Goal: Task Accomplishment & Management: Complete application form

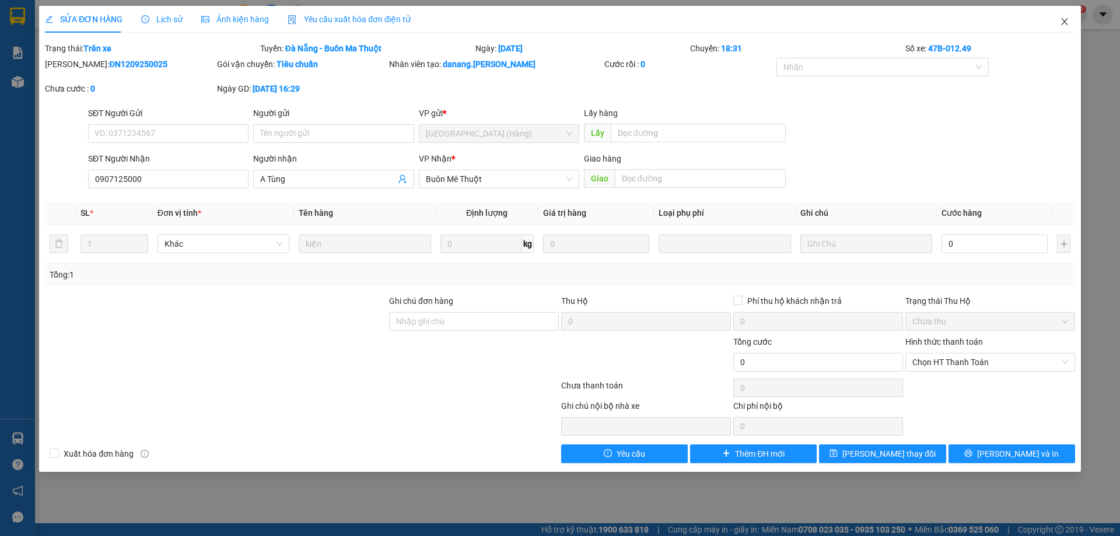
click at [1062, 23] on icon "close" at bounding box center [1063, 21] width 9 height 9
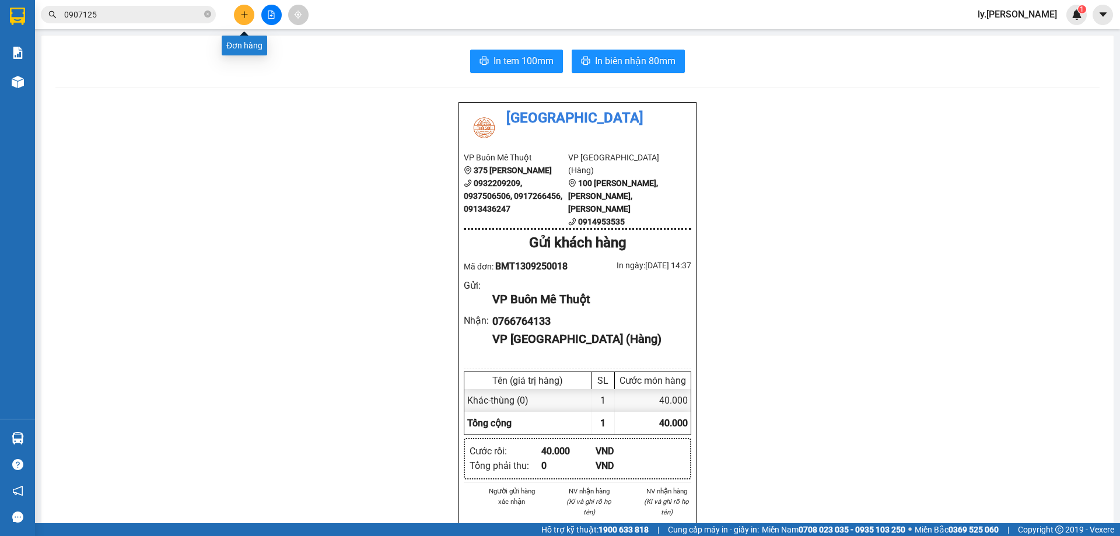
click at [251, 16] on button at bounding box center [244, 15] width 20 height 20
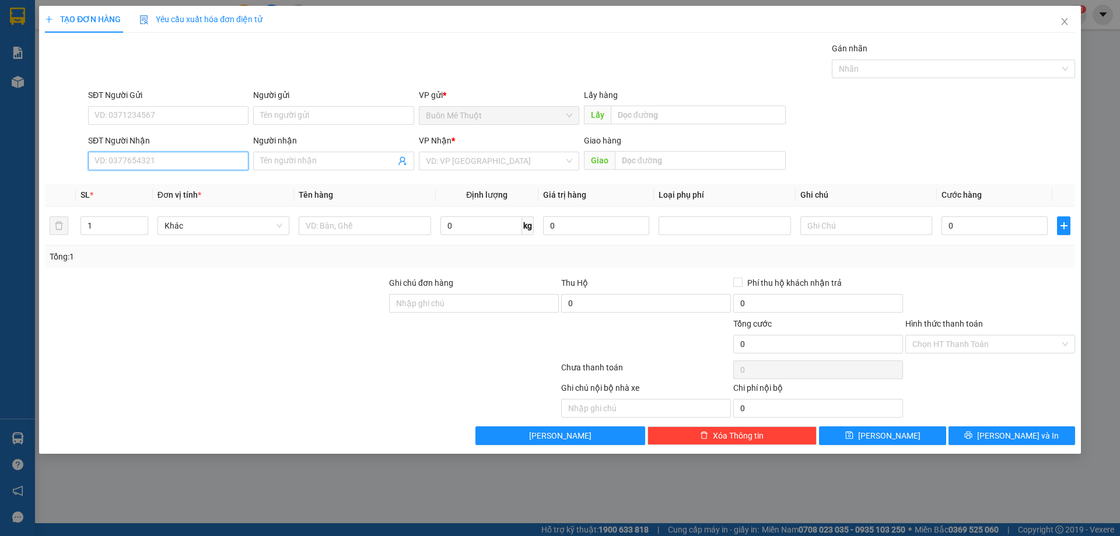
click at [153, 159] on input "SĐT Người Nhận" at bounding box center [168, 161] width 160 height 19
click at [139, 188] on div "0938127406" at bounding box center [168, 184] width 146 height 13
type input "0938127406"
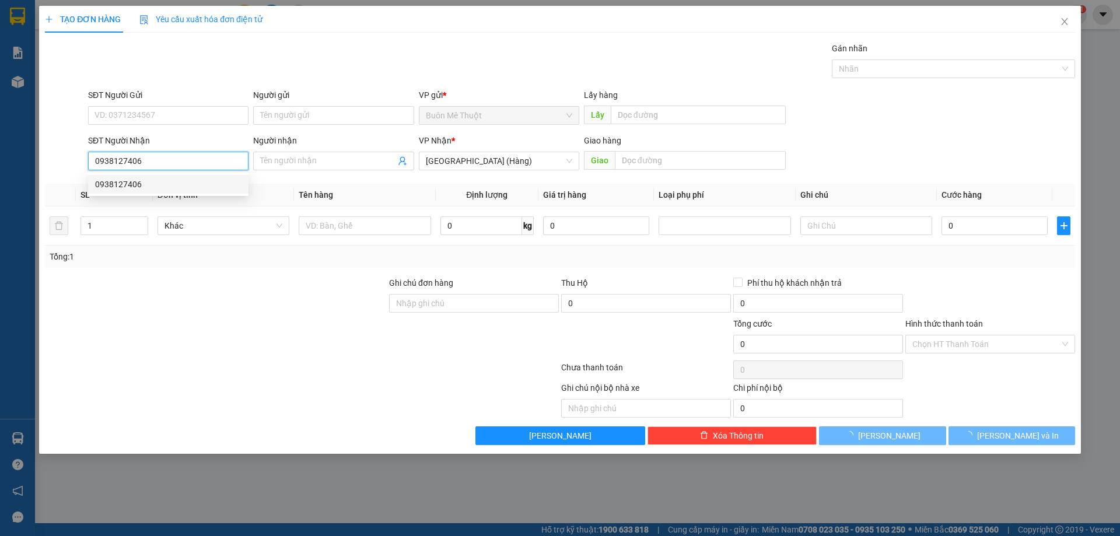
type input "100.000"
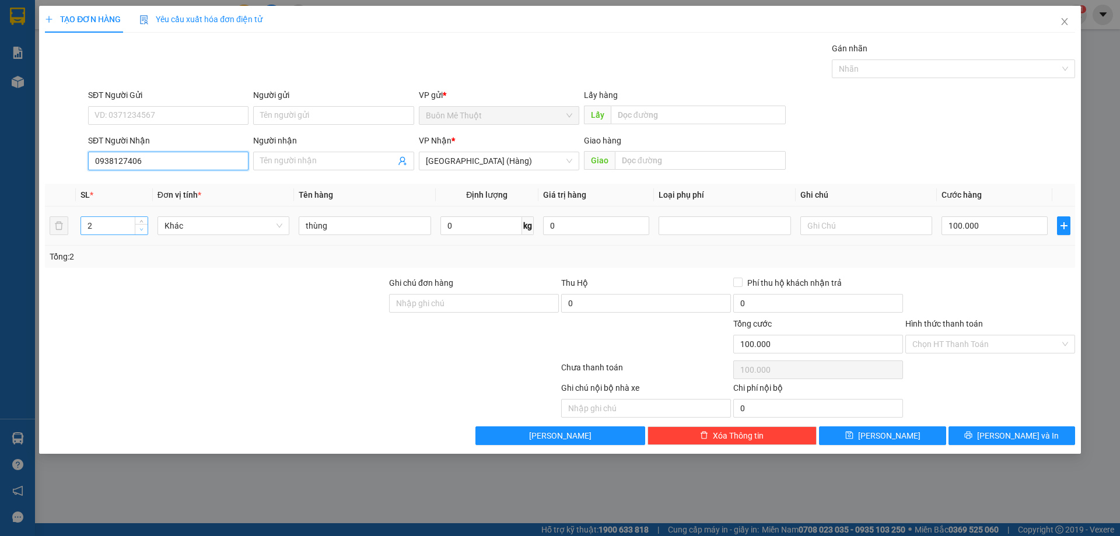
type input "0938127406"
type input "1"
click at [143, 230] on icon "down" at bounding box center [141, 229] width 4 height 4
drag, startPoint x: 969, startPoint y: 237, endPoint x: 983, endPoint y: 219, distance: 22.9
click at [983, 219] on div "100.000" at bounding box center [994, 225] width 106 height 23
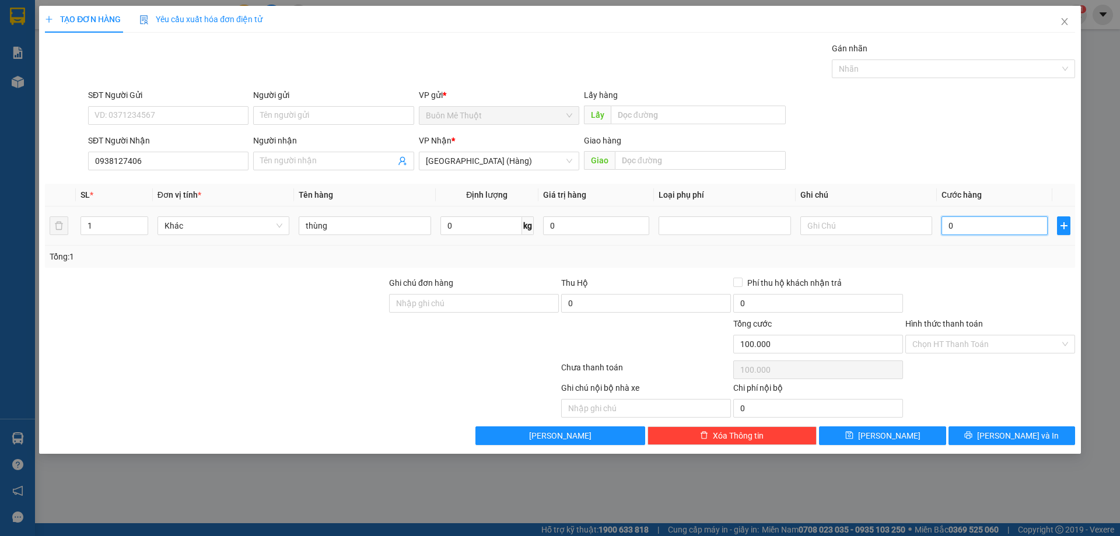
type input "0"
click at [983, 219] on input "0" at bounding box center [994, 225] width 106 height 19
type input "5"
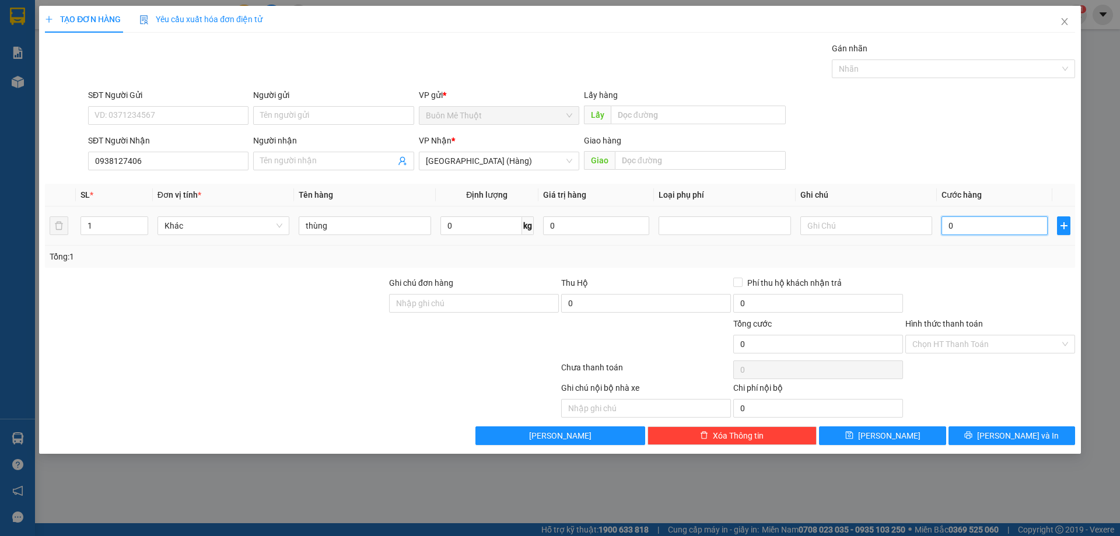
type input "5"
type input "50"
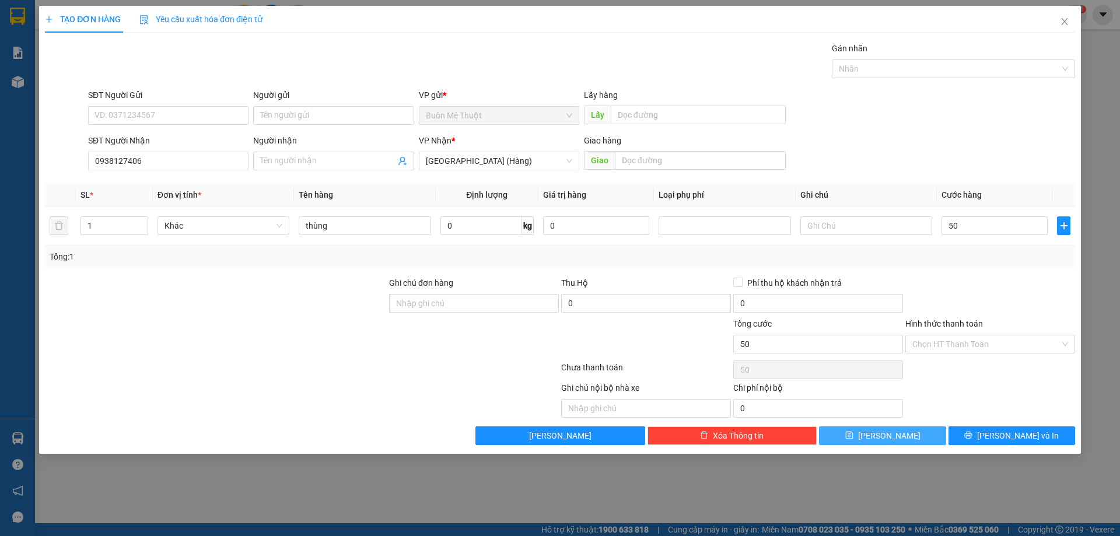
type input "50.000"
click at [901, 429] on button "Lưu" at bounding box center [882, 435] width 127 height 19
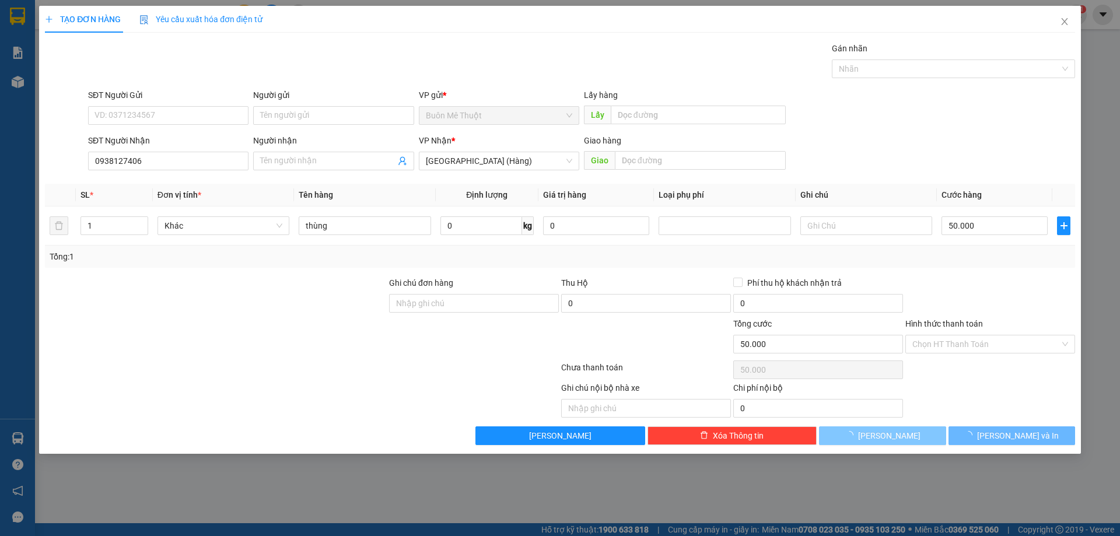
type input "0"
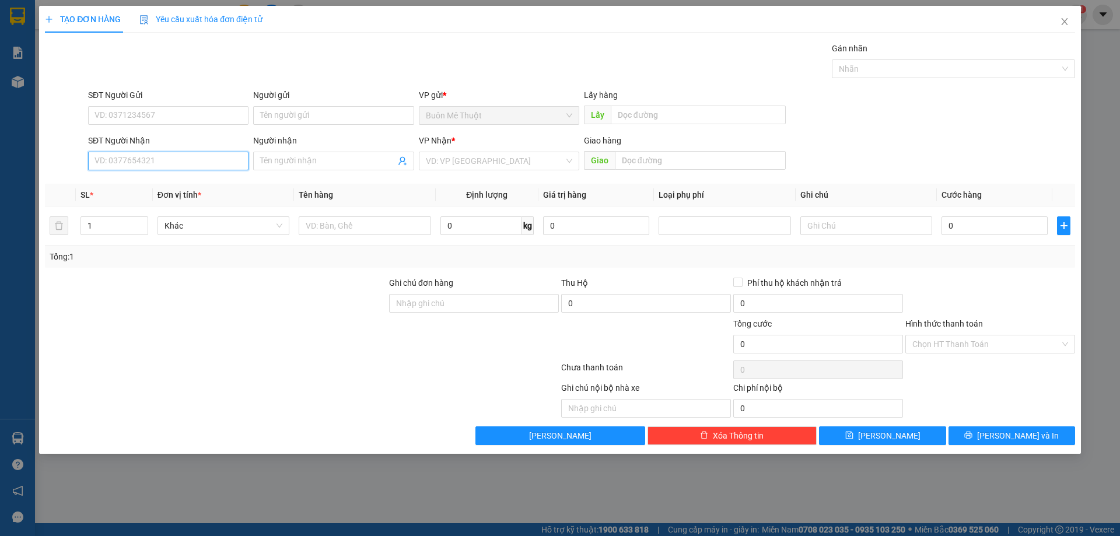
click at [192, 164] on input "SĐT Người Nhận" at bounding box center [168, 161] width 160 height 19
type input "0366805055"
click at [479, 159] on input "search" at bounding box center [495, 160] width 138 height 17
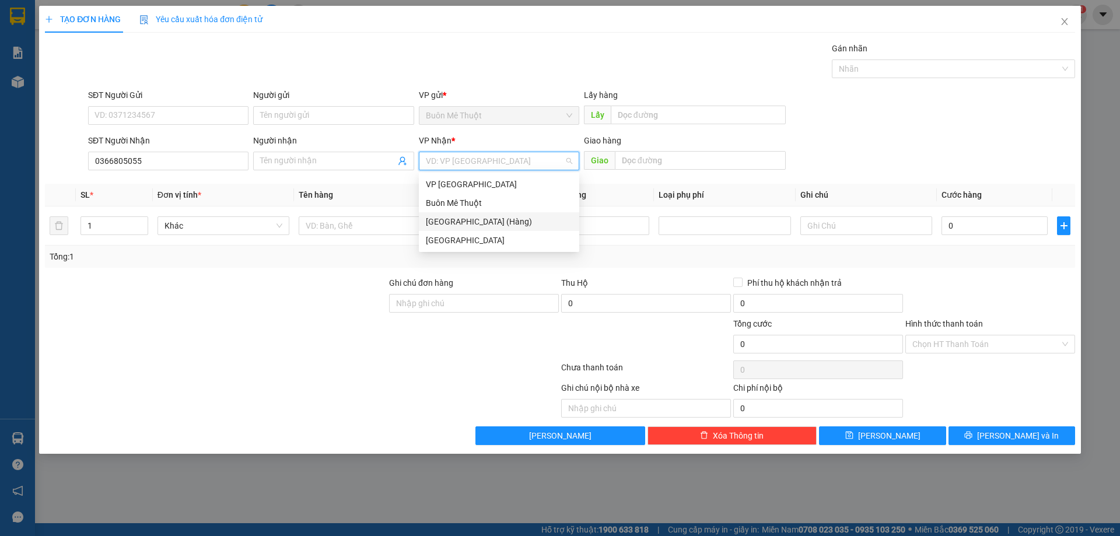
drag, startPoint x: 466, startPoint y: 205, endPoint x: 464, endPoint y: 220, distance: 15.3
click at [464, 220] on div "VP Nha Trang Buôn Mê Thuột Đà Nẵng (Hàng) Sài Gòn" at bounding box center [499, 212] width 160 height 75
click at [464, 220] on div "[GEOGRAPHIC_DATA] (Hàng)" at bounding box center [499, 221] width 146 height 13
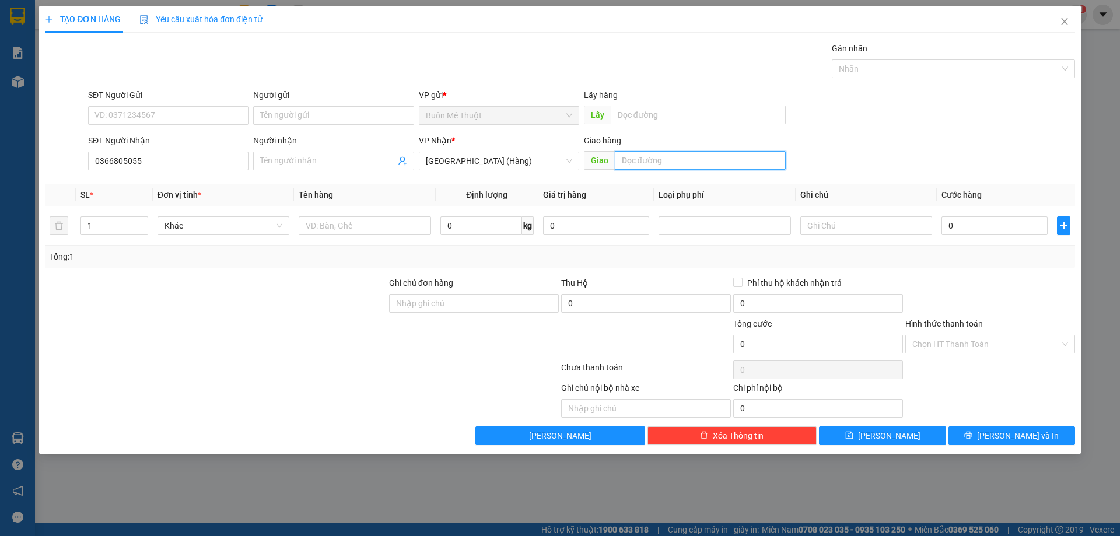
click at [651, 164] on input "text" at bounding box center [700, 160] width 171 height 19
type input "TAM KỲ"
click at [338, 219] on input "text" at bounding box center [365, 225] width 132 height 19
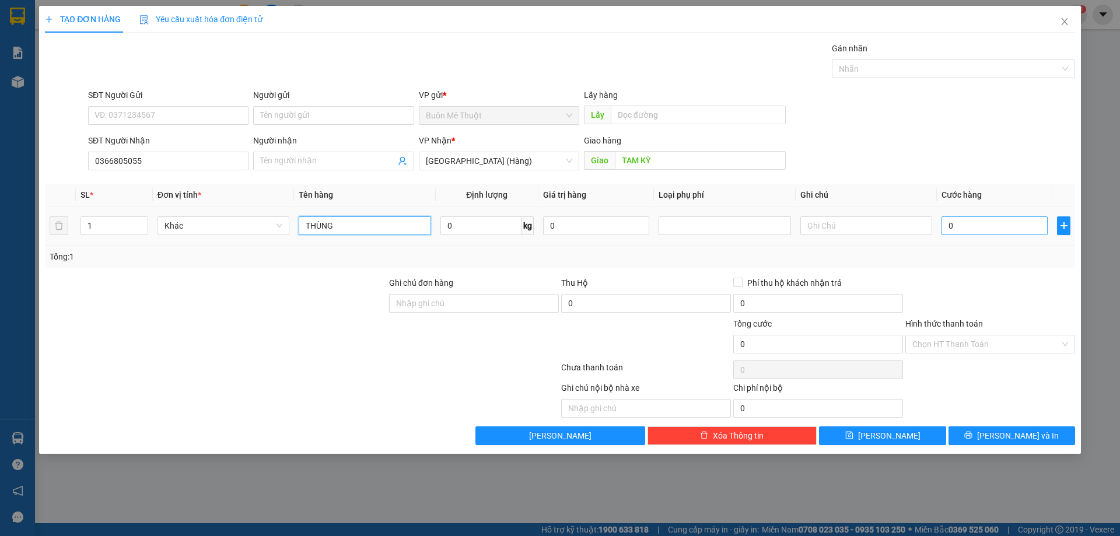
type input "THÙNG"
click at [1026, 230] on input "0" at bounding box center [994, 225] width 106 height 19
type input "8"
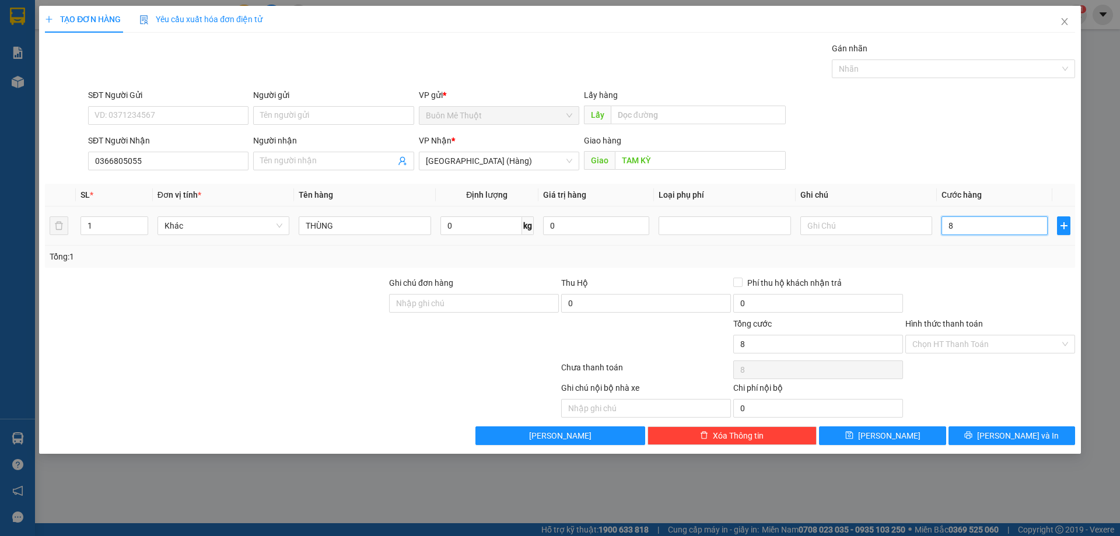
type input "80"
type input "80.000"
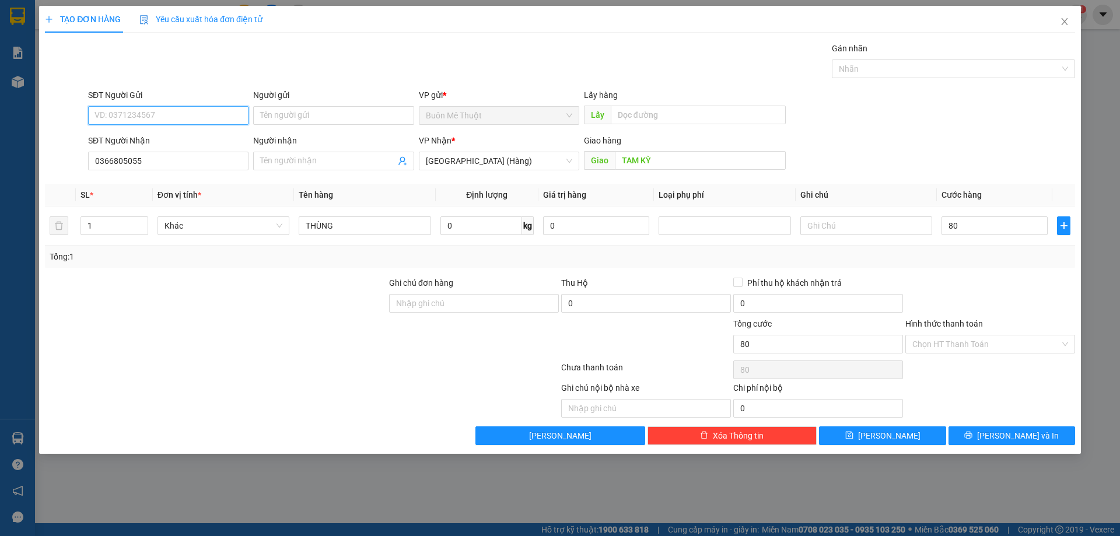
type input "80.000"
click at [120, 117] on input "SĐT Người Gửi" at bounding box center [168, 115] width 160 height 19
click at [918, 429] on button "Lưu" at bounding box center [882, 435] width 127 height 19
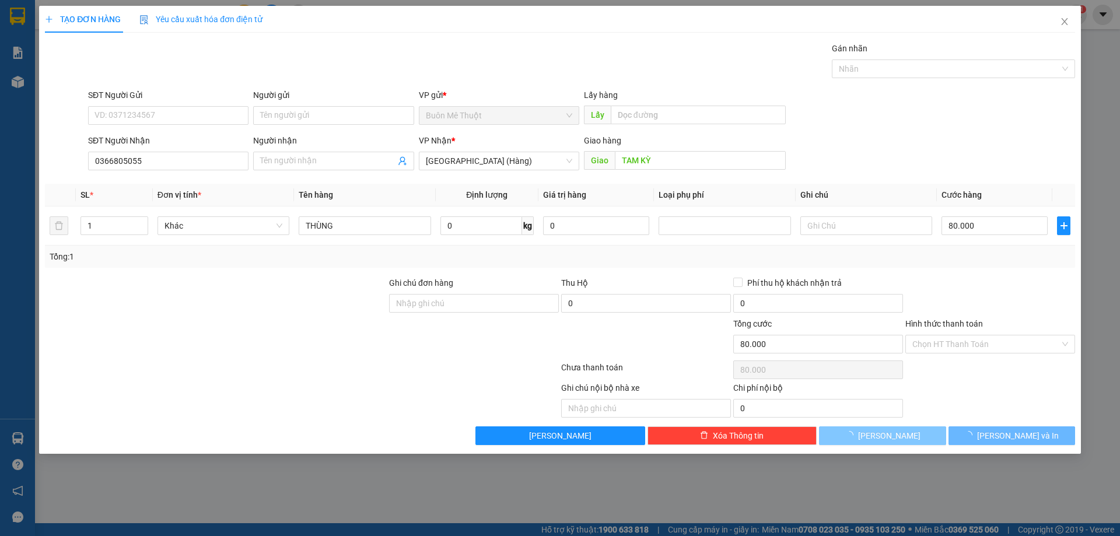
type input "0"
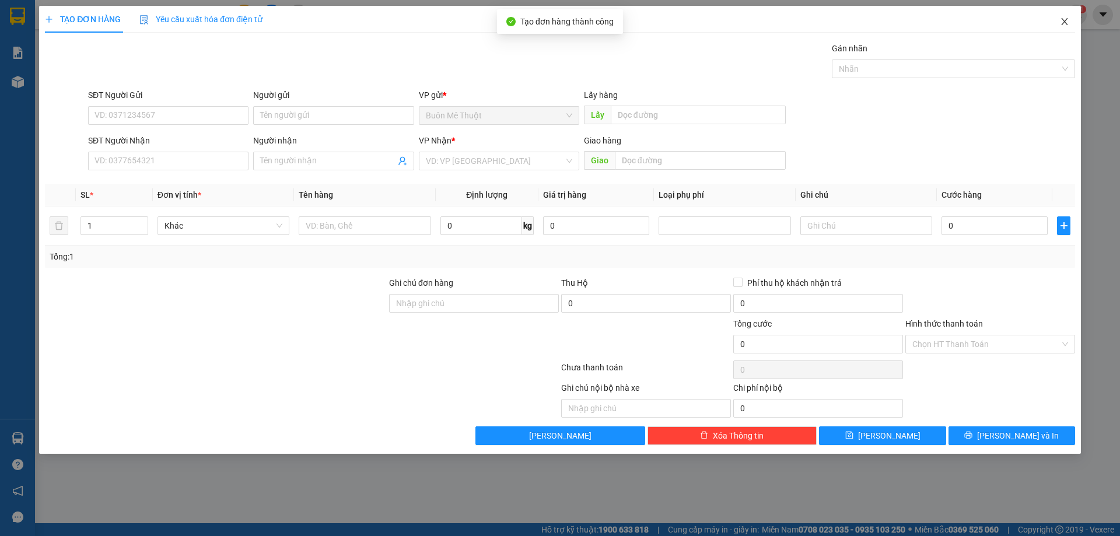
click at [1060, 22] on icon "close" at bounding box center [1063, 21] width 9 height 9
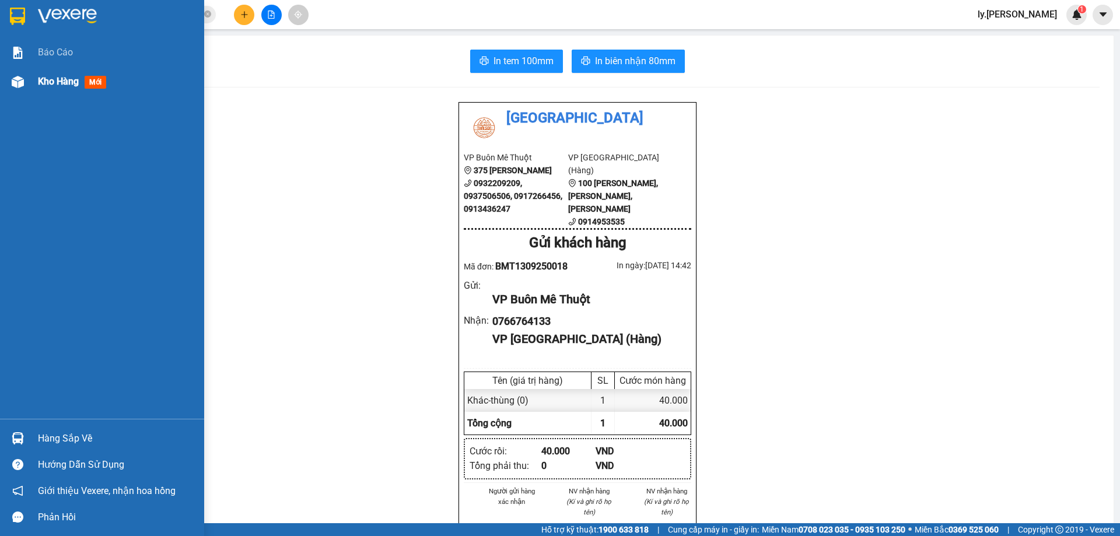
click at [80, 83] on div "Kho hàng mới" at bounding box center [74, 81] width 73 height 15
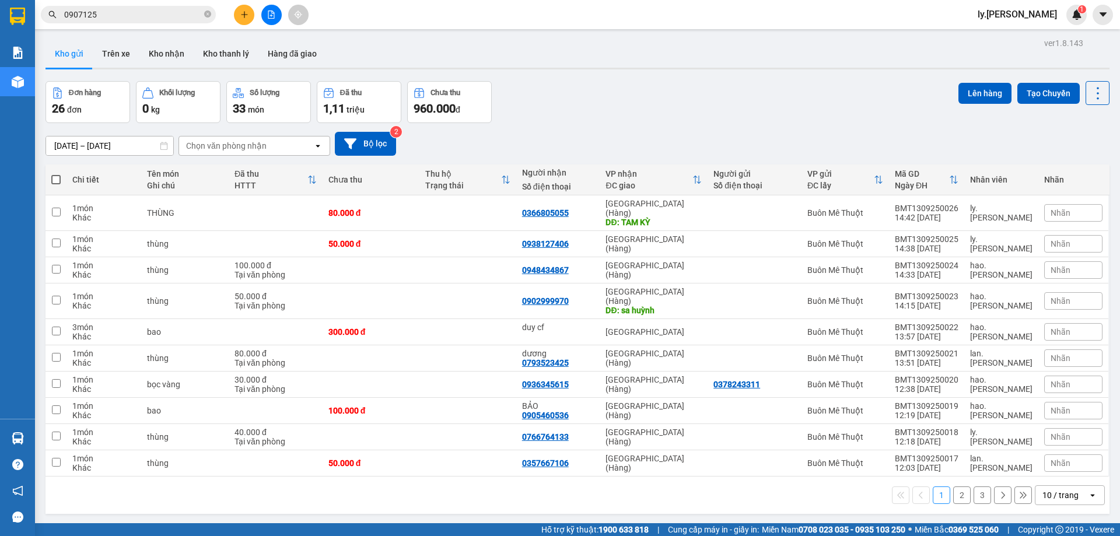
click at [147, 11] on input "0907125" at bounding box center [133, 14] width 138 height 13
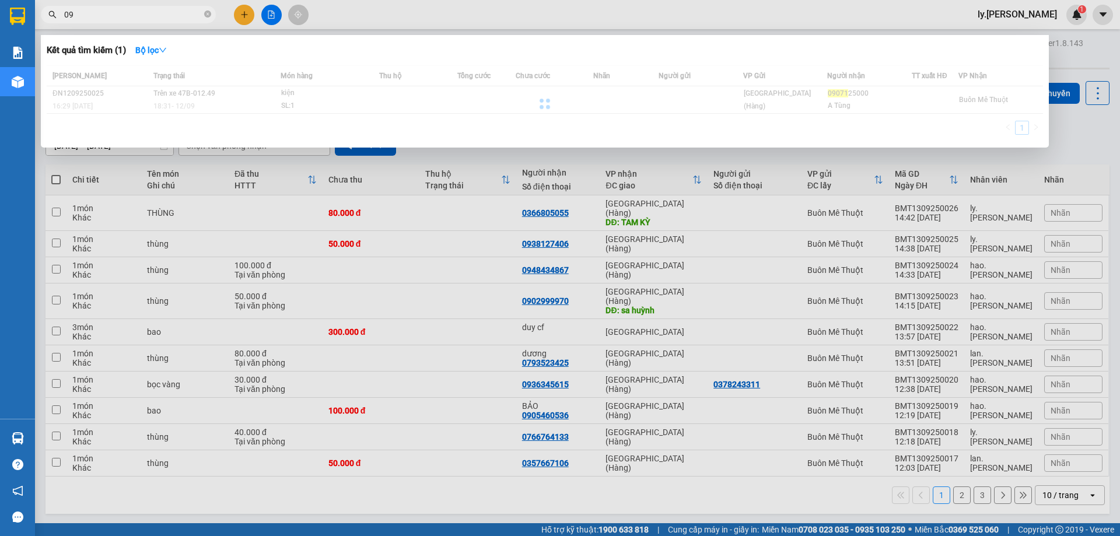
type input "0"
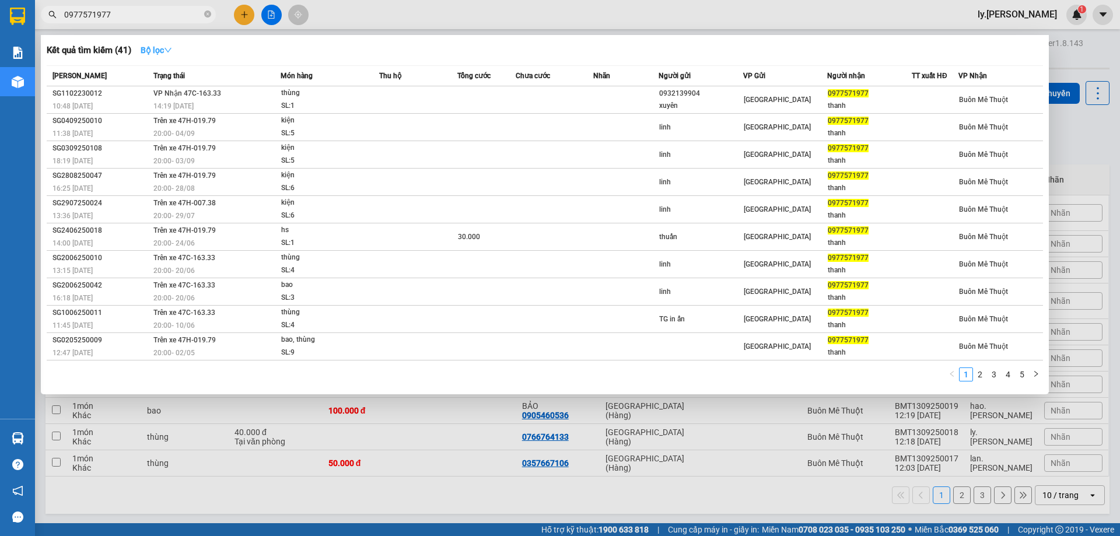
type input "0977571977"
click at [172, 51] on icon "down" at bounding box center [168, 50] width 8 height 8
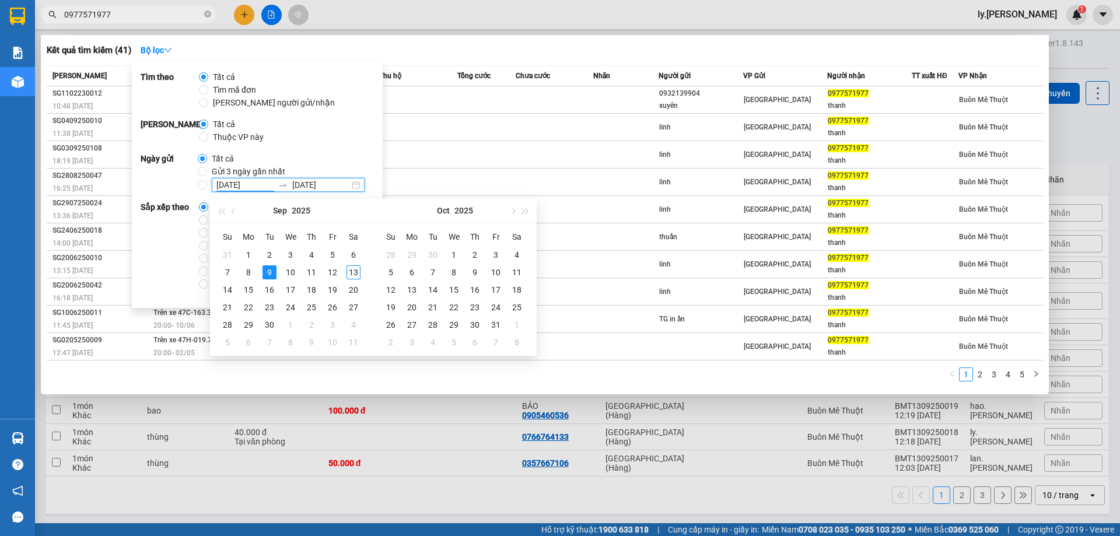
click at [229, 183] on input "09/09/2025" at bounding box center [244, 184] width 57 height 13
type input "07/09/2025"
click at [224, 269] on div "7" at bounding box center [227, 272] width 14 height 14
click at [273, 271] on div "9" at bounding box center [269, 272] width 14 height 14
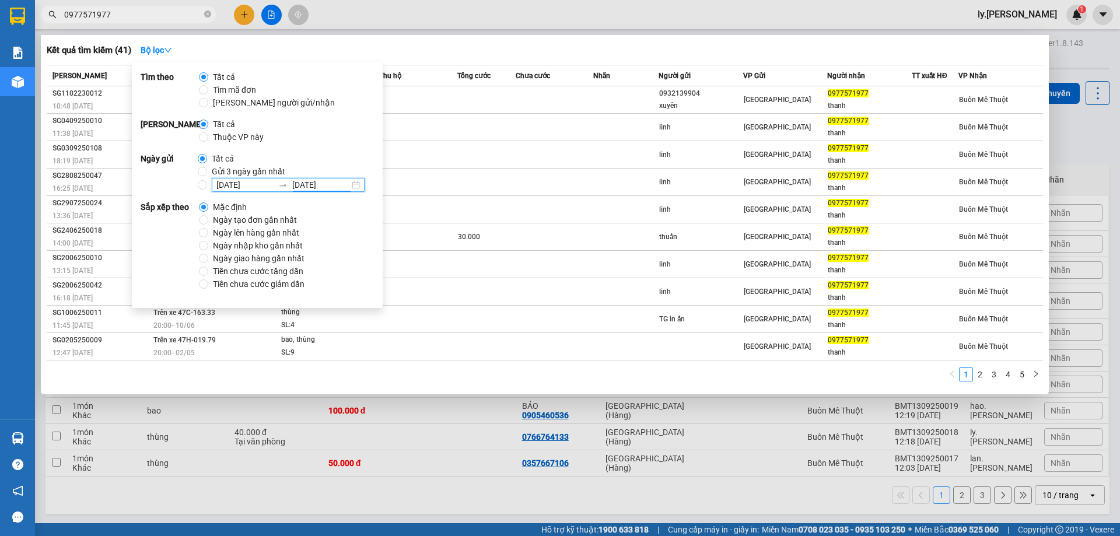
click at [314, 186] on input "09/09/2025" at bounding box center [320, 184] width 57 height 13
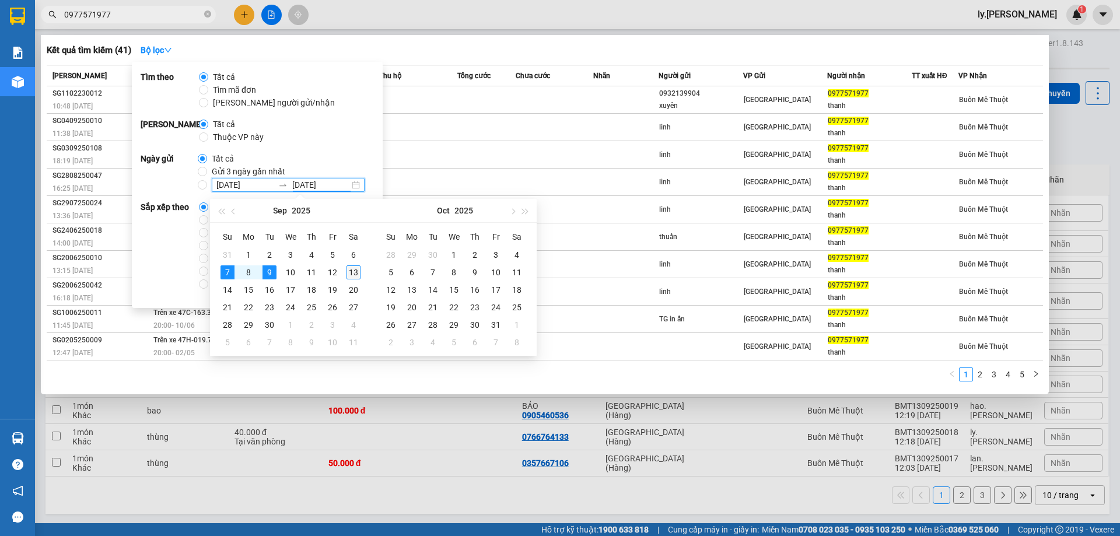
type input "[DATE]"
click at [354, 271] on div "13" at bounding box center [353, 272] width 14 height 14
type input "07/09/2025"
click at [203, 185] on input "07/09/2025 13/09/2025" at bounding box center [202, 184] width 9 height 9
radio input "true"
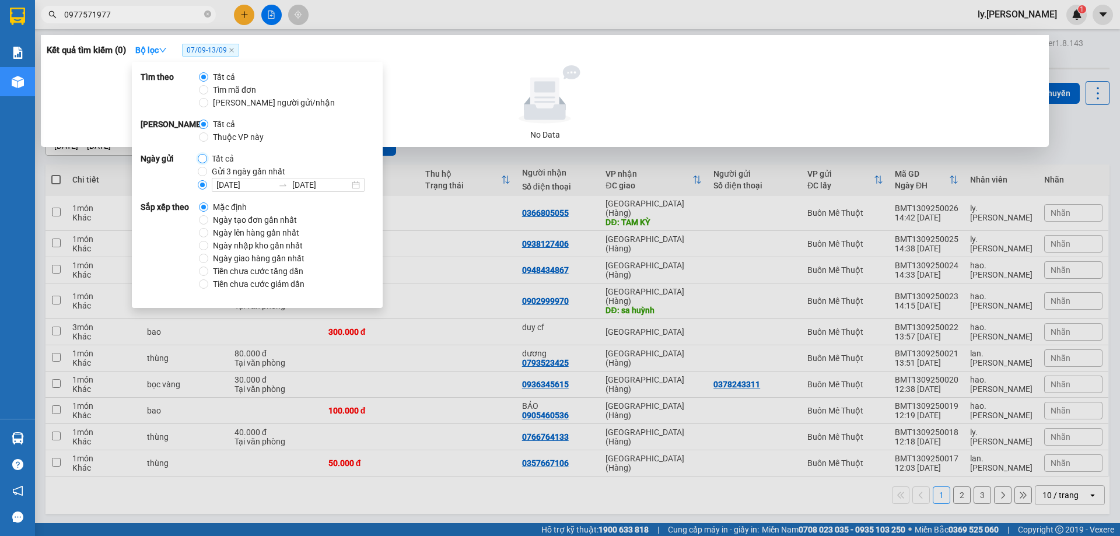
click at [200, 162] on input "Tất cả" at bounding box center [202, 158] width 9 height 9
radio input "true"
radio input "false"
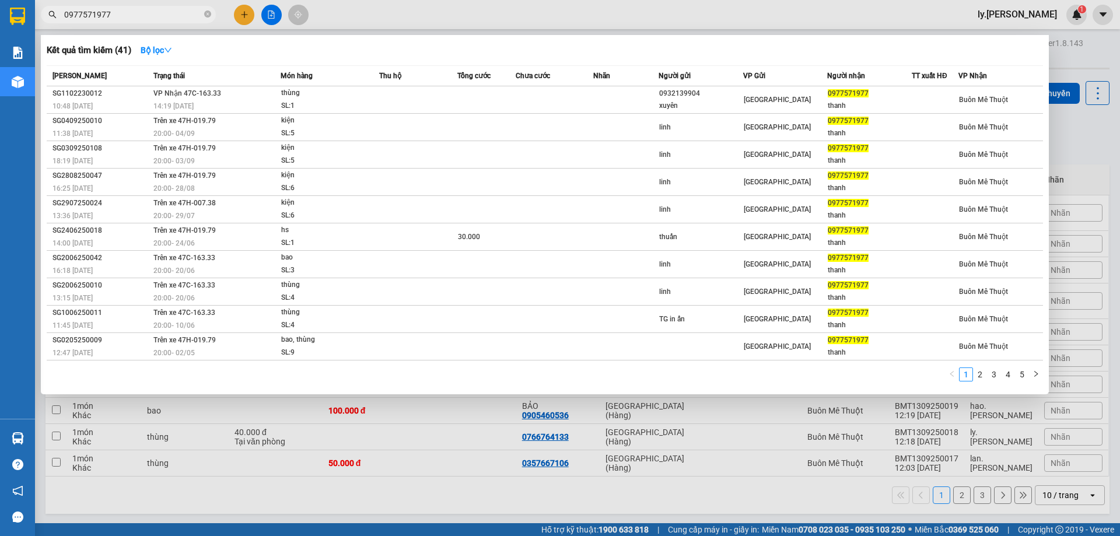
click at [443, 59] on div "Kết quả tìm kiếm ( 41 ) Bộ lọc" at bounding box center [545, 50] width 996 height 19
click at [162, 47] on strong "Bộ lọc" at bounding box center [156, 49] width 31 height 9
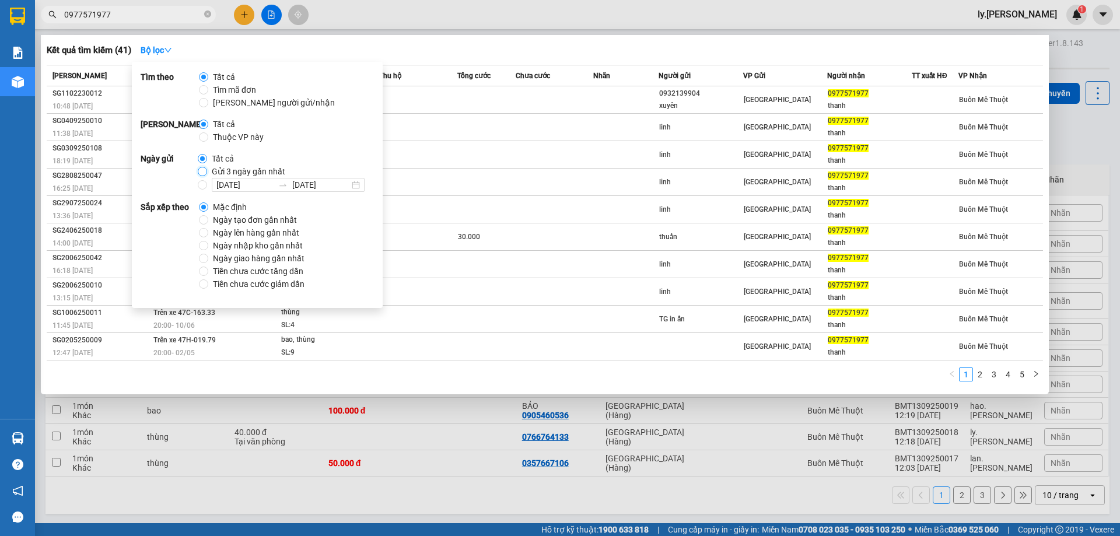
click at [199, 173] on input "Gửi 3 ngày gần nhất" at bounding box center [202, 171] width 9 height 9
radio input "true"
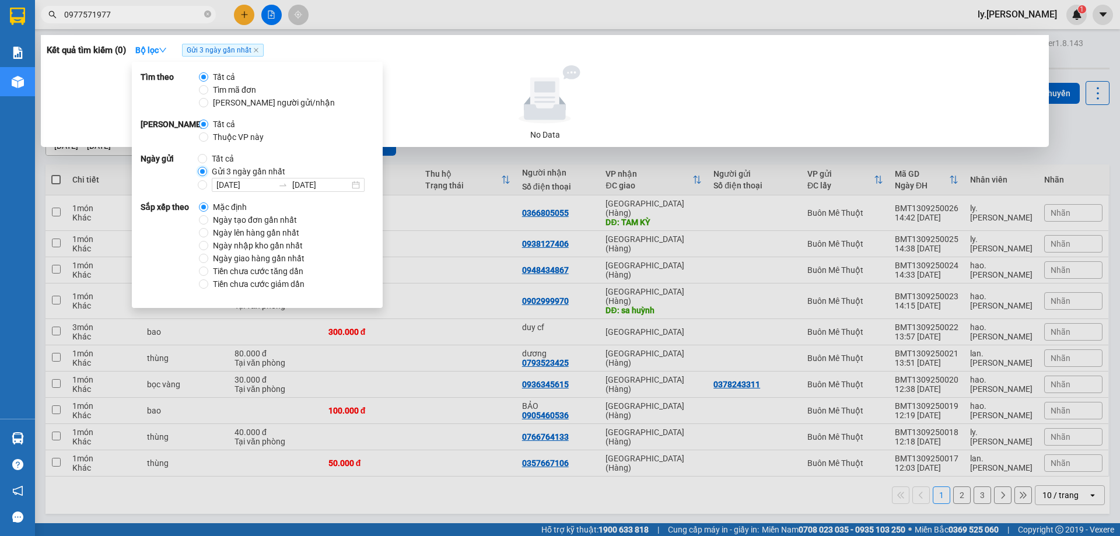
click at [199, 173] on input "Gửi 3 ngày gần nhất" at bounding box center [202, 171] width 9 height 9
click at [198, 161] on input "Tất cả" at bounding box center [202, 158] width 9 height 9
radio input "true"
radio input "false"
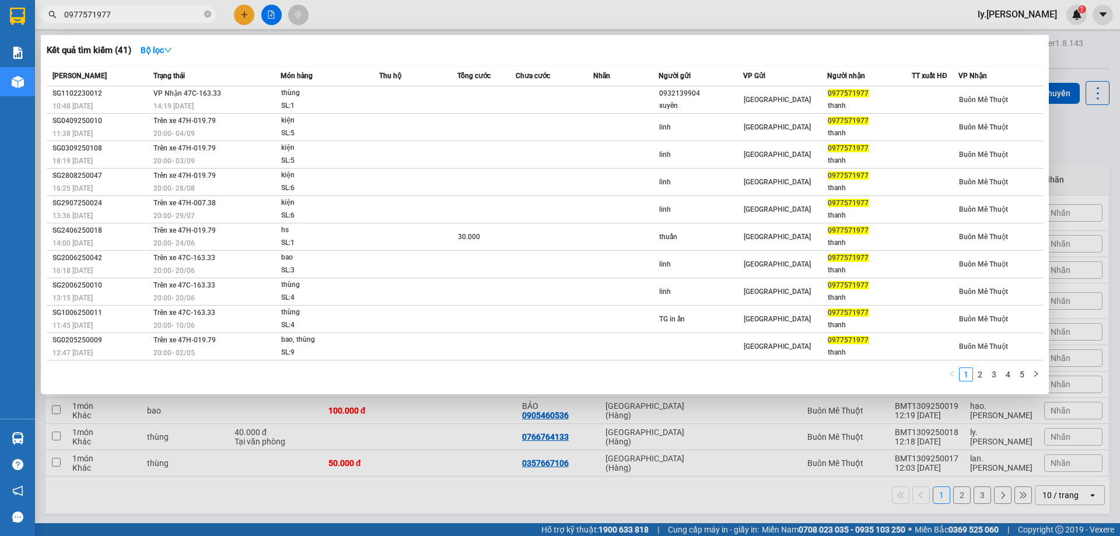
click at [363, 13] on div at bounding box center [560, 268] width 1120 height 536
click at [149, 13] on input "0977571977" at bounding box center [133, 14] width 138 height 13
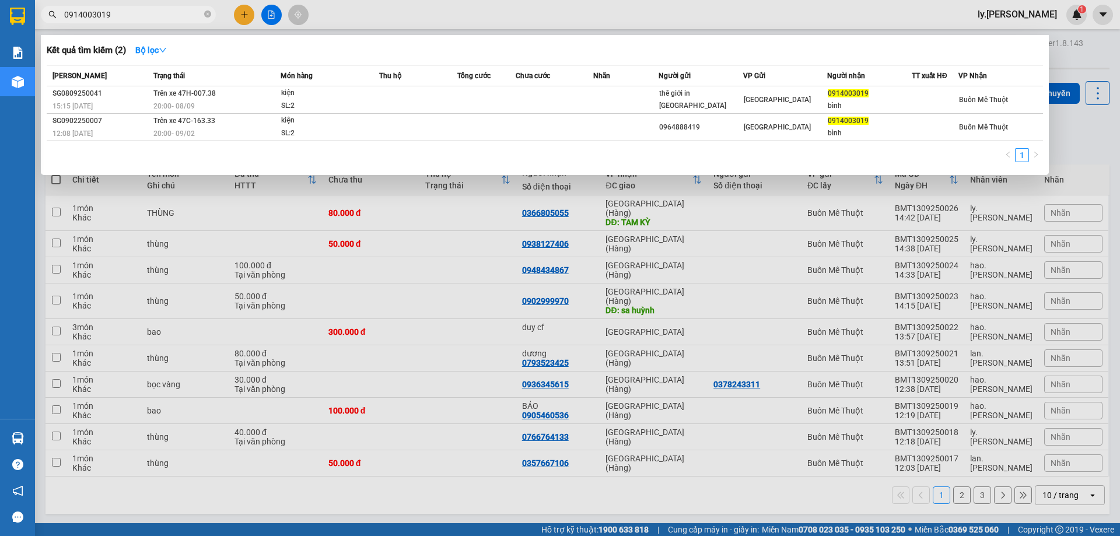
type input "0914003019"
click at [242, 12] on div at bounding box center [560, 268] width 1120 height 536
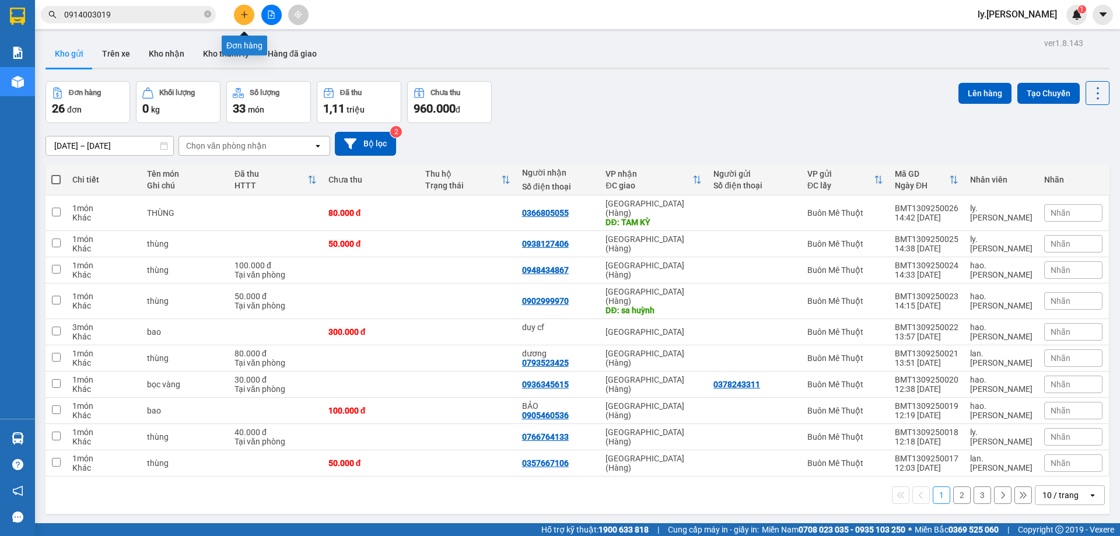
click at [241, 13] on icon "plus" at bounding box center [244, 14] width 8 height 8
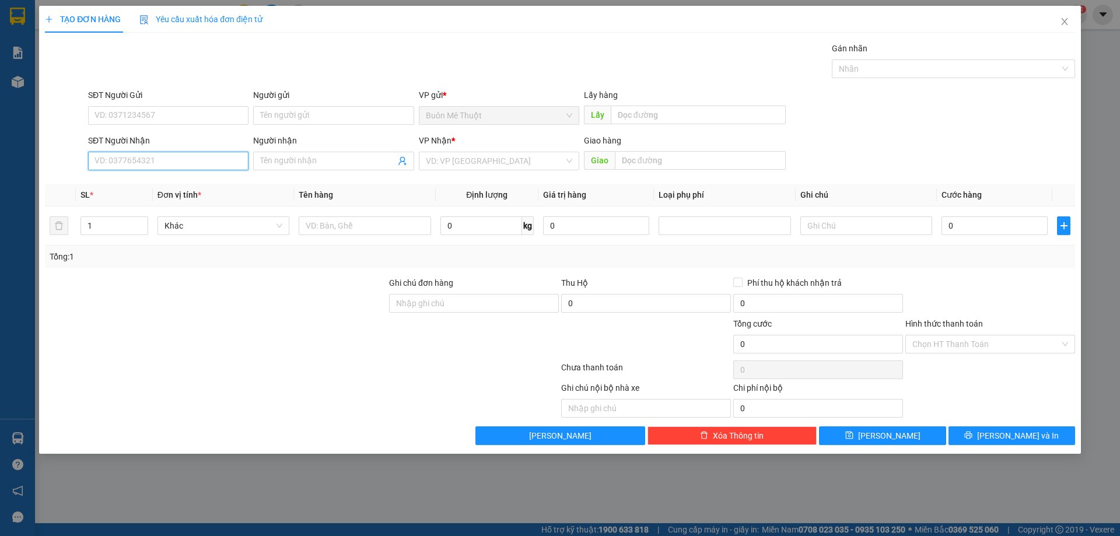
click at [141, 160] on input "SĐT Người Nhận" at bounding box center [168, 161] width 160 height 19
click at [100, 183] on div "0702547597" at bounding box center [168, 184] width 146 height 13
type input "0702547597"
type input "TAM KỲ"
type input "150.000"
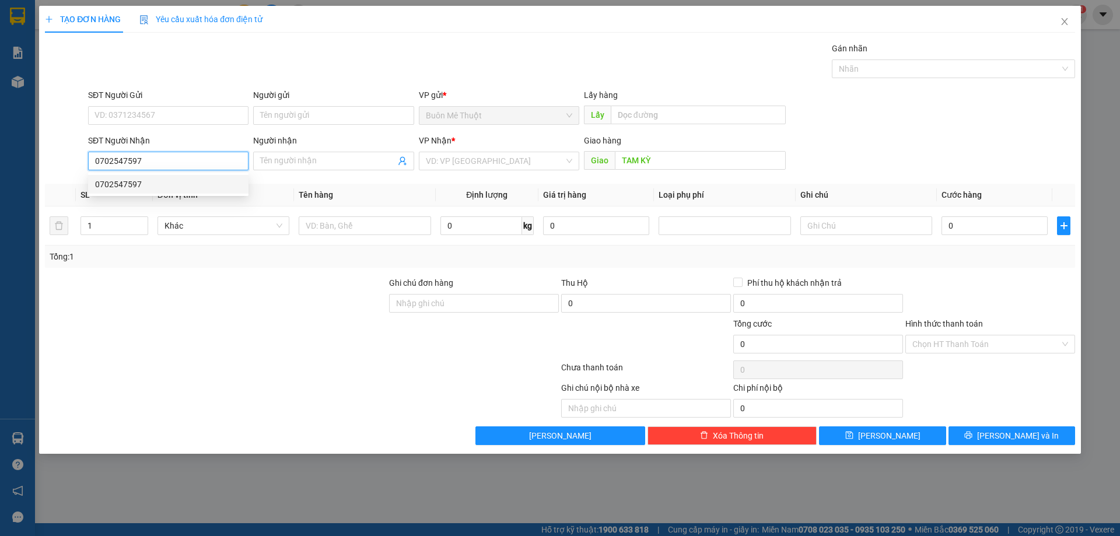
type input "150.000"
type input "0702547597"
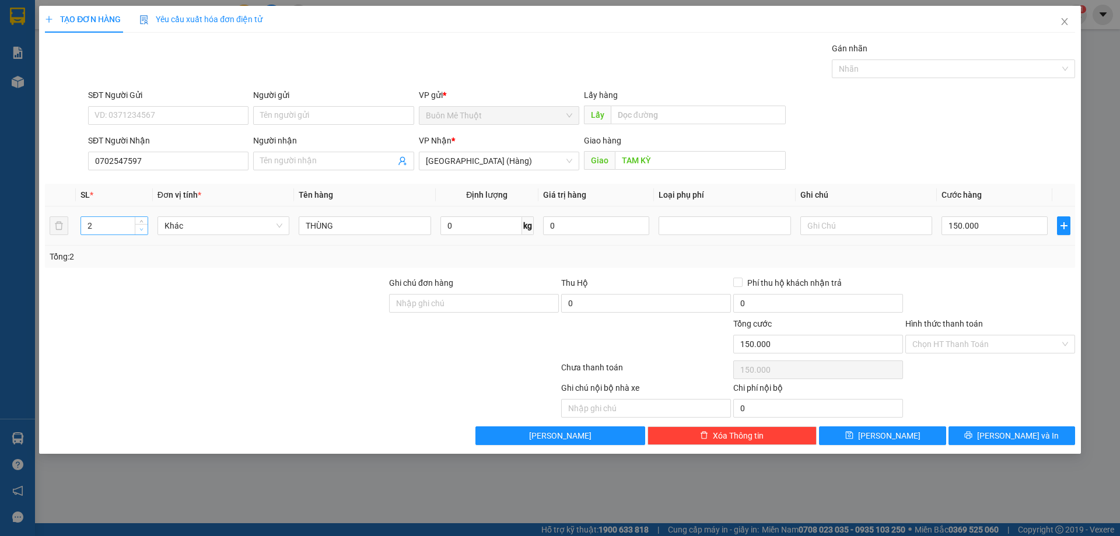
type input "1"
click at [141, 227] on icon "down" at bounding box center [141, 229] width 4 height 4
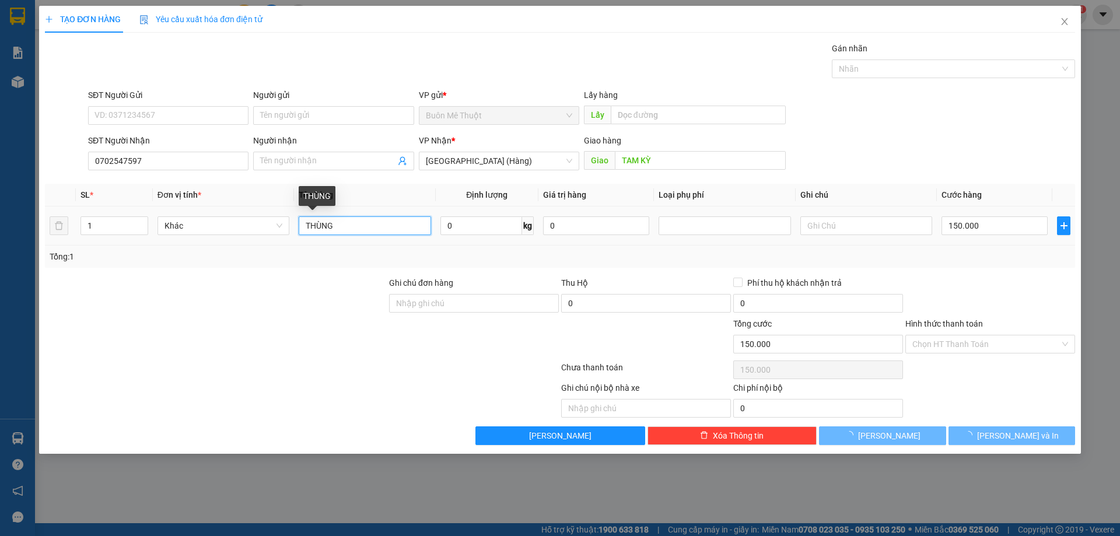
click at [385, 229] on input "THÙNG" at bounding box center [365, 225] width 132 height 19
click at [385, 227] on input "THÙNG" at bounding box center [365, 225] width 132 height 19
type input "0"
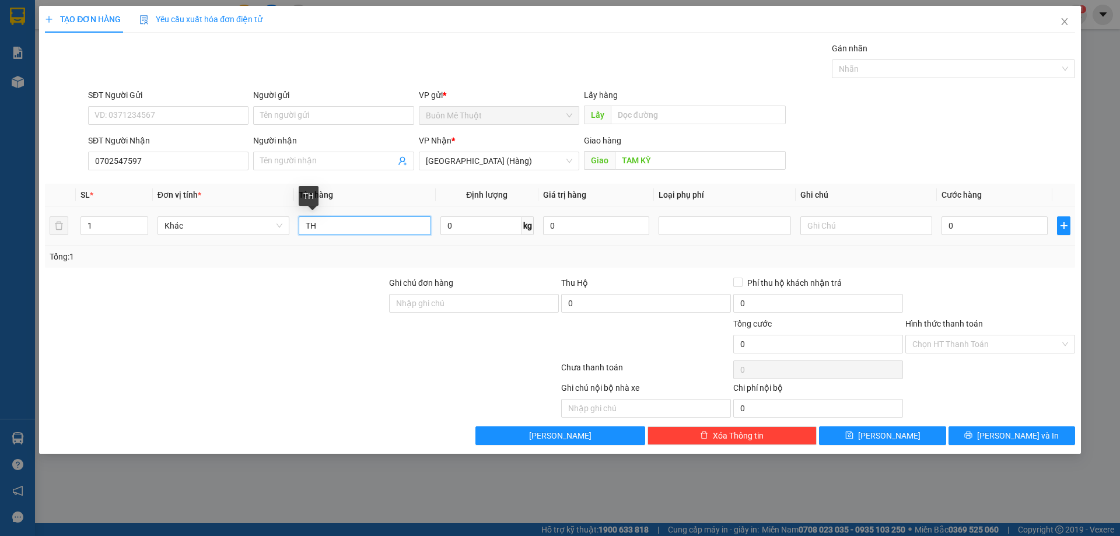
type input "T"
type input "KIỆN"
click at [978, 220] on input "0" at bounding box center [994, 225] width 106 height 19
type input "5"
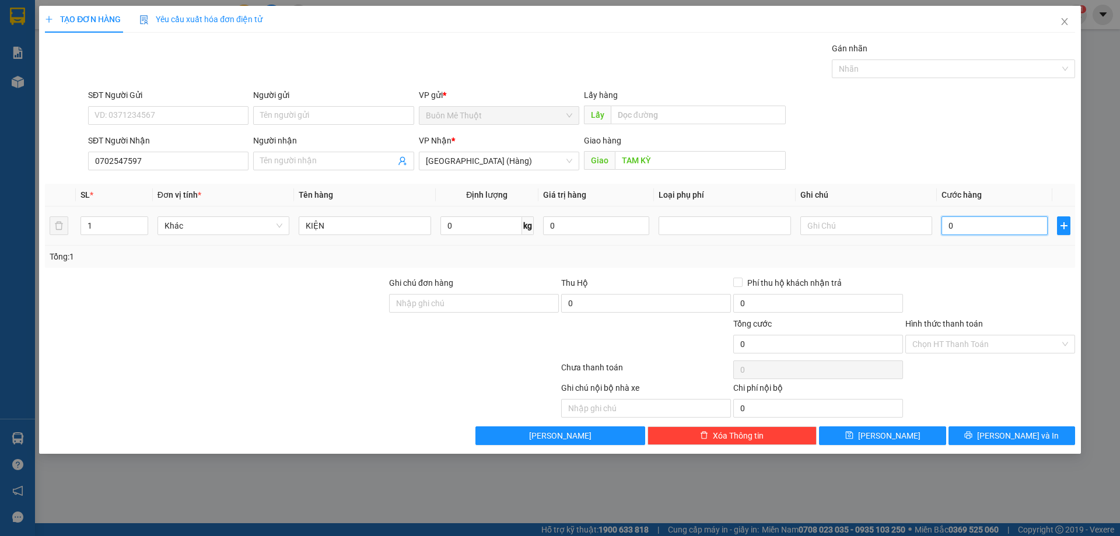
type input "5"
type input "50"
type input "50.000"
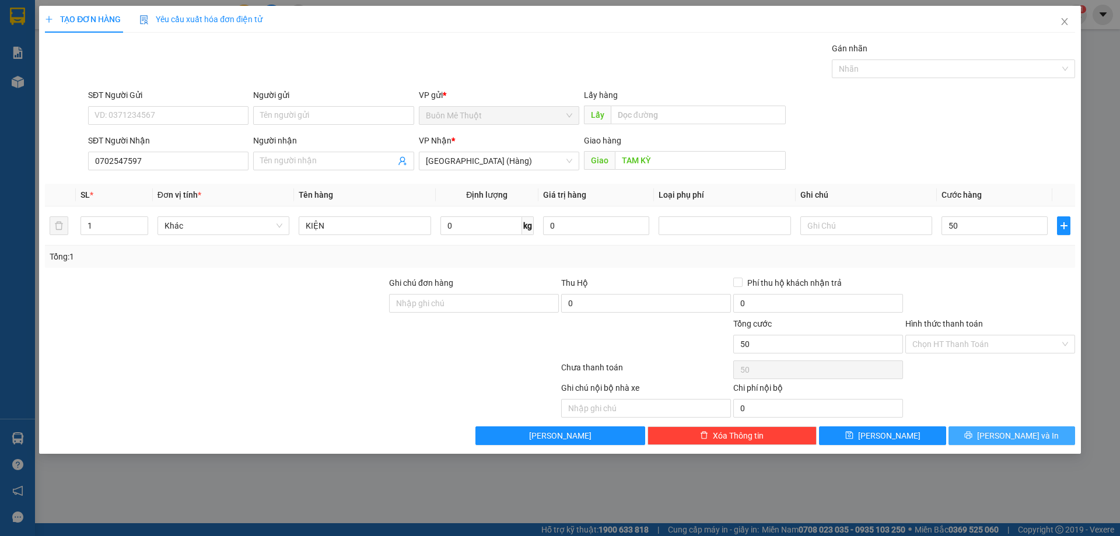
type input "50.000"
click at [1002, 438] on span "Lưu và In" at bounding box center [1018, 435] width 82 height 13
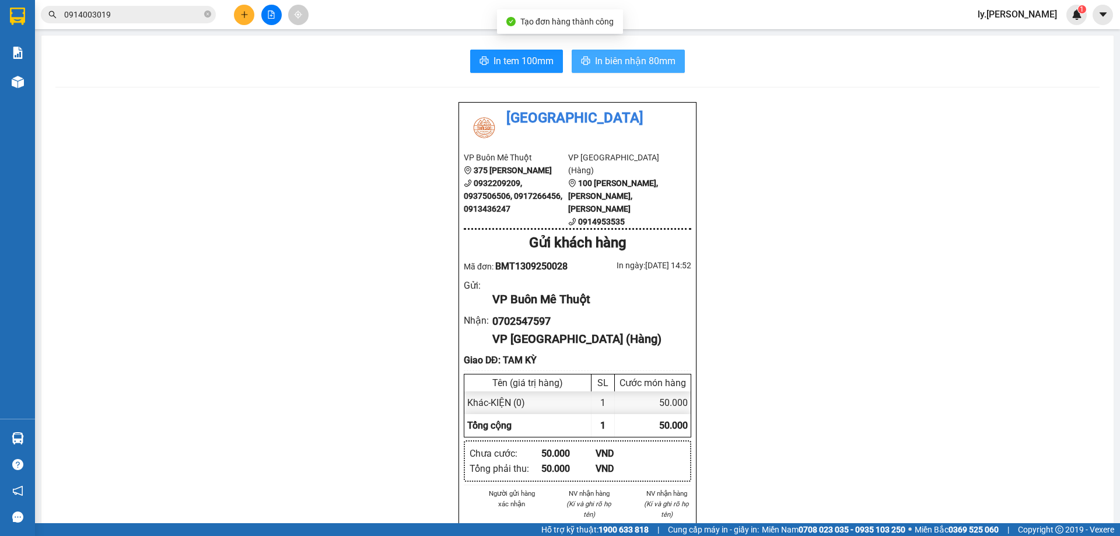
click at [590, 54] on button "In biên nhận 80mm" at bounding box center [627, 61] width 113 height 23
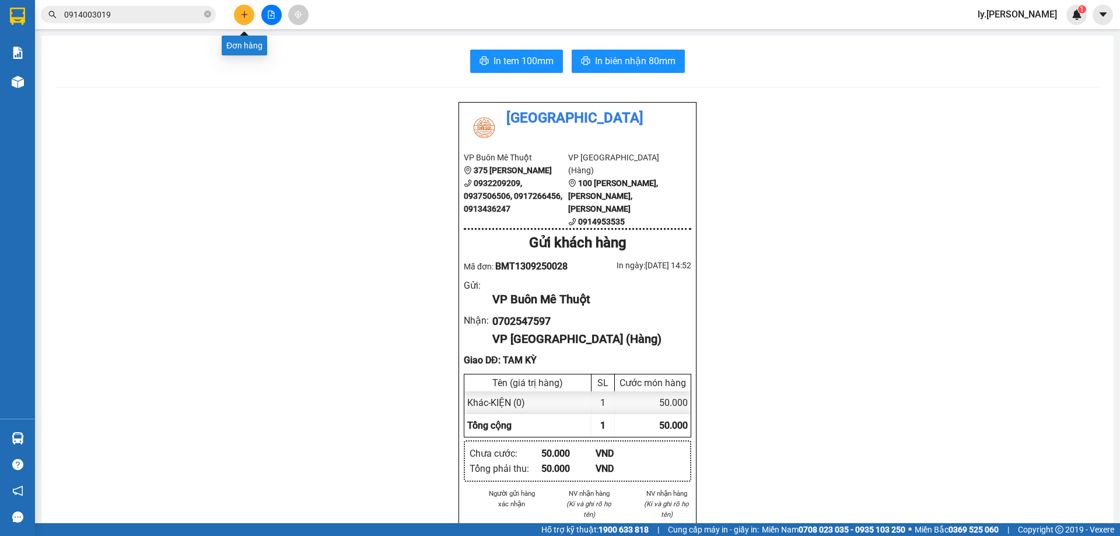
click at [240, 17] on icon "plus" at bounding box center [244, 14] width 8 height 8
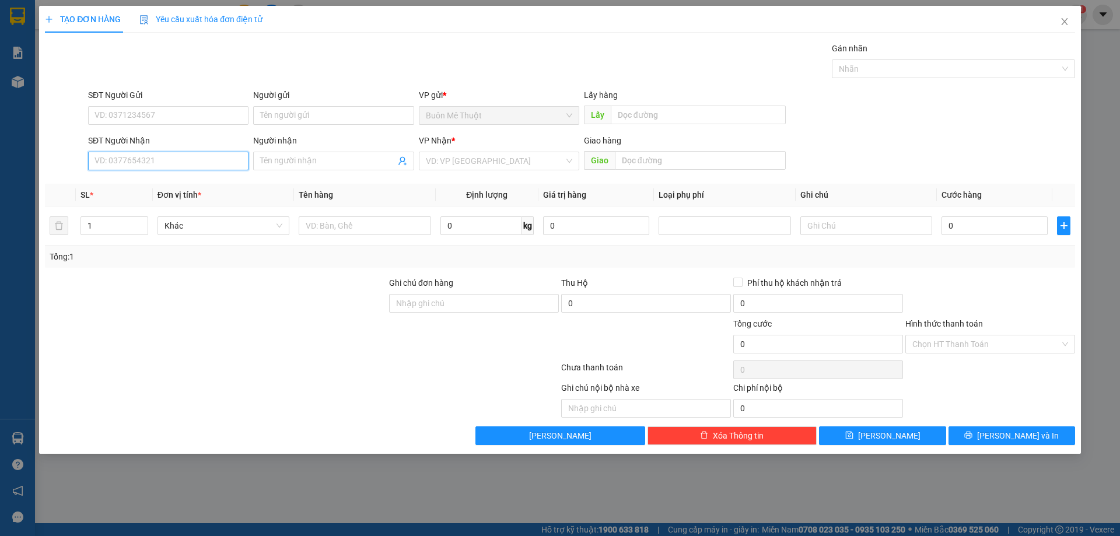
click at [173, 162] on input "SĐT Người Nhận" at bounding box center [168, 161] width 160 height 19
click at [132, 187] on div "0383666297" at bounding box center [168, 184] width 146 height 13
type input "0383666297"
type input "50.000"
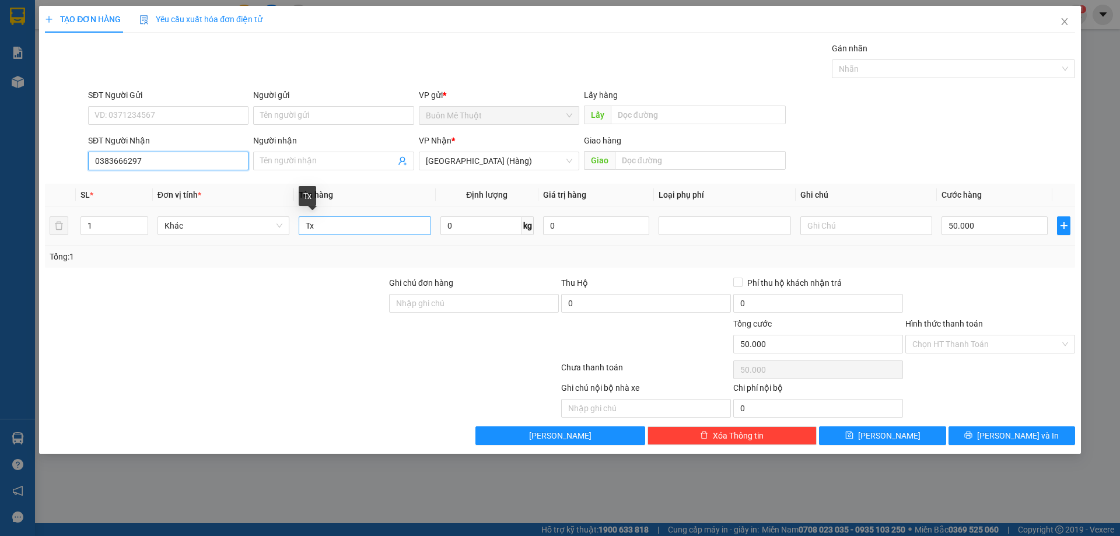
type input "0383666297"
click at [353, 224] on input "Tx" at bounding box center [365, 225] width 132 height 19
type input "THÙNG"
click at [1007, 343] on input "Hình thức thanh toán" at bounding box center [986, 343] width 148 height 17
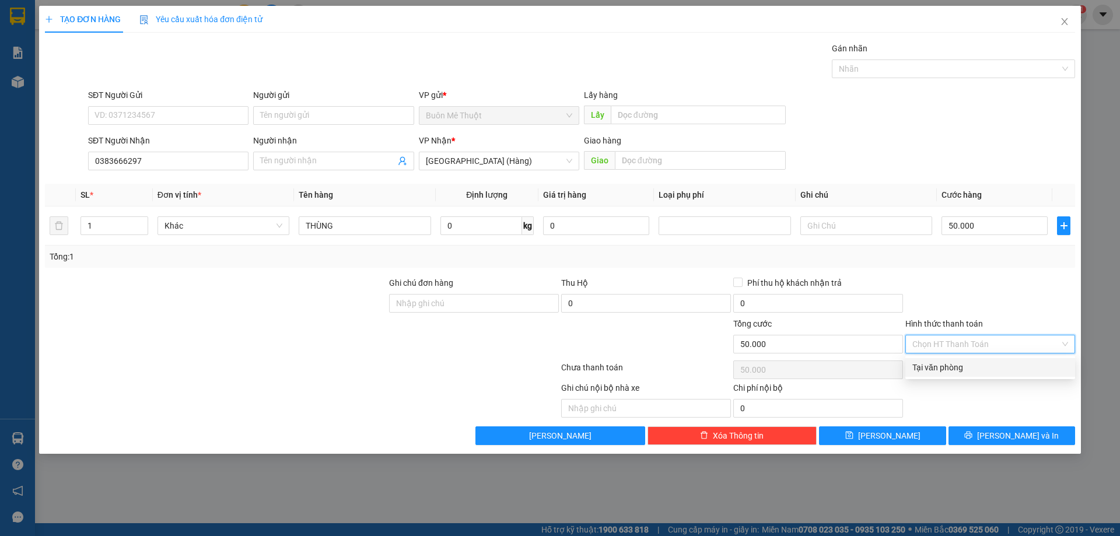
click at [979, 364] on div "Tại văn phòng" at bounding box center [990, 367] width 156 height 13
type input "0"
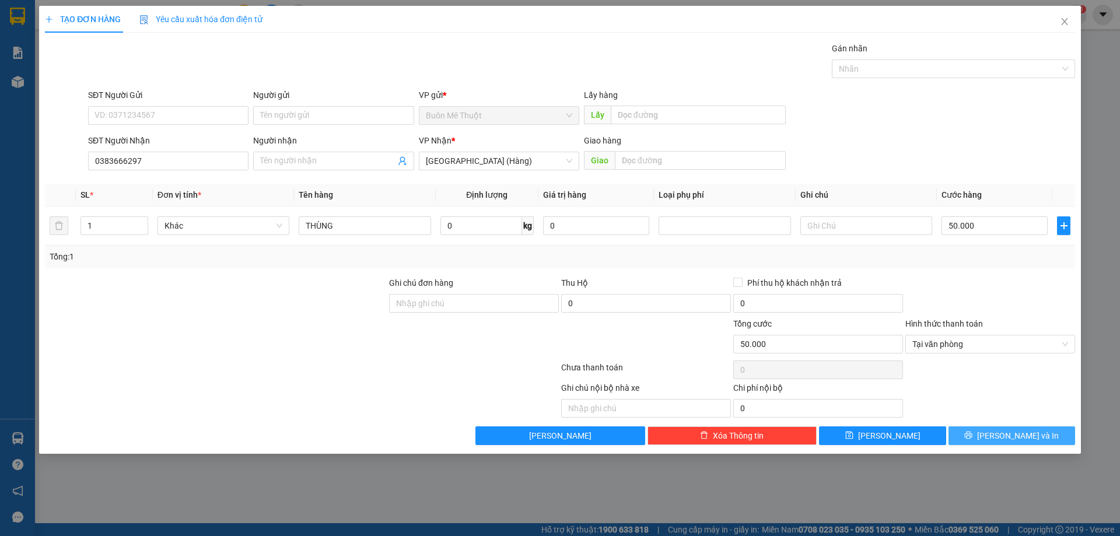
click at [1006, 436] on span "Lưu và In" at bounding box center [1018, 435] width 82 height 13
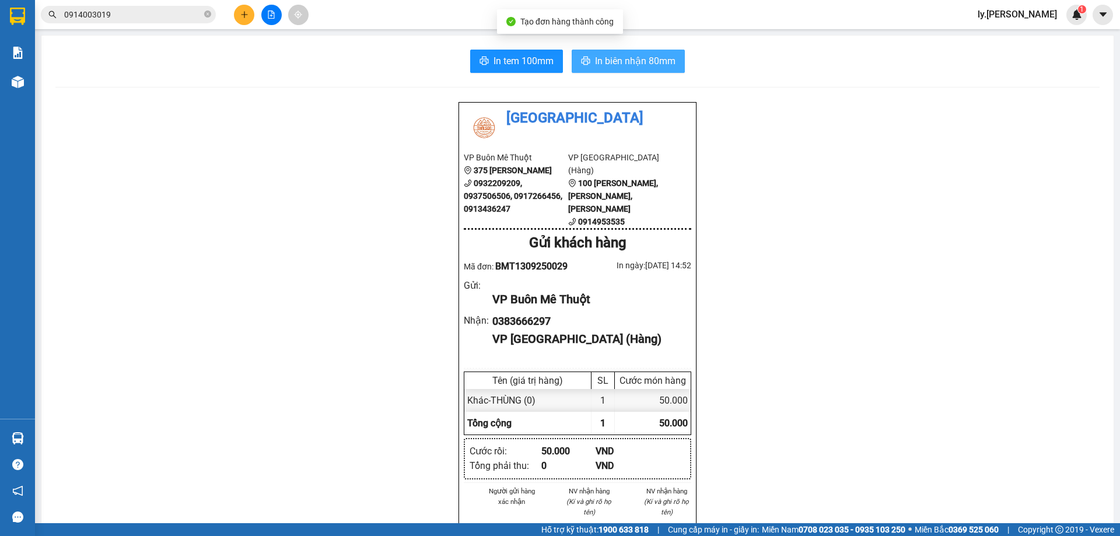
click at [637, 52] on button "In biên nhận 80mm" at bounding box center [627, 61] width 113 height 23
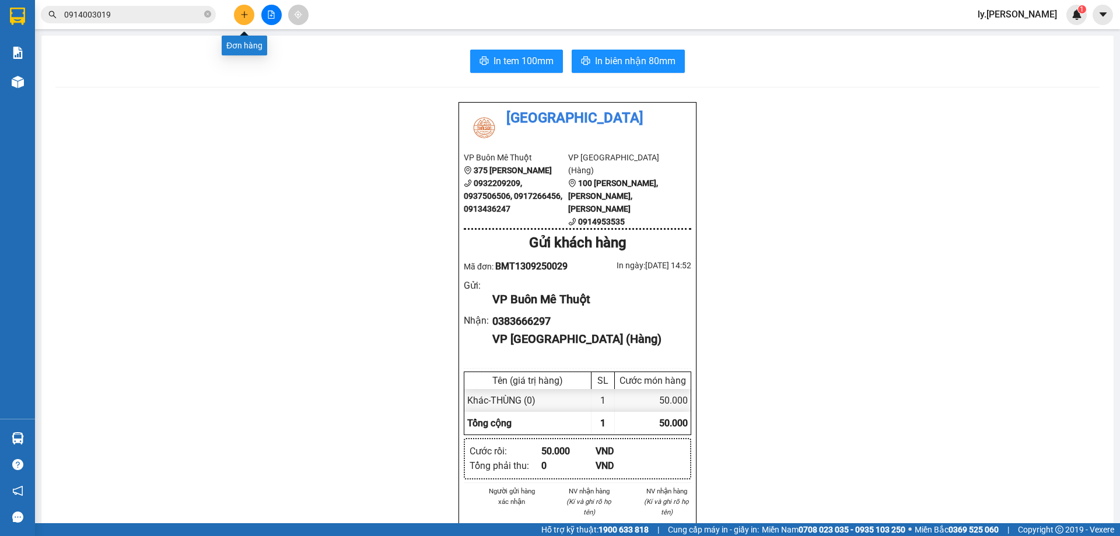
click at [241, 16] on button at bounding box center [244, 15] width 20 height 20
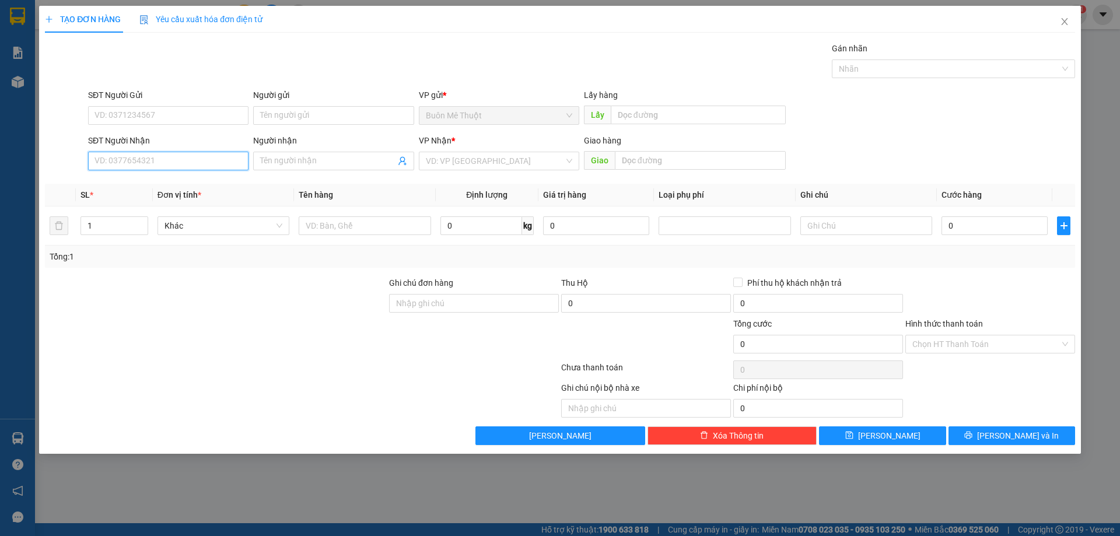
click at [114, 161] on input "SĐT Người Nhận" at bounding box center [168, 161] width 160 height 19
type input "0947841538"
click at [493, 164] on input "search" at bounding box center [495, 160] width 138 height 17
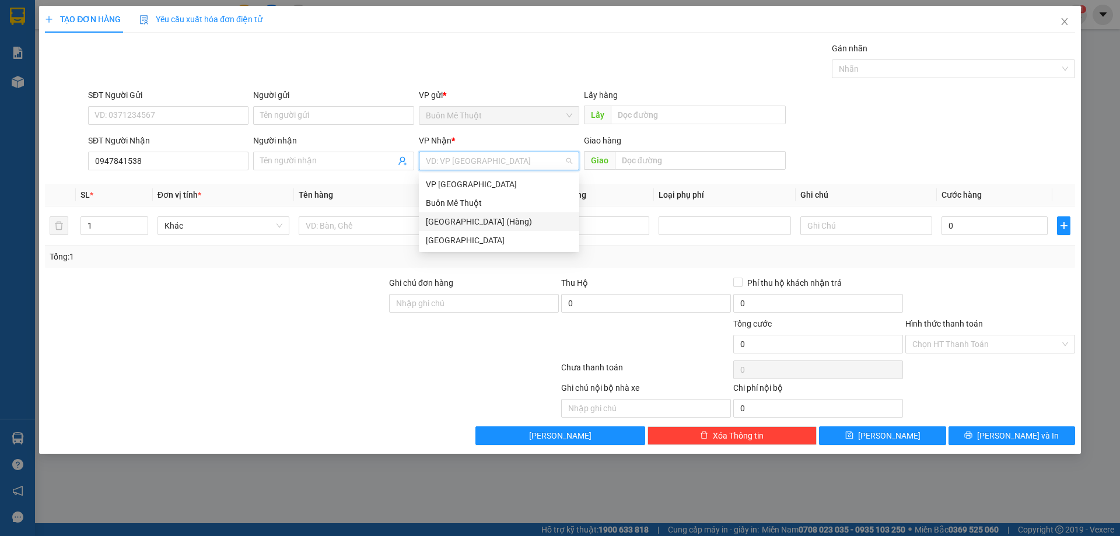
click at [462, 222] on div "[GEOGRAPHIC_DATA] (Hàng)" at bounding box center [499, 221] width 146 height 13
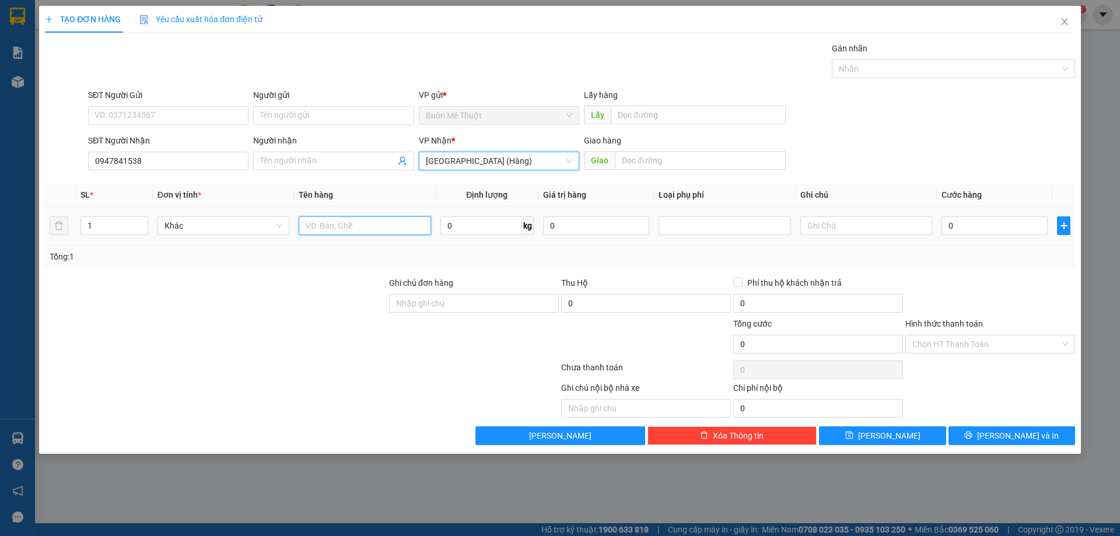
click at [349, 229] on input "text" at bounding box center [365, 225] width 132 height 19
type input "THÙNG"
click at [985, 229] on input "0" at bounding box center [994, 225] width 106 height 19
type input "6"
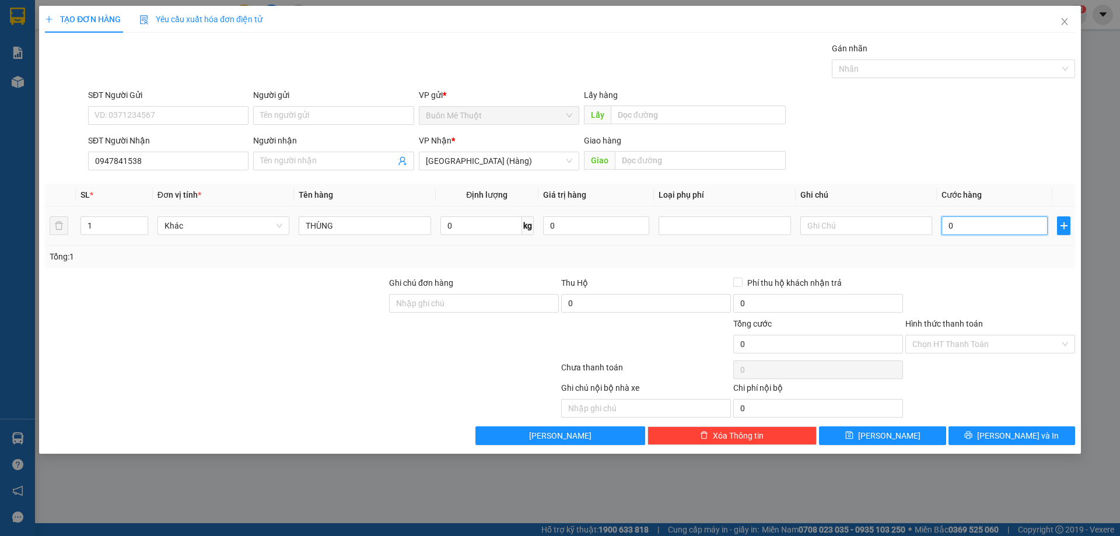
type input "6"
type input "60"
type input "60.000"
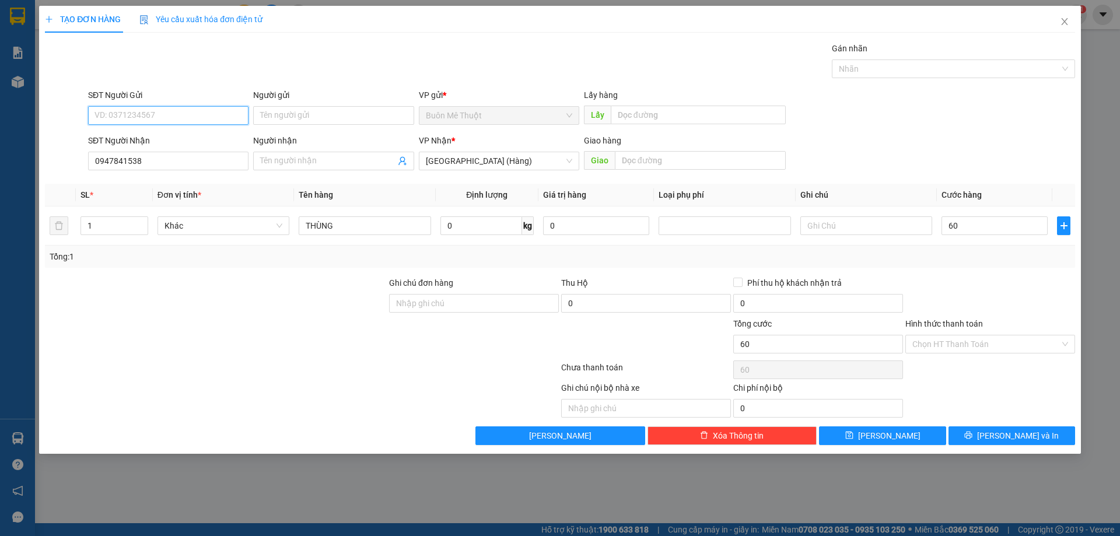
type input "60.000"
click at [177, 117] on input "SĐT Người Gửi" at bounding box center [168, 115] width 160 height 19
type input "0986676070"
click at [953, 346] on input "Hình thức thanh toán" at bounding box center [986, 343] width 148 height 17
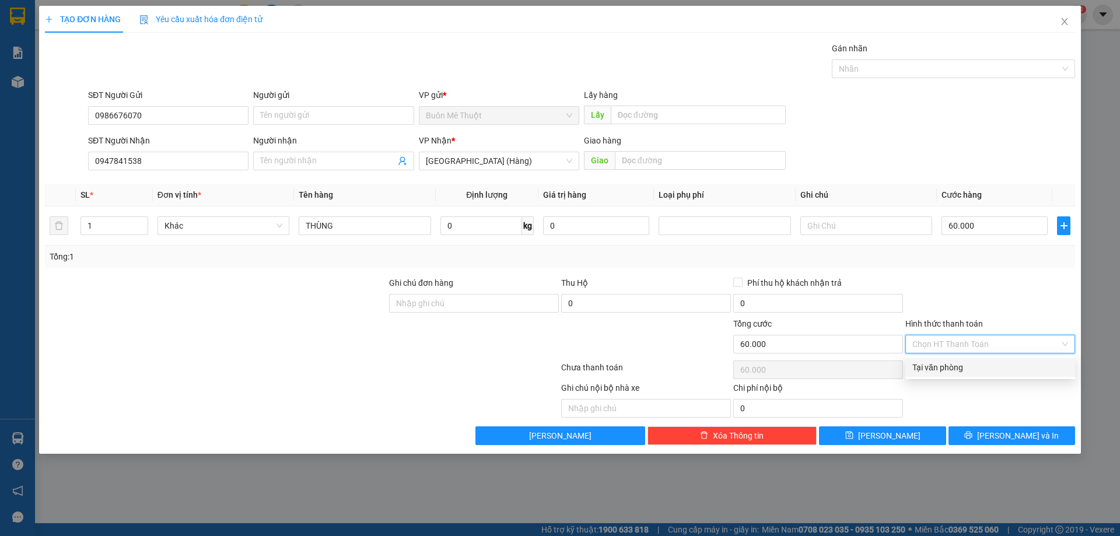
click at [941, 363] on div "Tại văn phòng" at bounding box center [990, 367] width 156 height 13
type input "0"
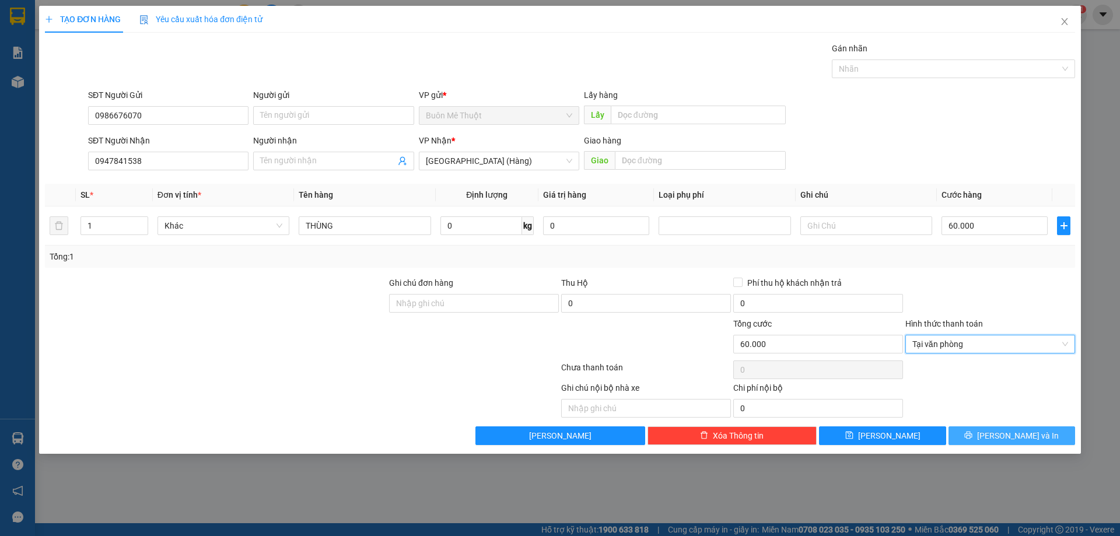
click at [980, 436] on button "Lưu và In" at bounding box center [1011, 435] width 127 height 19
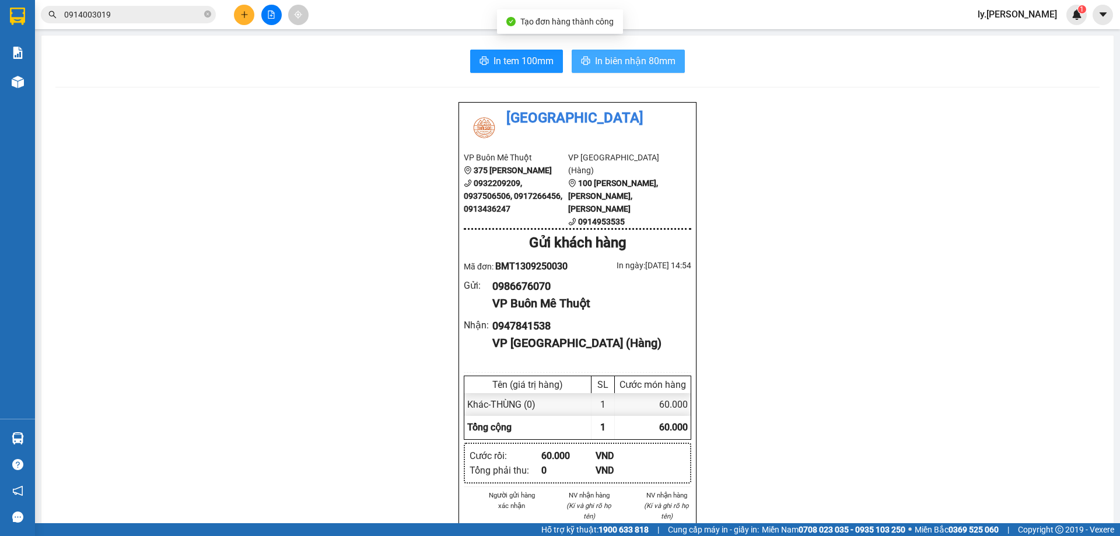
click at [612, 58] on span "In biên nhận 80mm" at bounding box center [635, 61] width 80 height 15
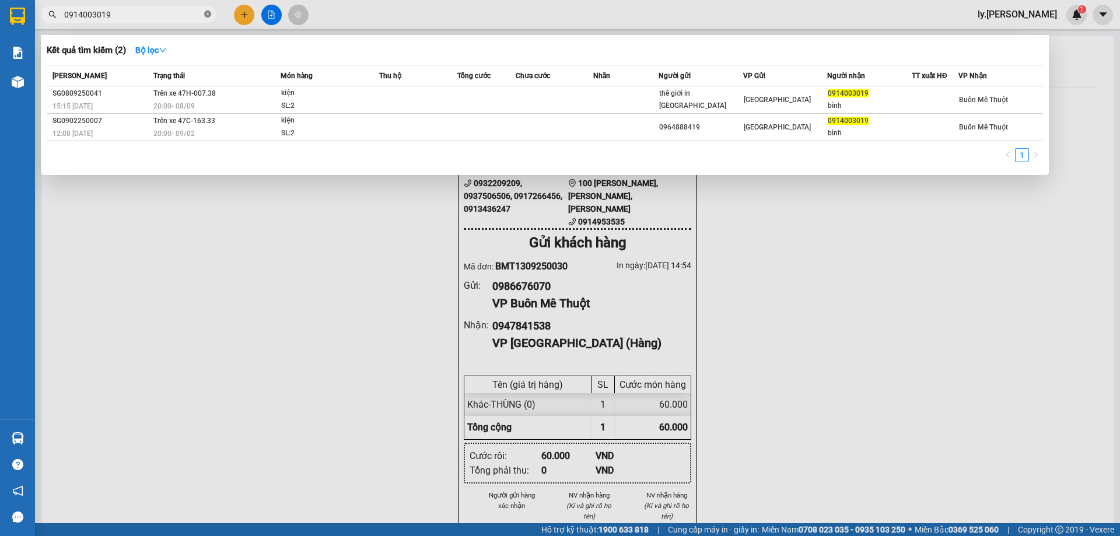
click at [208, 17] on icon "close-circle" at bounding box center [207, 13] width 7 height 7
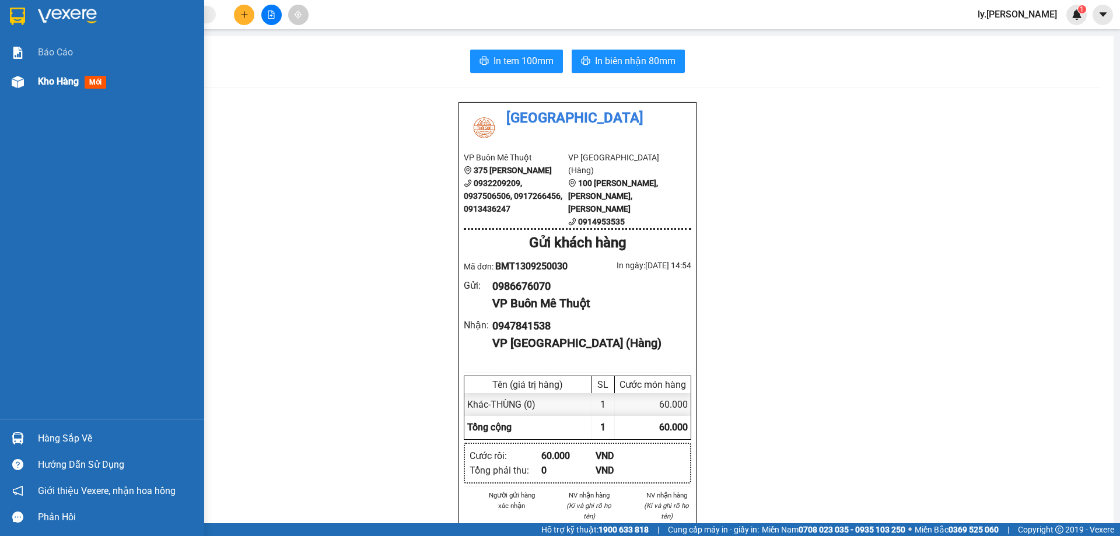
click at [64, 80] on span "Kho hàng" at bounding box center [58, 81] width 41 height 11
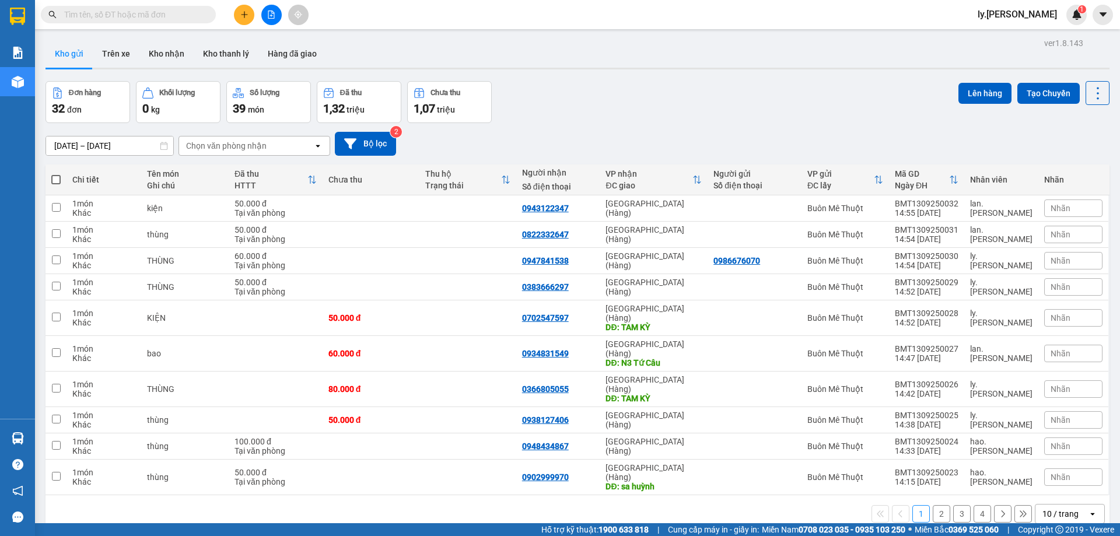
click at [1053, 508] on div "10 / trang" at bounding box center [1060, 514] width 36 height 12
click at [1050, 457] on div "100 / trang" at bounding box center [1061, 450] width 70 height 21
click at [241, 16] on icon "plus" at bounding box center [244, 14] width 8 height 8
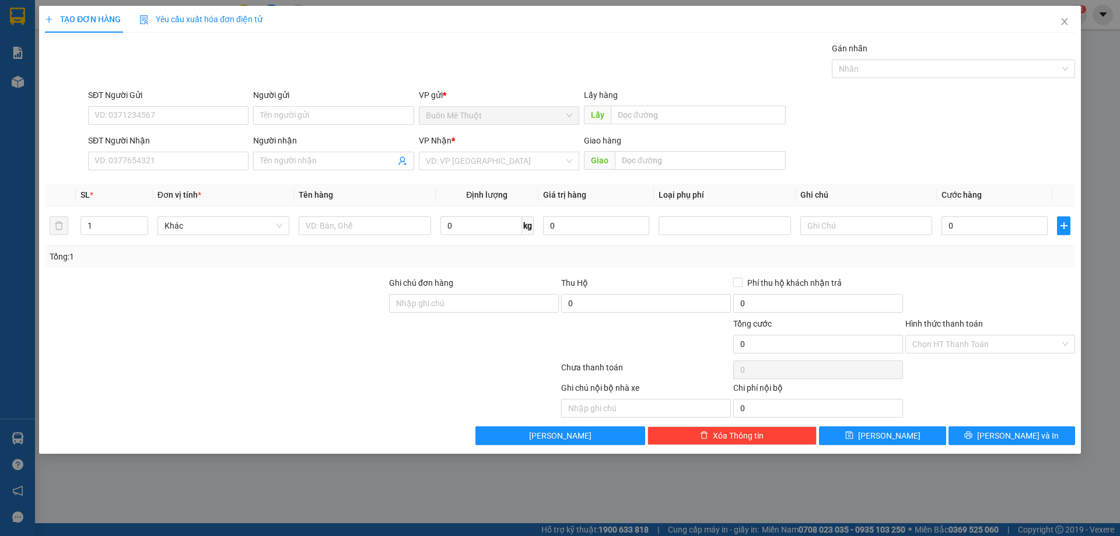
drag, startPoint x: 353, startPoint y: 170, endPoint x: 363, endPoint y: 158, distance: 15.8
click at [353, 169] on div "Người nhận Tên người nhận" at bounding box center [333, 154] width 160 height 41
click at [363, 158] on input "Người nhận" at bounding box center [327, 161] width 135 height 13
type input "VÂN AN"
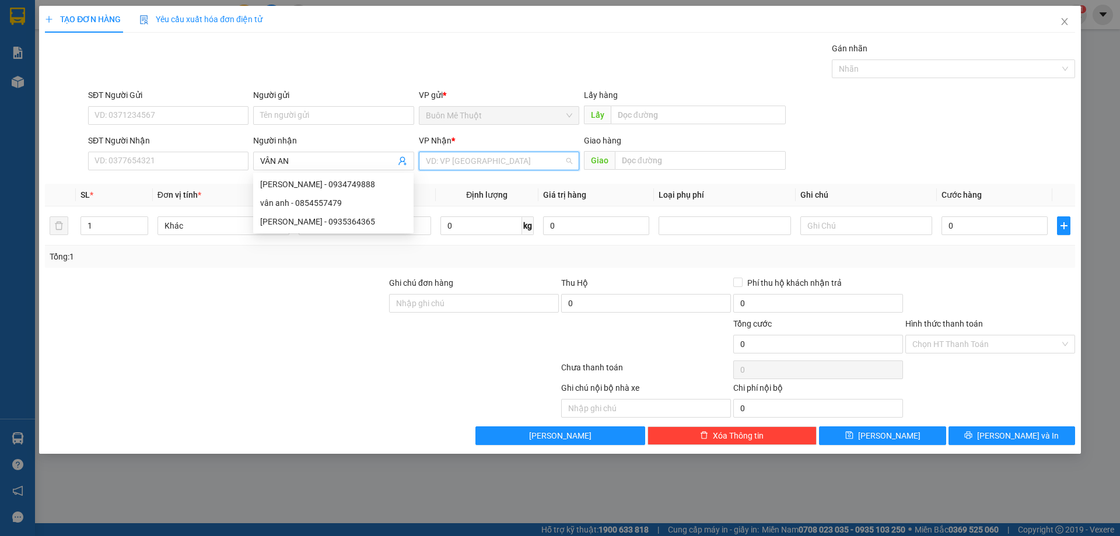
click at [454, 156] on input "search" at bounding box center [495, 160] width 138 height 17
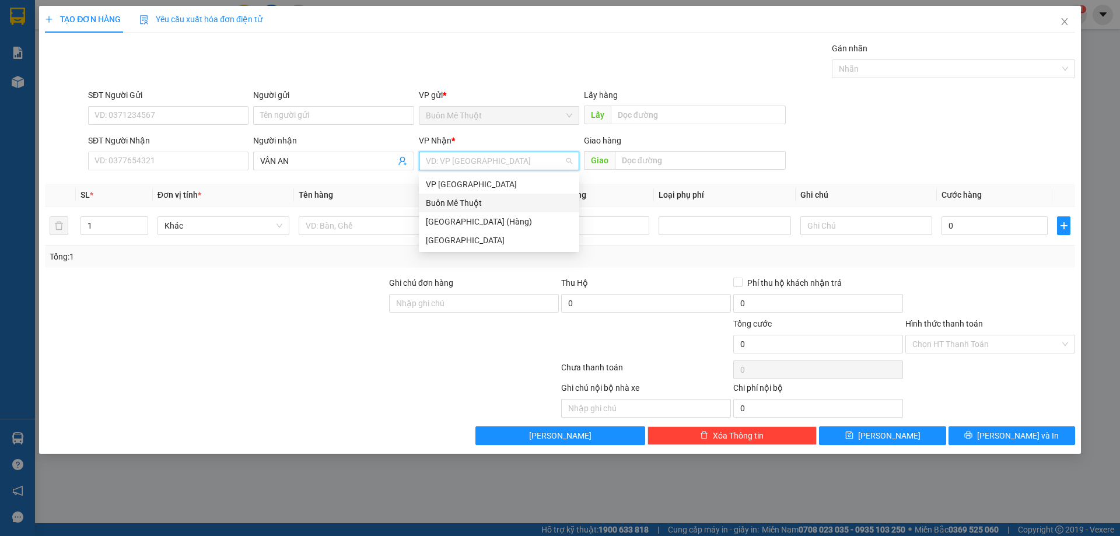
click at [450, 201] on div "Buôn Mê Thuột" at bounding box center [499, 203] width 146 height 13
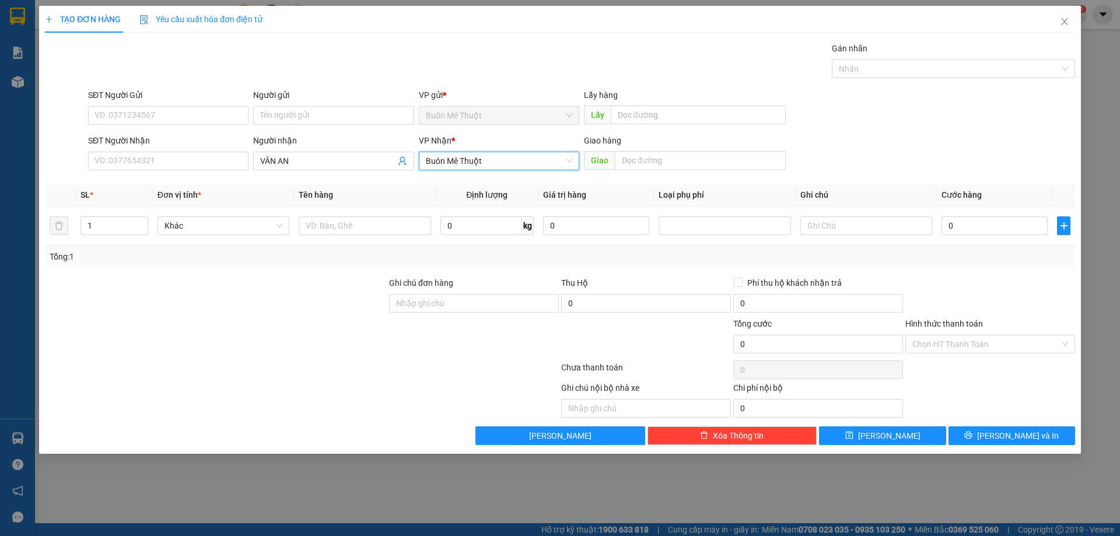
drag, startPoint x: 464, startPoint y: 158, endPoint x: 458, endPoint y: 218, distance: 60.4
click at [464, 160] on span "Buôn Mê Thuột" at bounding box center [499, 160] width 146 height 17
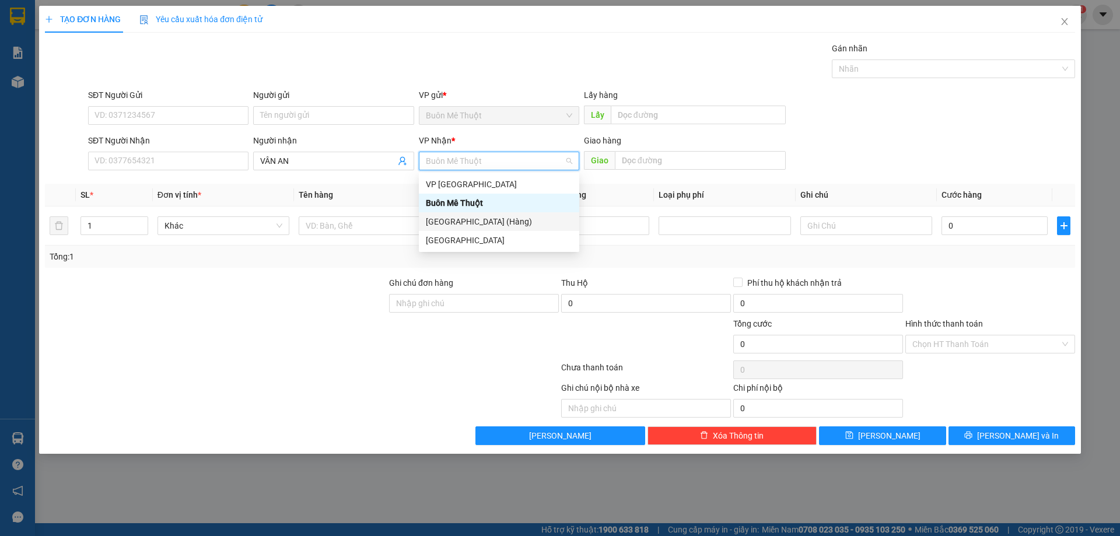
click at [458, 218] on div "[GEOGRAPHIC_DATA] (Hàng)" at bounding box center [499, 221] width 146 height 13
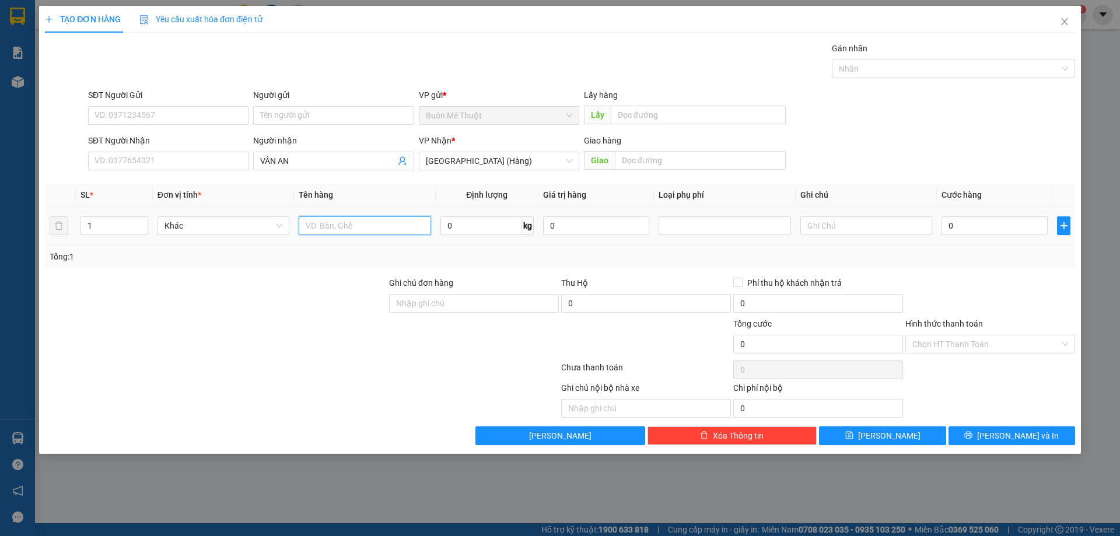
click at [331, 220] on input "text" at bounding box center [365, 225] width 132 height 19
type input "THÙNG"
type input "8"
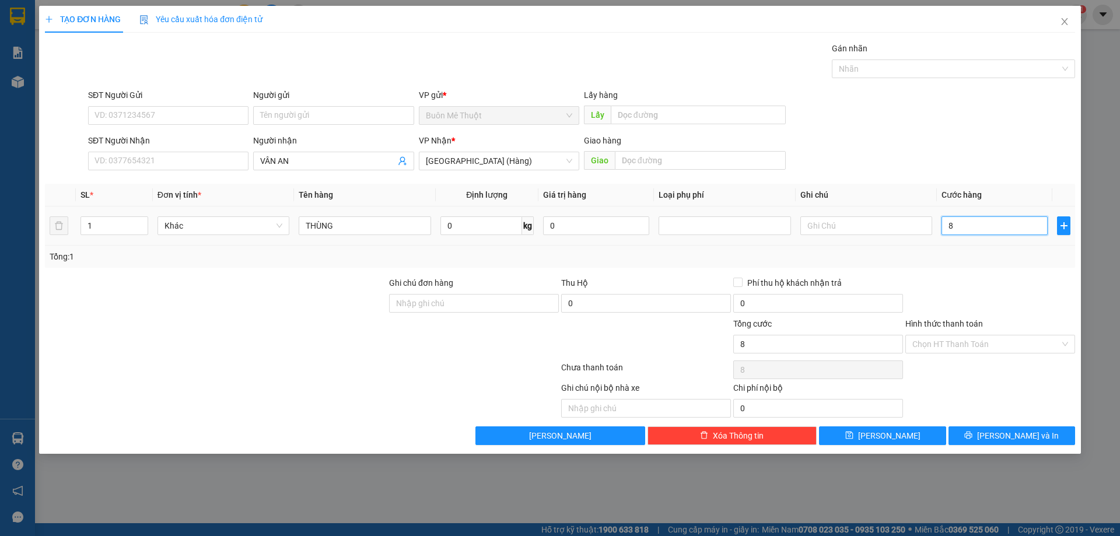
type input "80"
click at [959, 335] on div "Chọn HT Thanh Toán" at bounding box center [990, 344] width 170 height 19
type input "80.000"
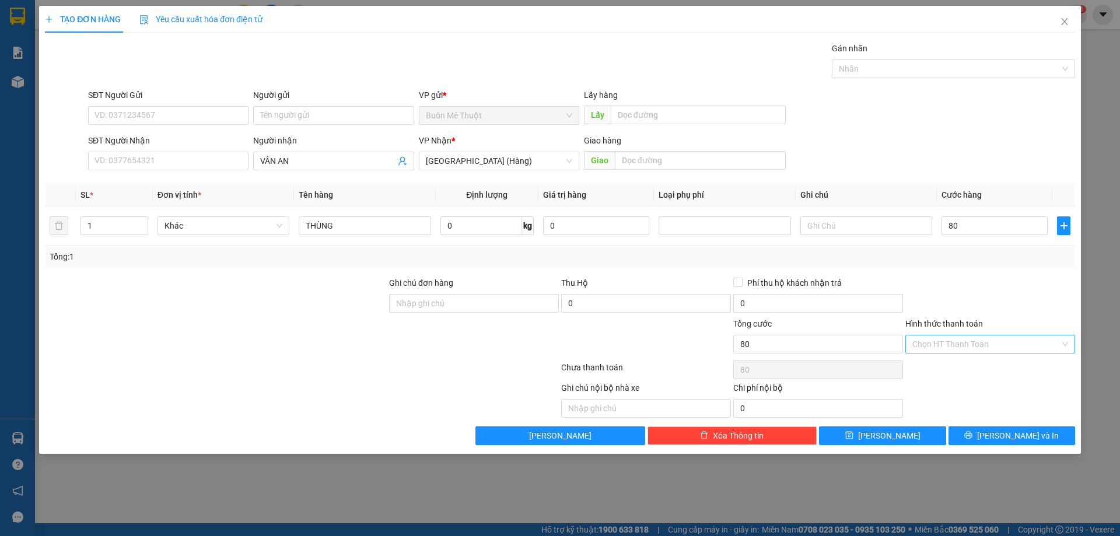
type input "80.000"
click at [956, 343] on input "Hình thức thanh toán" at bounding box center [986, 343] width 148 height 17
click at [941, 369] on div "Tại văn phòng" at bounding box center [990, 367] width 156 height 13
type input "0"
click at [889, 440] on span "Lưu" at bounding box center [889, 435] width 62 height 13
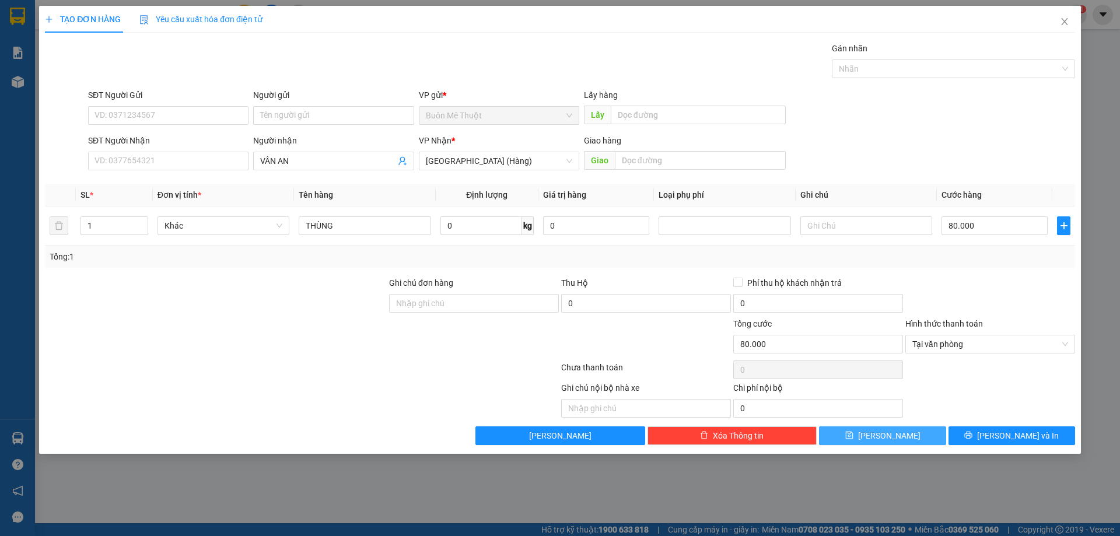
type input "0"
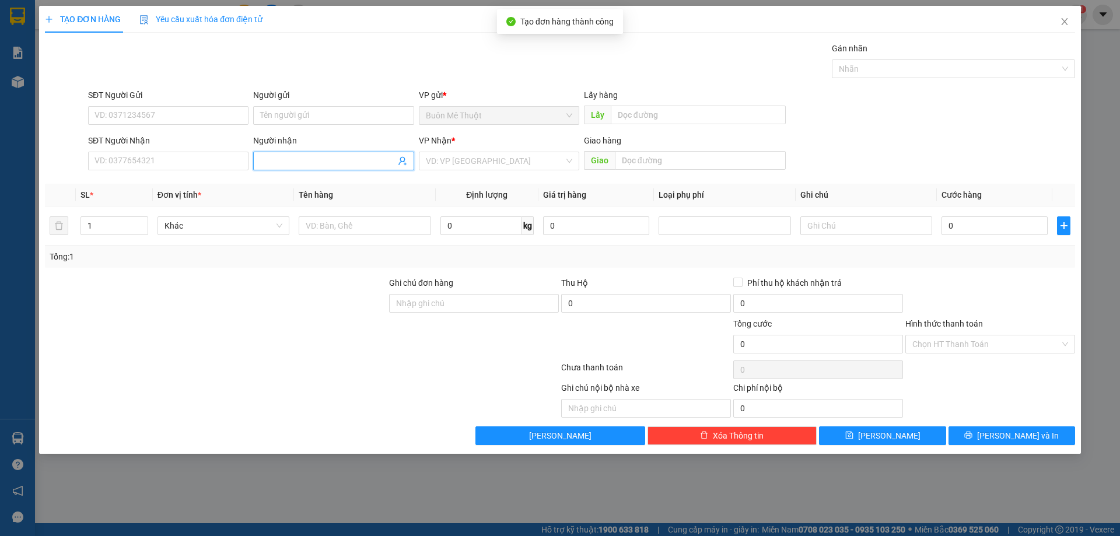
click at [304, 154] on span at bounding box center [333, 161] width 160 height 19
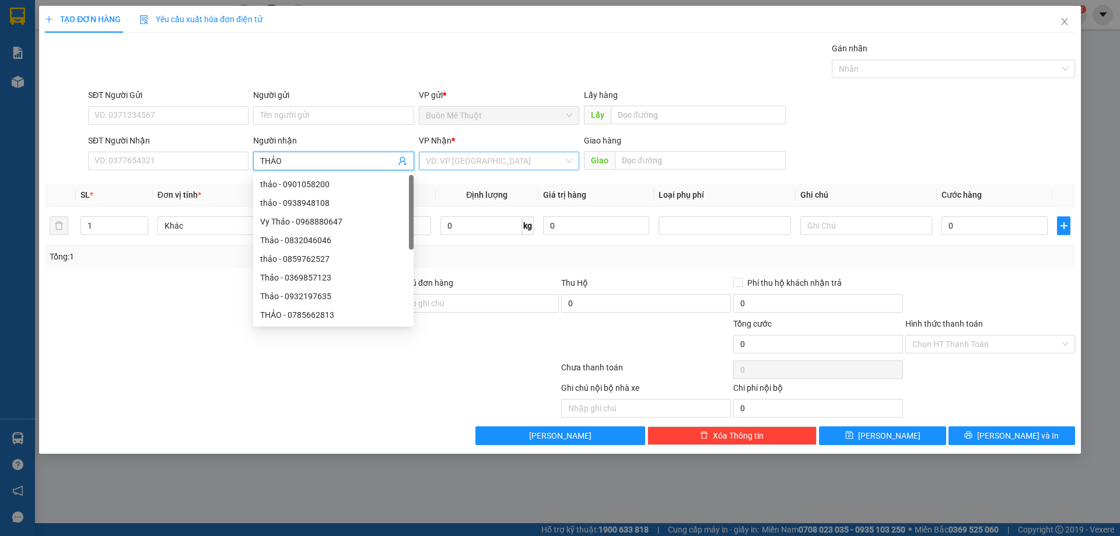
type input "THẢO"
click at [476, 154] on input "search" at bounding box center [495, 160] width 138 height 17
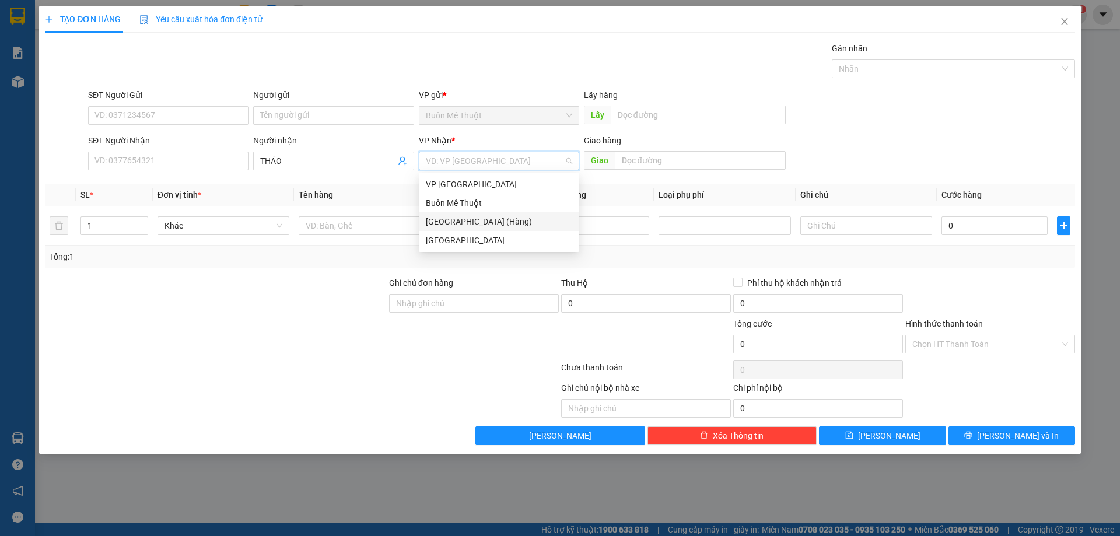
click at [457, 224] on div "[GEOGRAPHIC_DATA] (Hàng)" at bounding box center [499, 221] width 146 height 13
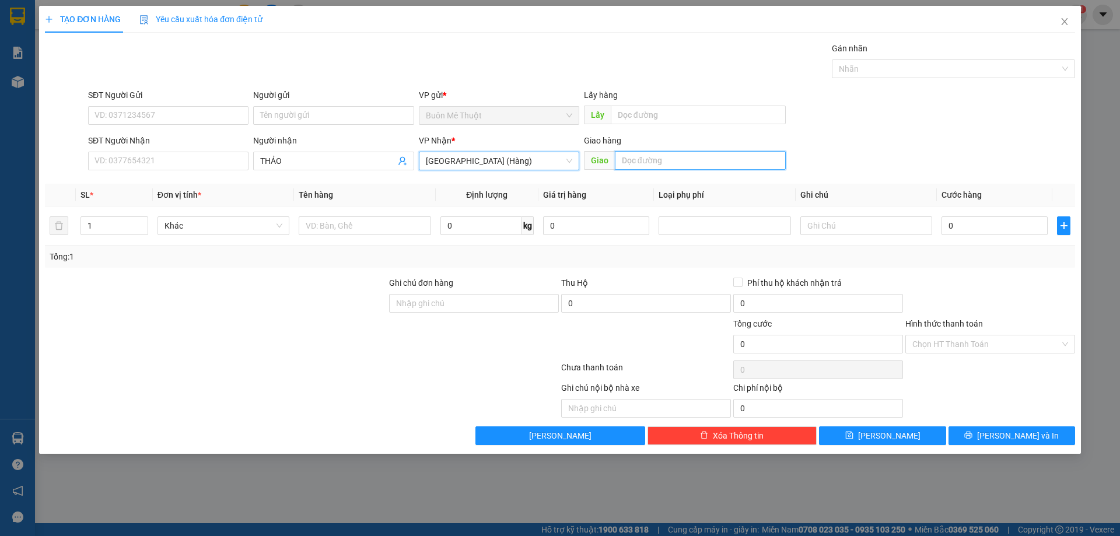
click at [715, 164] on input "text" at bounding box center [700, 160] width 171 height 19
click at [139, 224] on span "Decrease Value" at bounding box center [141, 229] width 13 height 10
type input "BẦU VÂN"
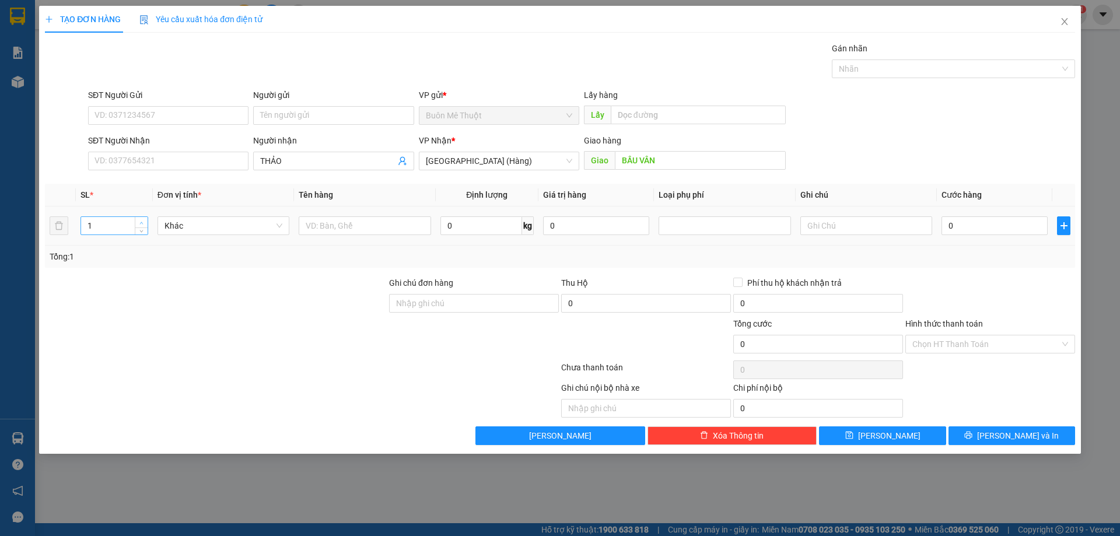
type input "2"
click at [142, 222] on icon "up" at bounding box center [141, 223] width 3 height 2
click at [331, 224] on input "text" at bounding box center [365, 225] width 132 height 19
type input "BAO + THUNG"
click at [991, 222] on input "0" at bounding box center [994, 225] width 106 height 19
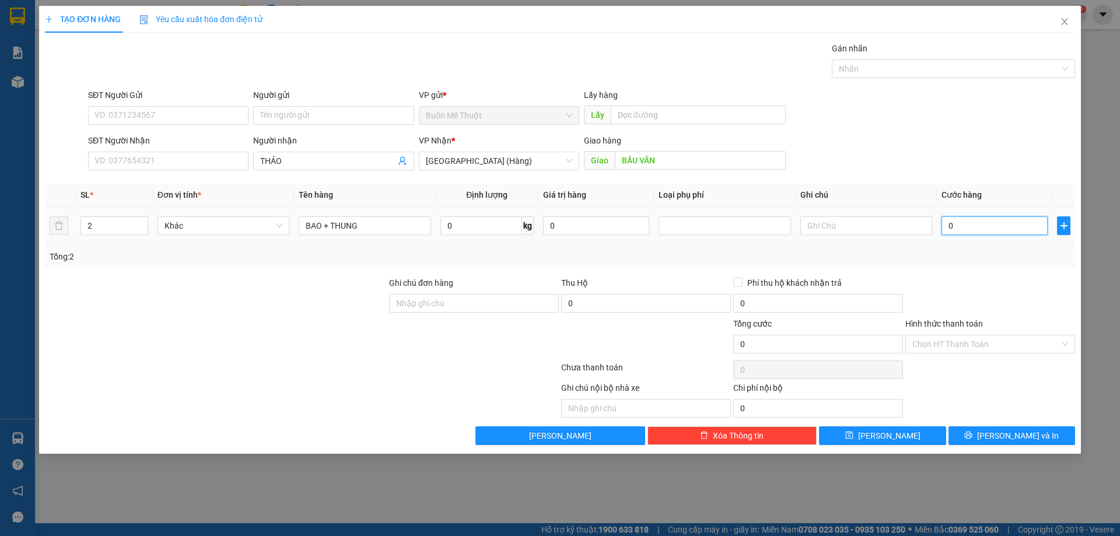
type input "1"
type input "15"
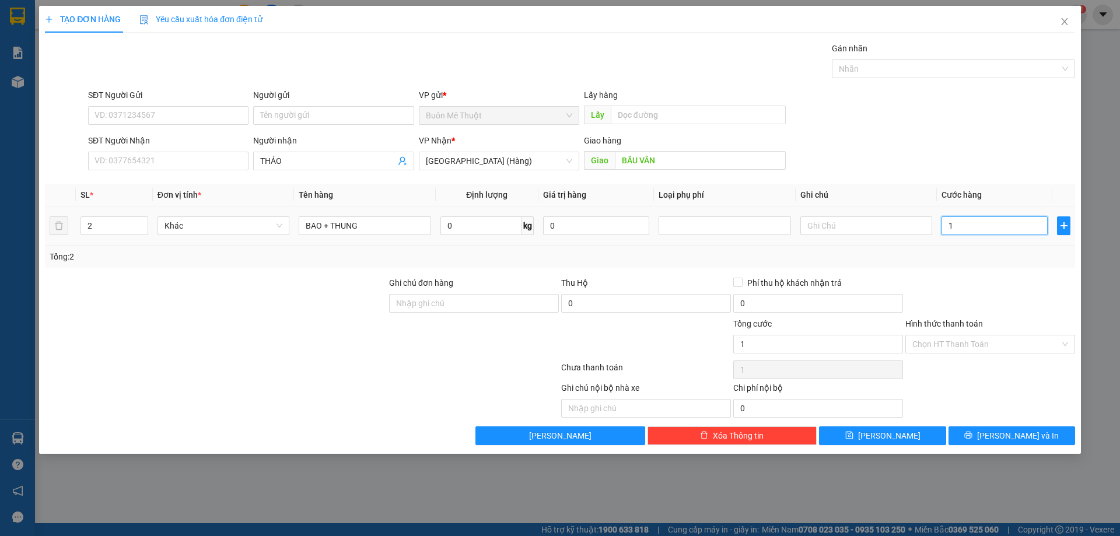
type input "15"
type input "150"
type input "150.000"
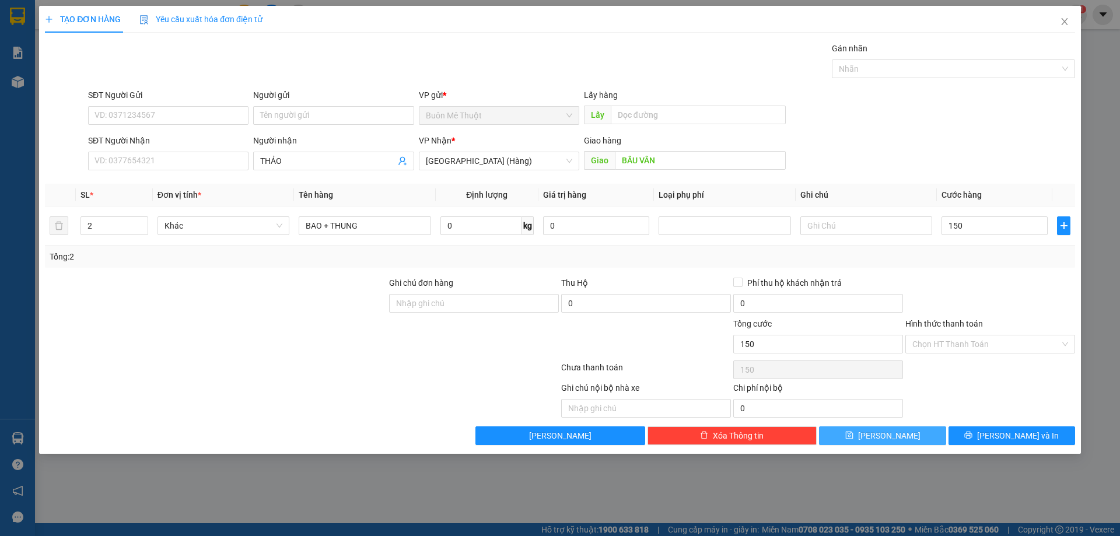
type input "150.000"
click at [917, 436] on button "Lưu" at bounding box center [882, 435] width 127 height 19
type input "1"
type input "0"
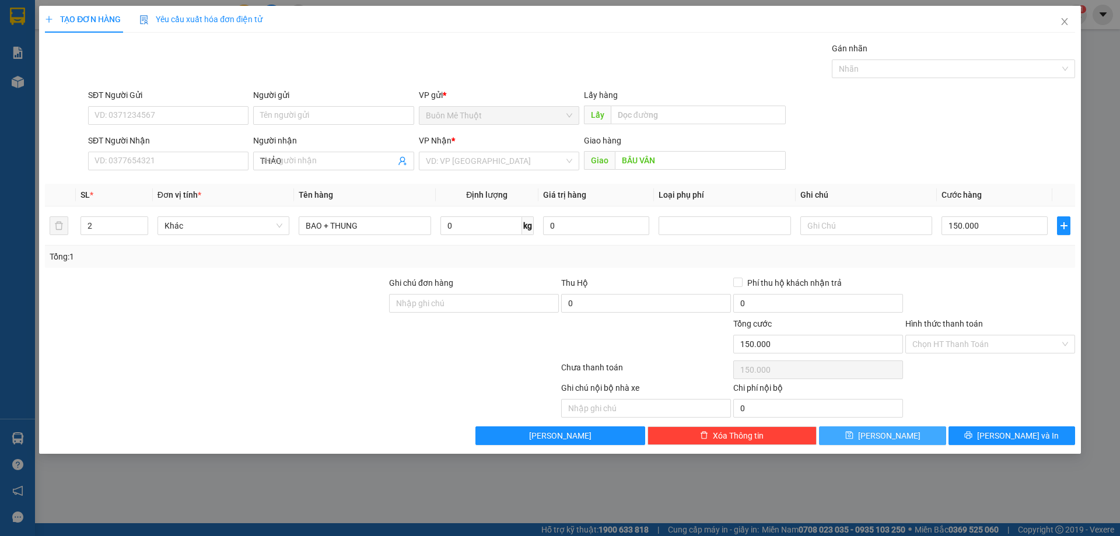
type input "0"
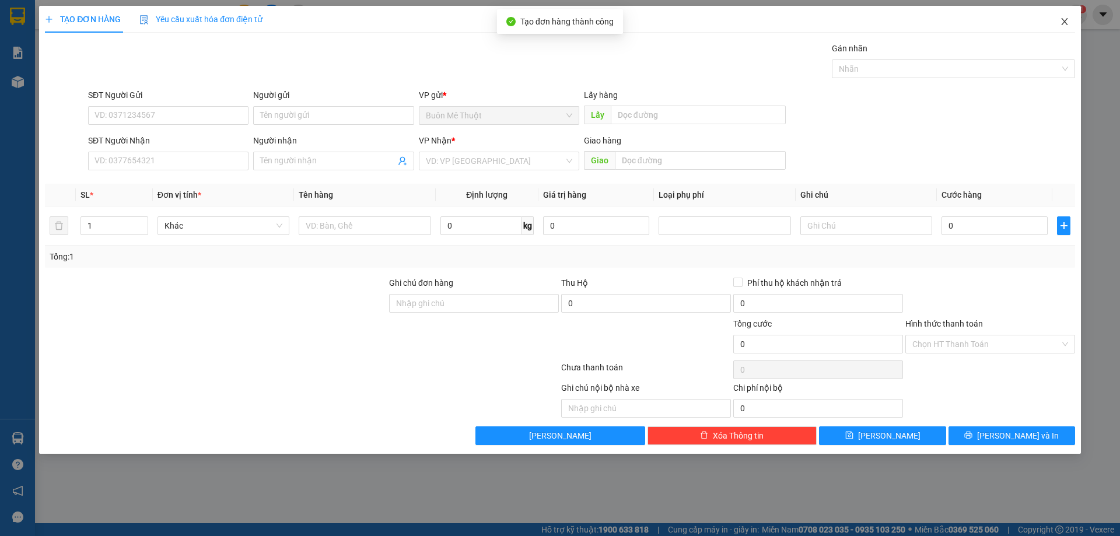
click at [1061, 18] on icon "close" at bounding box center [1063, 21] width 9 height 9
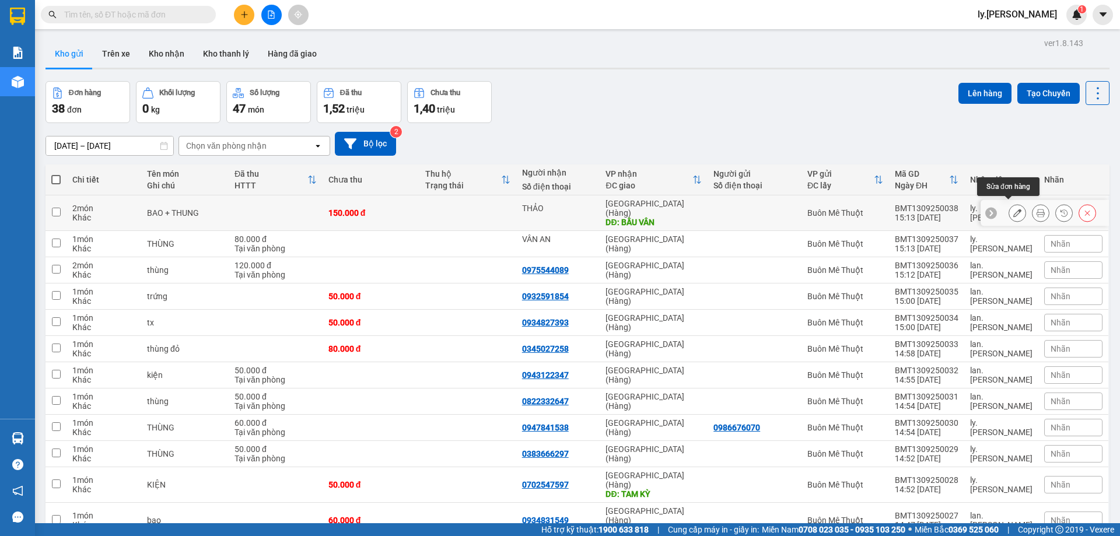
click at [1009, 209] on button at bounding box center [1017, 213] width 16 height 20
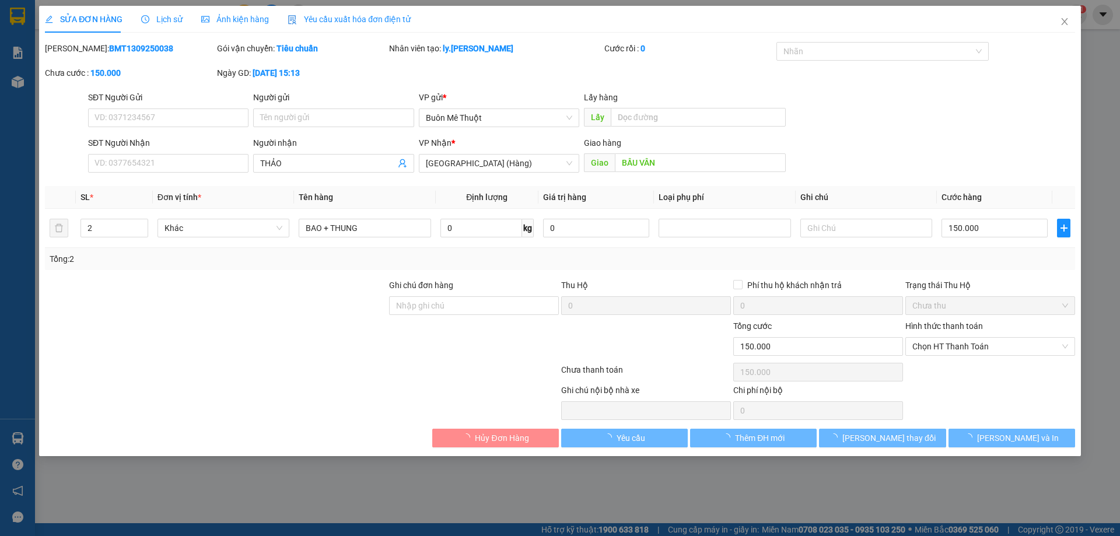
type input "THẢO"
type input "BẦU VÂN"
type input "150.000"
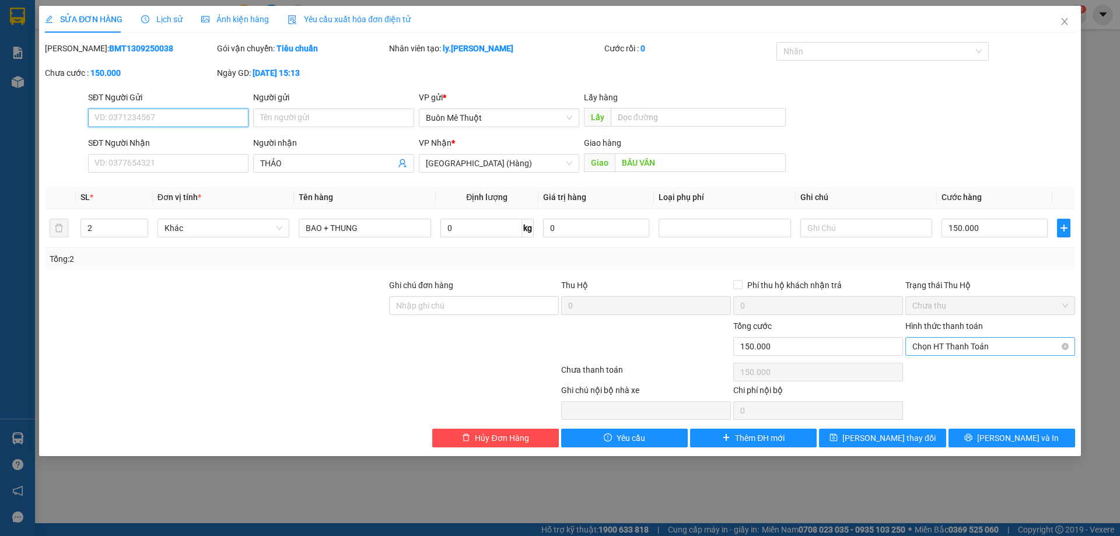
click at [976, 345] on span "Chọn HT Thanh Toán" at bounding box center [990, 346] width 156 height 17
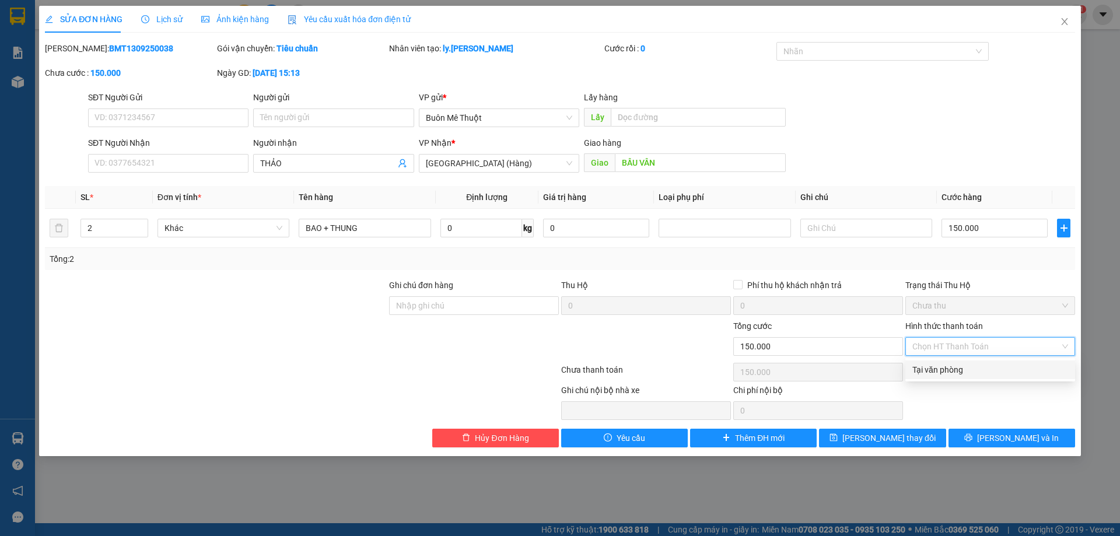
click at [966, 367] on div "Tại văn phòng" at bounding box center [990, 369] width 156 height 13
type input "0"
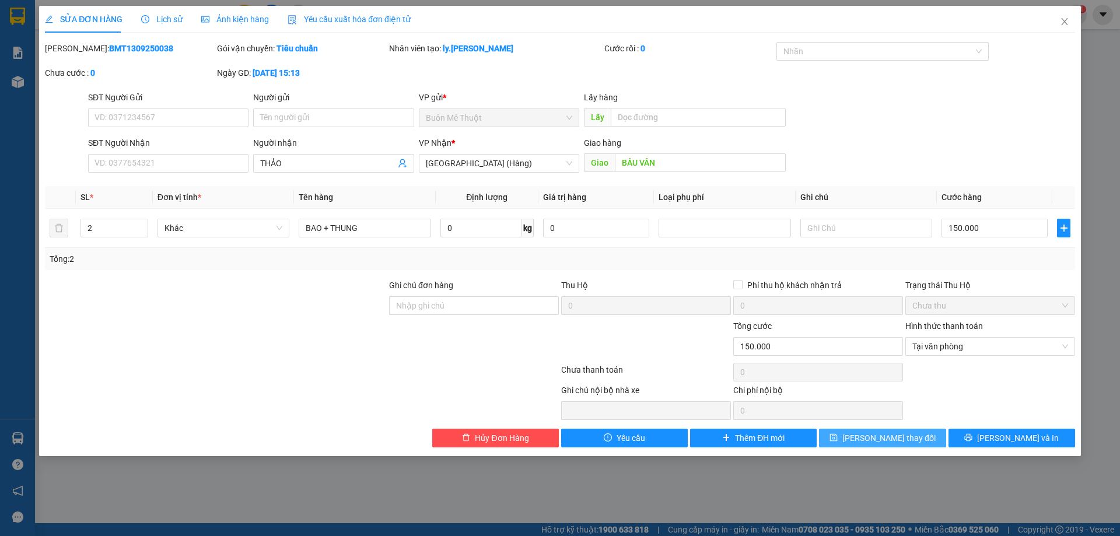
click at [900, 440] on span "Lưu thay đổi" at bounding box center [888, 437] width 93 height 13
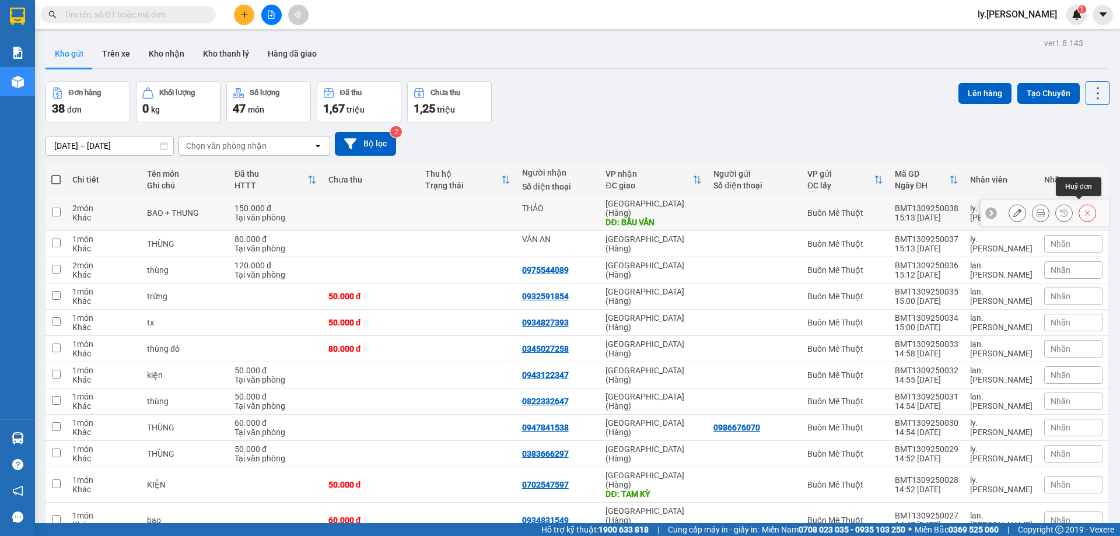
click at [1083, 209] on icon at bounding box center [1087, 213] width 8 height 8
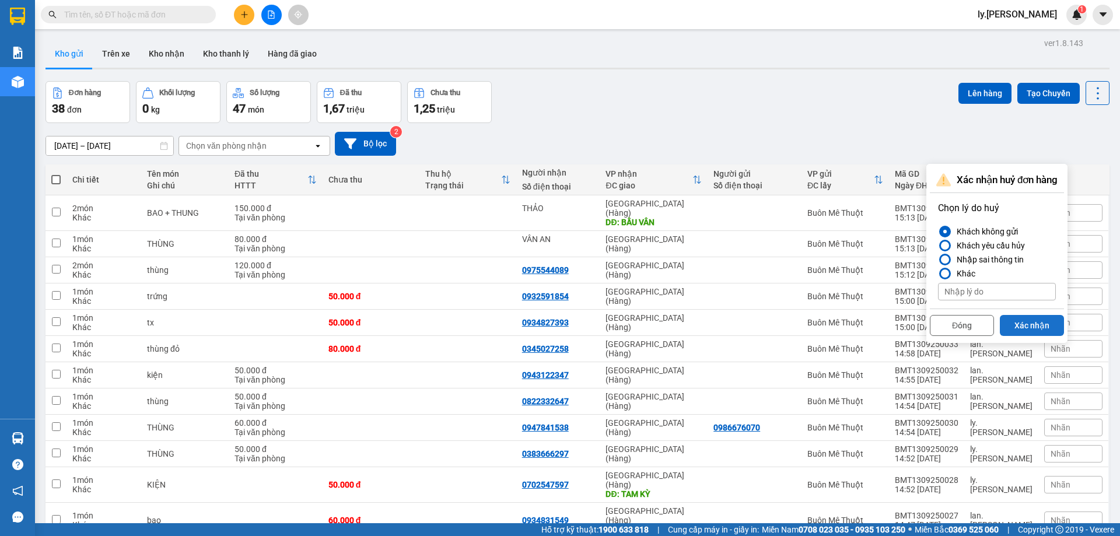
click at [1020, 327] on button "Xác nhận" at bounding box center [1031, 325] width 64 height 21
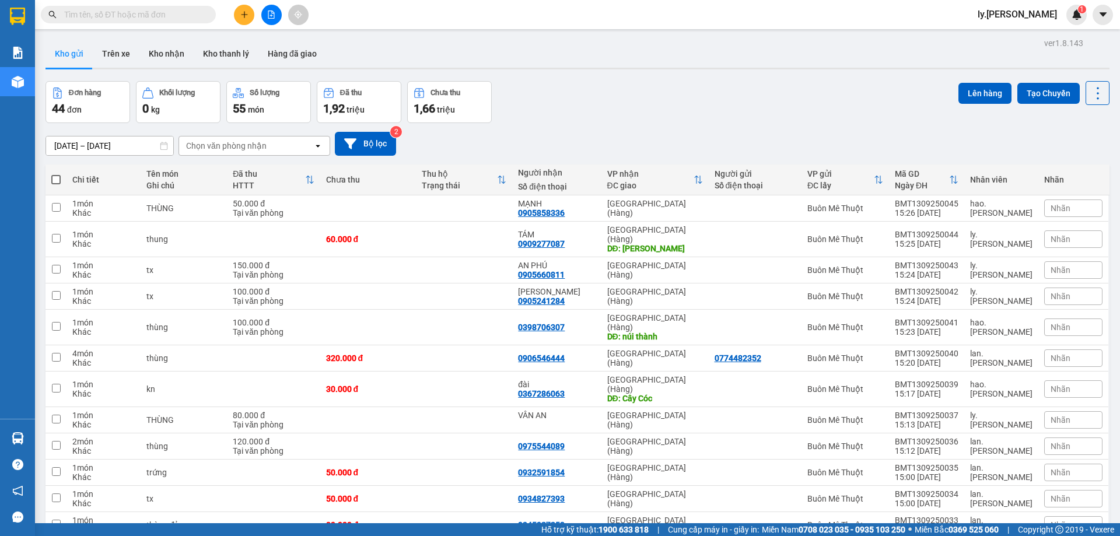
click at [239, 16] on button at bounding box center [244, 15] width 20 height 20
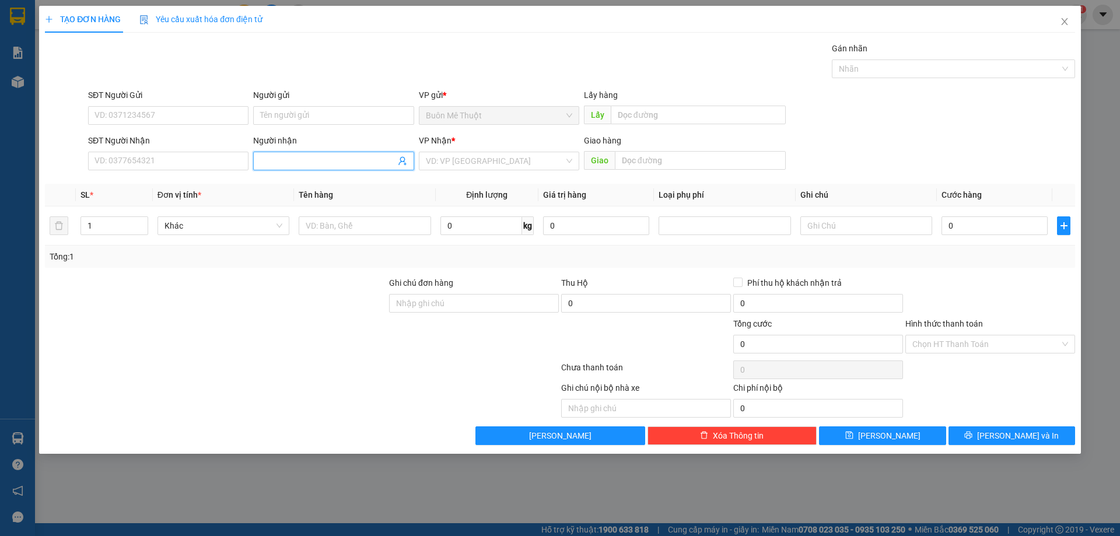
click at [308, 157] on input "Người nhận" at bounding box center [327, 161] width 135 height 13
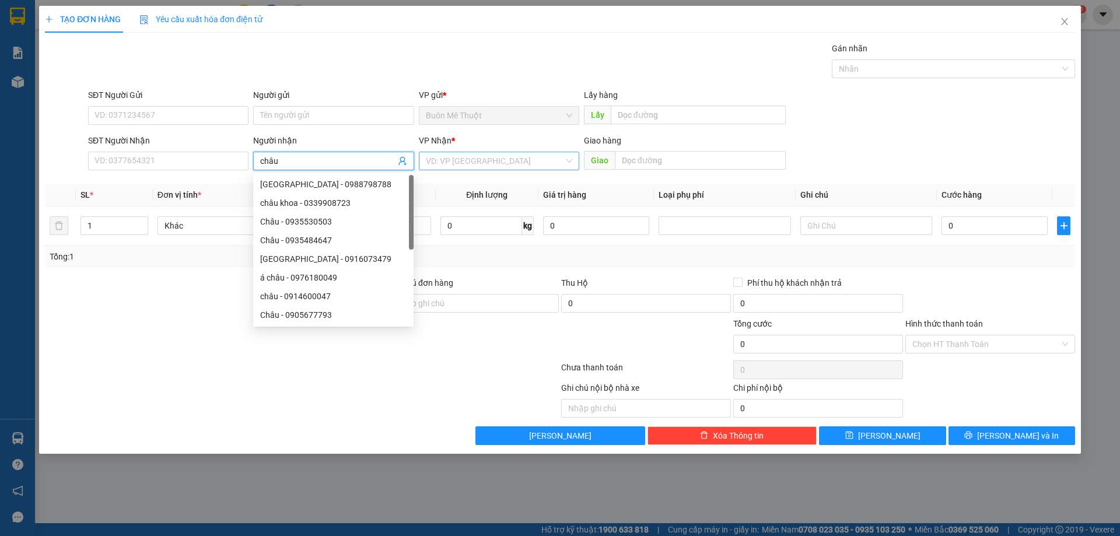
type input "châu"
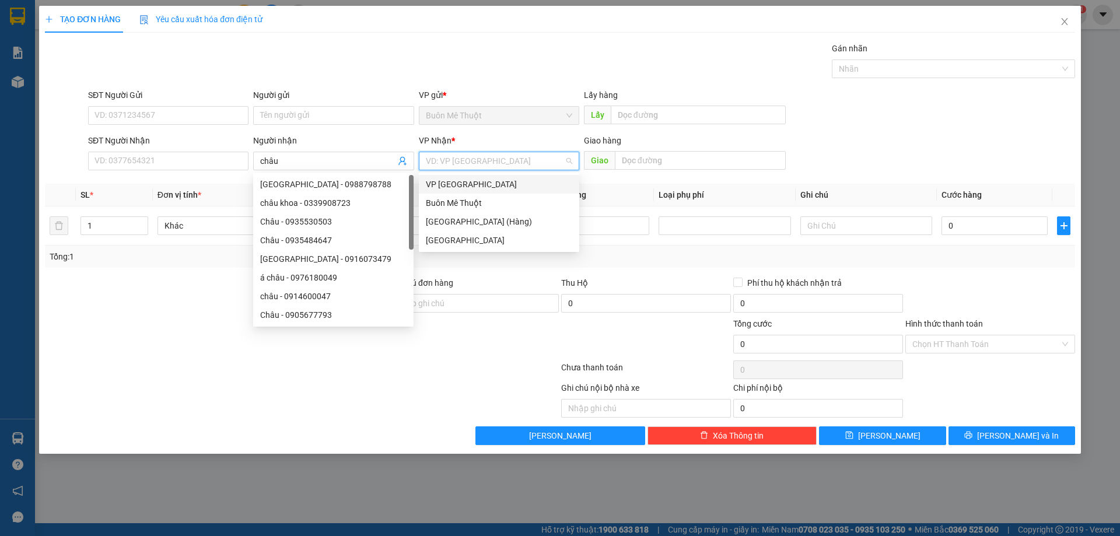
click at [472, 164] on input "search" at bounding box center [495, 160] width 138 height 17
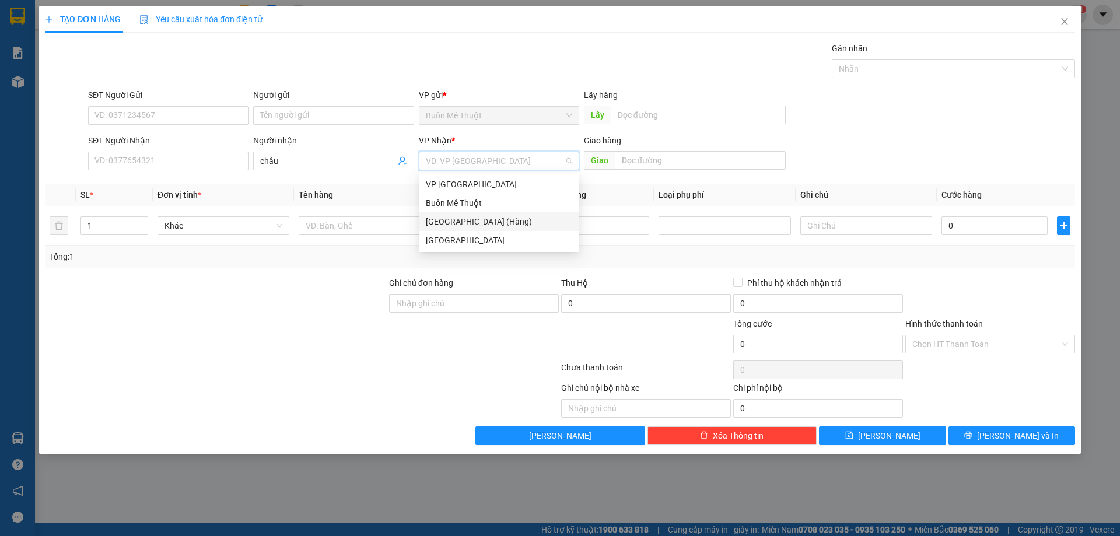
click at [468, 222] on div "[GEOGRAPHIC_DATA] (Hàng)" at bounding box center [499, 221] width 146 height 13
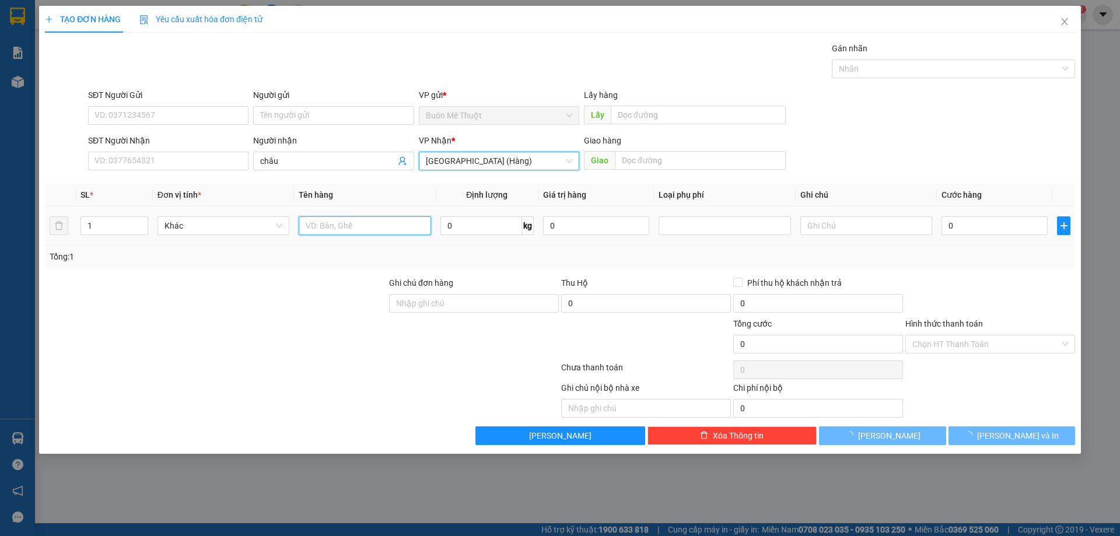
click at [354, 225] on input "text" at bounding box center [365, 225] width 132 height 19
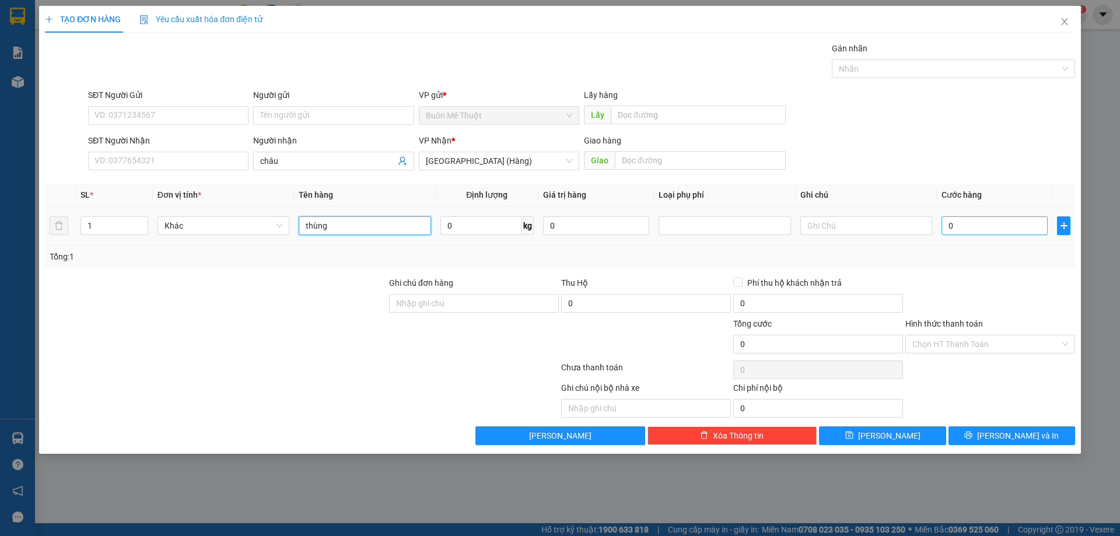
type input "thùng"
click at [963, 229] on input "0" at bounding box center [994, 225] width 106 height 19
type input "5"
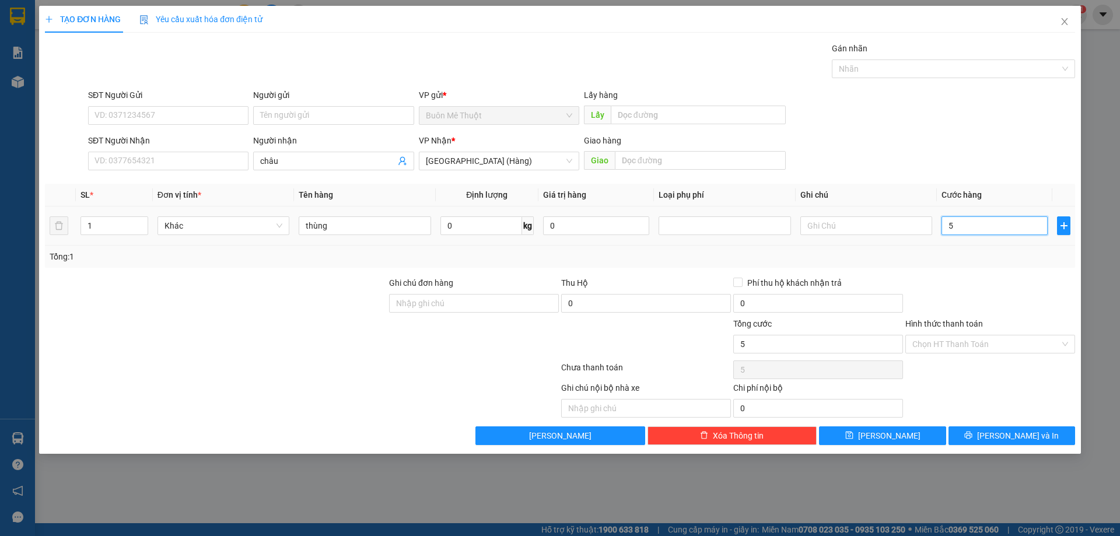
type input "50"
type input "50.000"
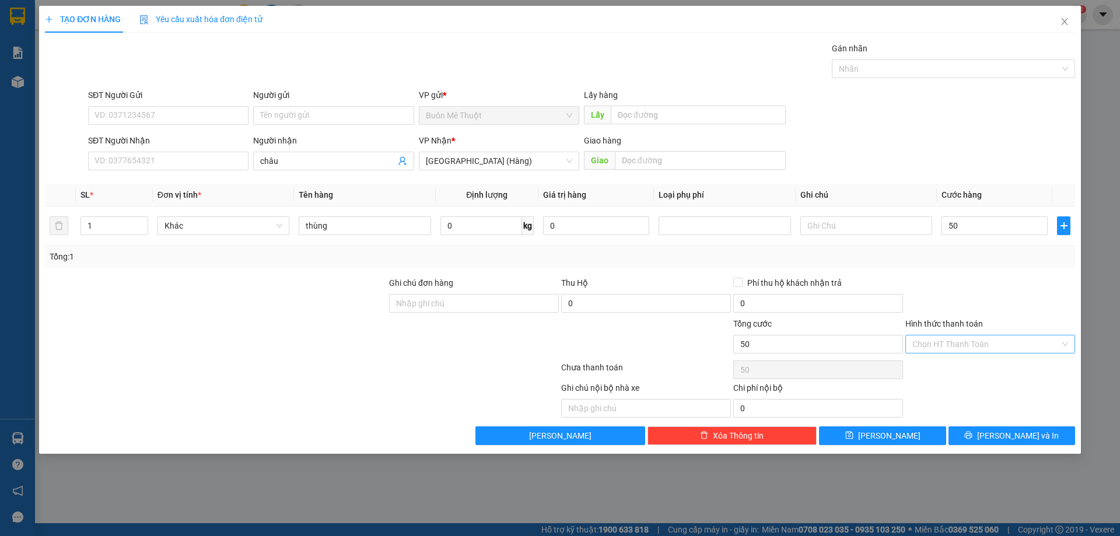
type input "50.000"
click at [988, 337] on input "Hình thức thanh toán" at bounding box center [986, 343] width 148 height 17
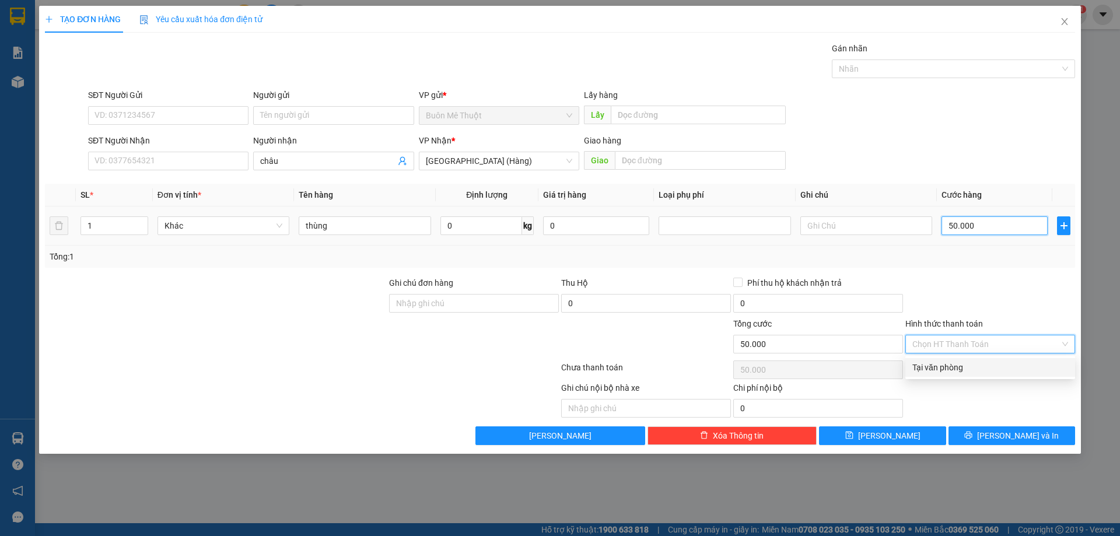
click at [996, 228] on input "50.000" at bounding box center [994, 225] width 106 height 19
type input "6"
type input "60"
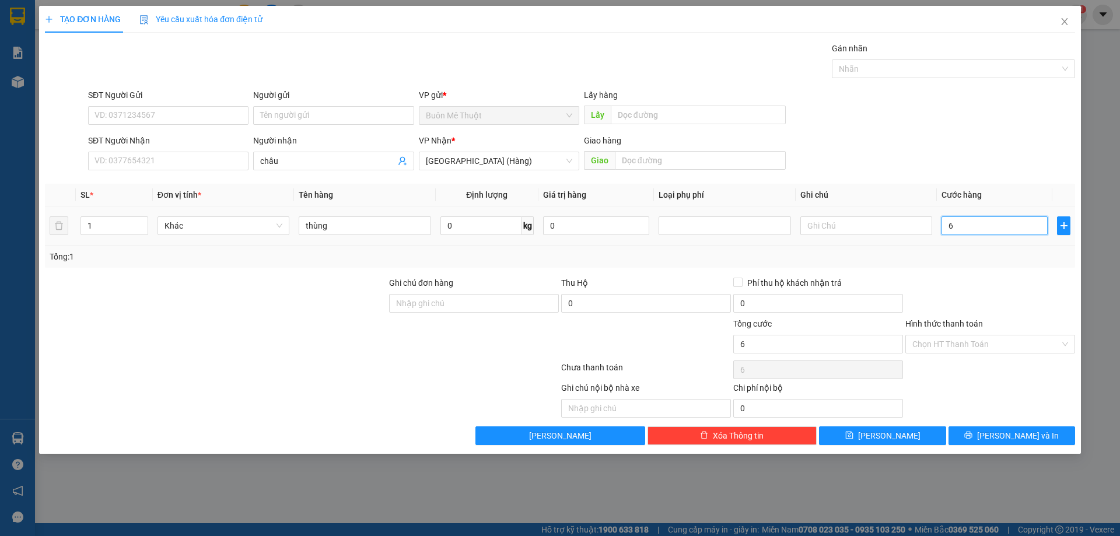
type input "60"
type input "60.000"
click at [926, 351] on input "Hình thức thanh toán" at bounding box center [986, 343] width 148 height 17
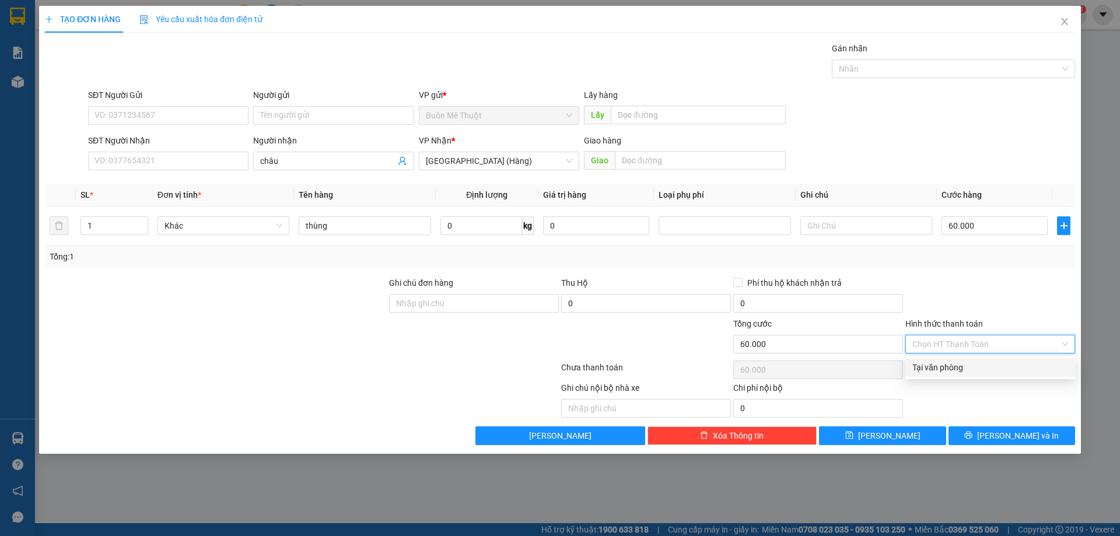
click at [924, 365] on div "Tại văn phòng" at bounding box center [990, 367] width 156 height 13
type input "0"
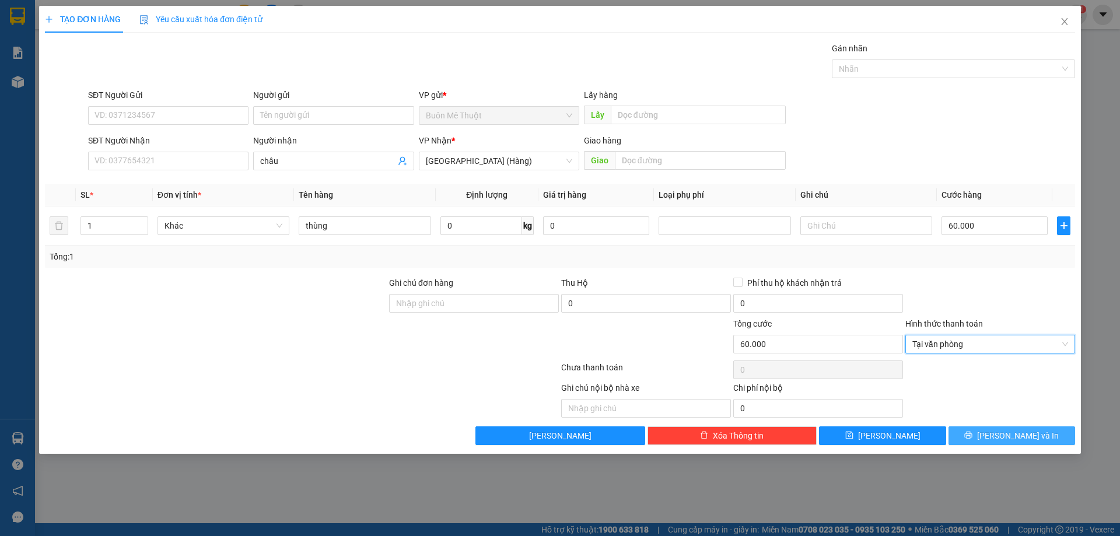
click at [997, 435] on button "Lưu và In" at bounding box center [1011, 435] width 127 height 19
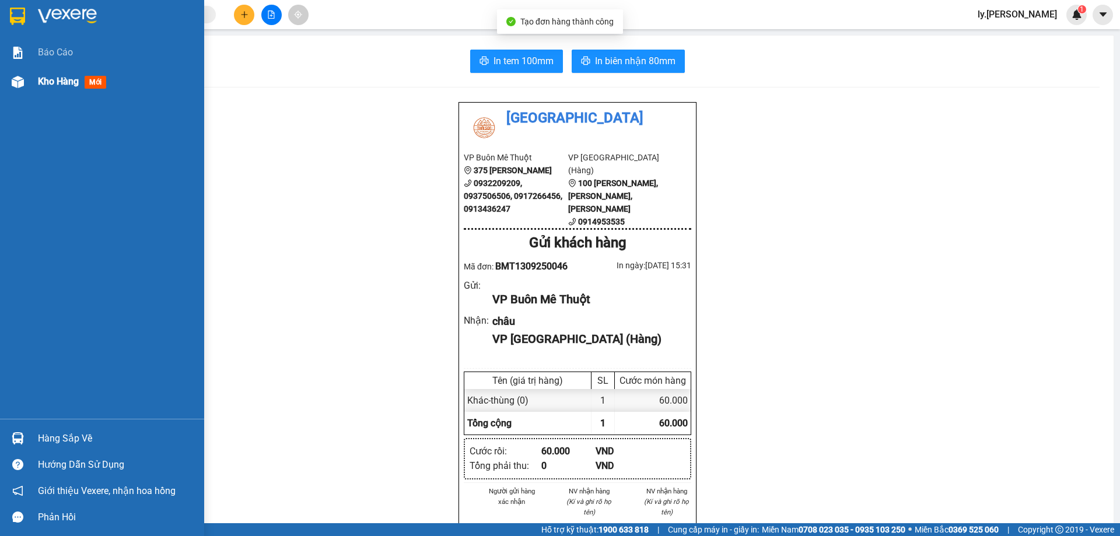
click at [61, 82] on span "Kho hàng" at bounding box center [58, 81] width 41 height 11
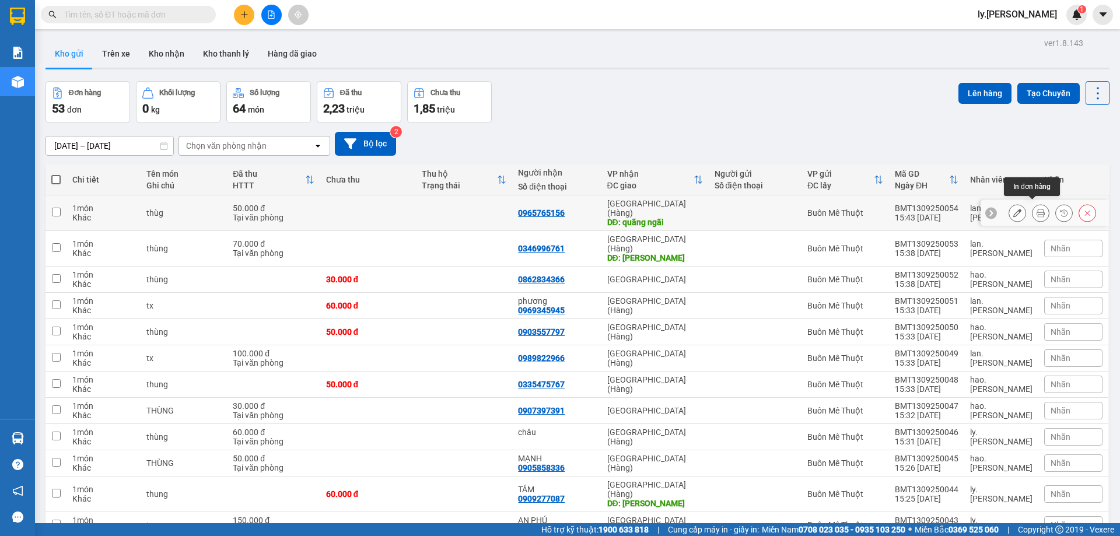
drag, startPoint x: 1031, startPoint y: 205, endPoint x: 959, endPoint y: 203, distance: 72.3
click at [1036, 209] on icon at bounding box center [1040, 213] width 8 height 8
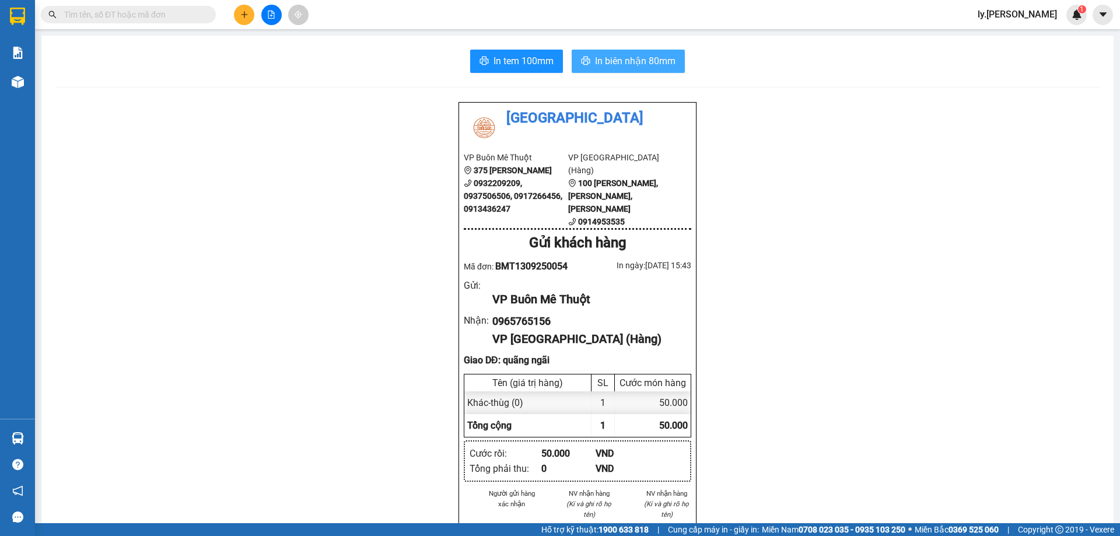
drag, startPoint x: 623, startPoint y: 80, endPoint x: 627, endPoint y: 61, distance: 19.2
click at [622, 69] on div "In tem 100mm In biên nhận 80mm Thái Sơn VP Buôn Mê Thuột 375 Hoàng Diệu 0932209…" at bounding box center [577, 540] width 1072 height 1009
click at [627, 62] on span "In biên nhận 80mm" at bounding box center [635, 61] width 80 height 15
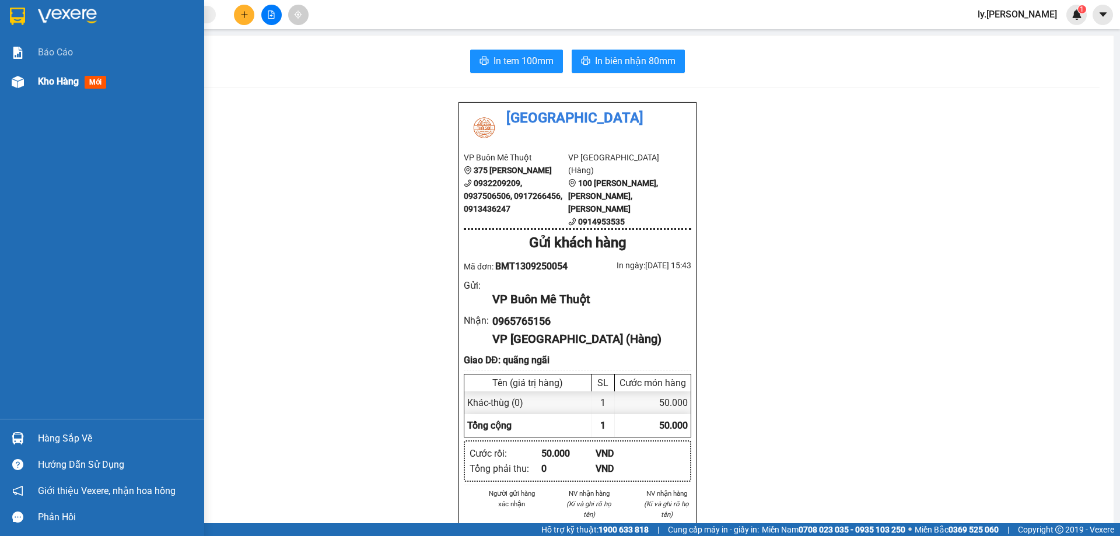
click at [57, 80] on span "Kho hàng" at bounding box center [58, 81] width 41 height 11
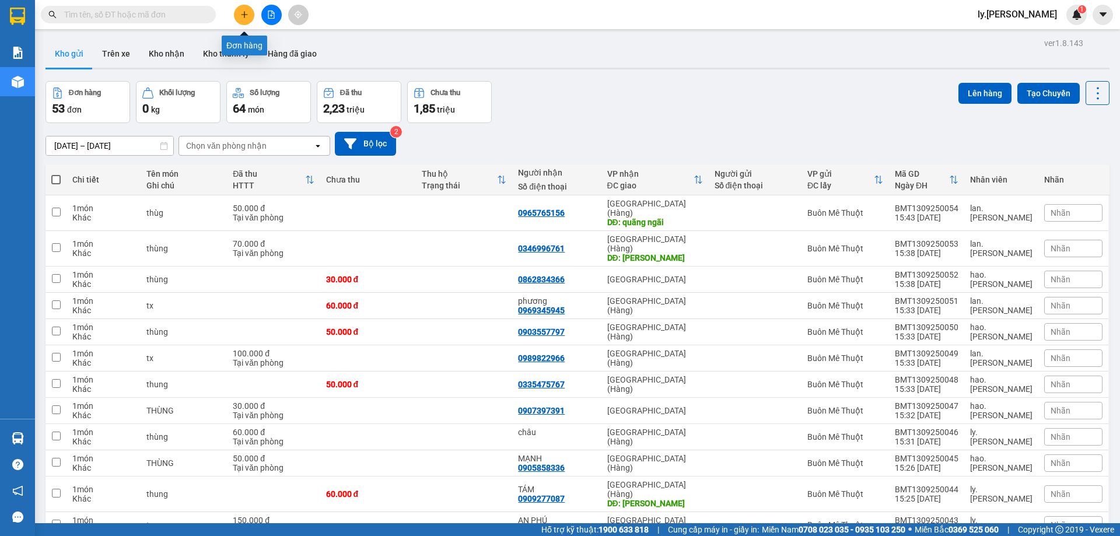
click at [245, 15] on icon "plus" at bounding box center [244, 14] width 8 height 8
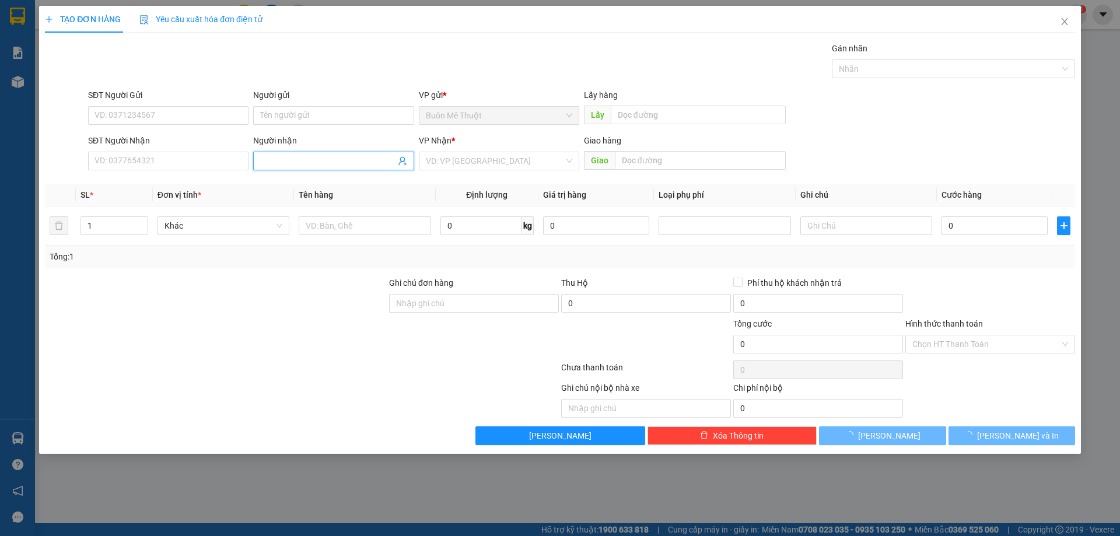
click at [317, 166] on input "Người nhận" at bounding box center [327, 161] width 135 height 13
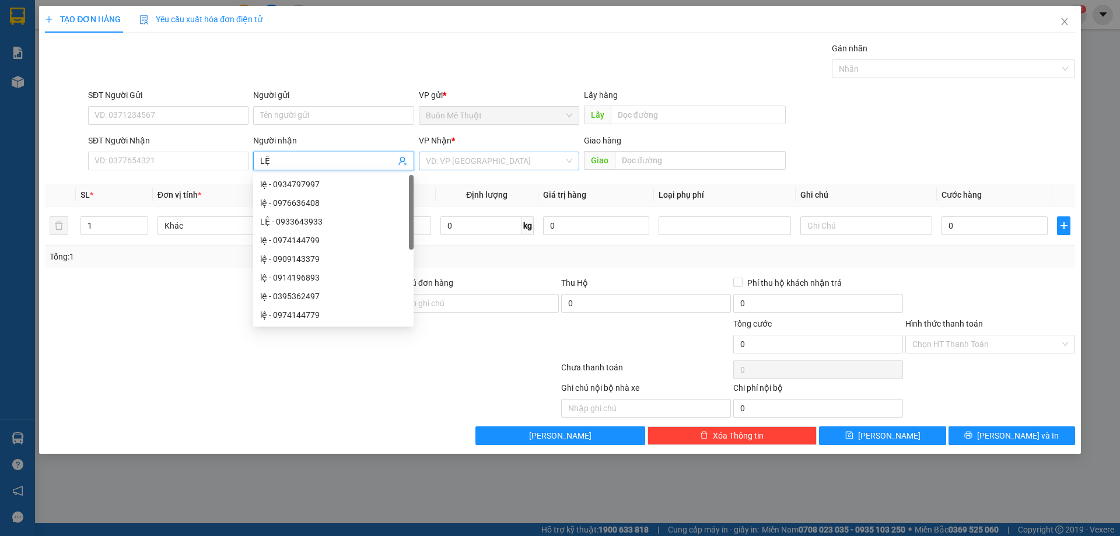
type input "LỆ"
click at [457, 167] on input "search" at bounding box center [495, 160] width 138 height 17
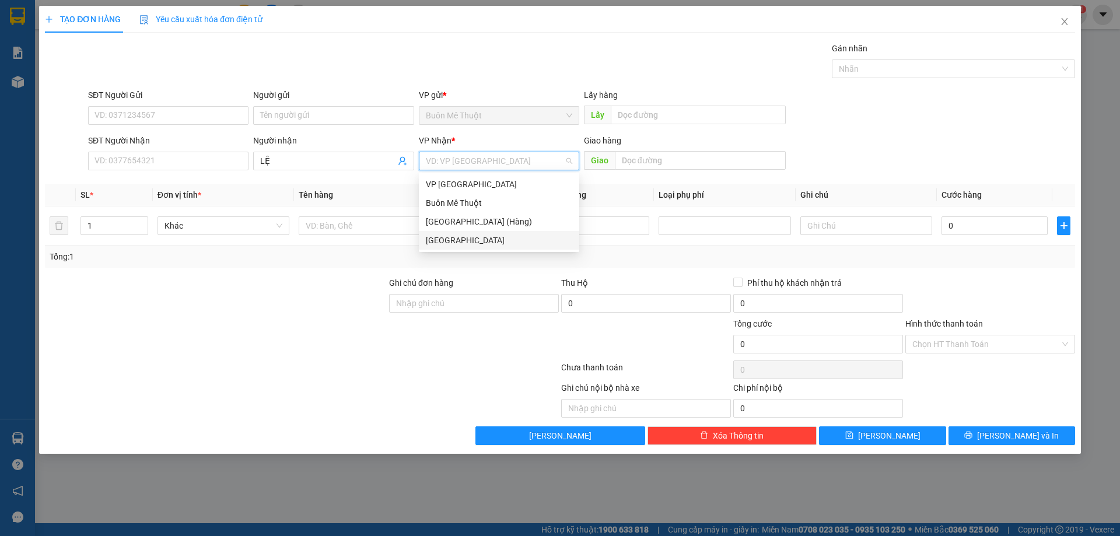
click at [452, 234] on div "Sài Gòn" at bounding box center [499, 240] width 146 height 13
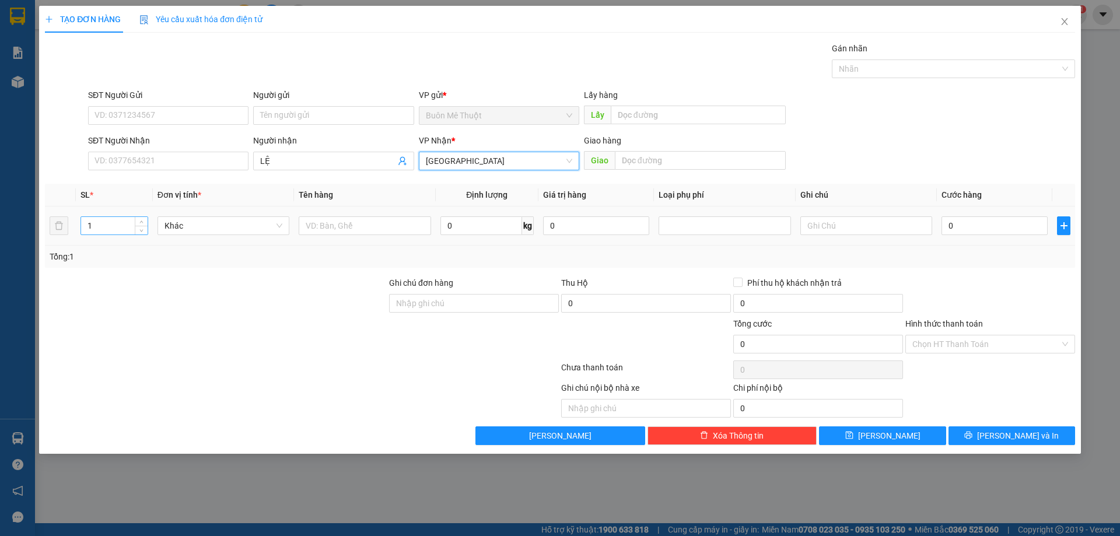
click at [112, 226] on input "1" at bounding box center [114, 225] width 66 height 17
type input "25"
click at [374, 229] on input "text" at bounding box center [365, 225] width 132 height 19
type input "KIỆN"
click at [844, 229] on input "text" at bounding box center [866, 225] width 132 height 19
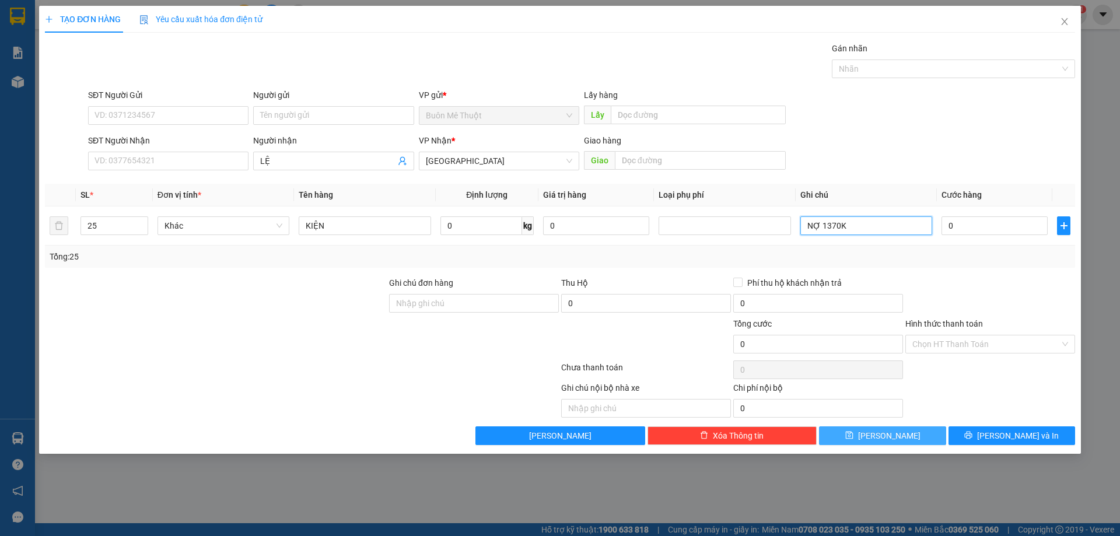
type input "NỢ 1370K"
click at [863, 425] on div "Transit Pickup Surcharge Ids Transit Deliver Surcharge Ids Transit Deliver Surc…" at bounding box center [560, 243] width 1030 height 403
click at [865, 438] on button "Lưu" at bounding box center [882, 435] width 127 height 19
type input "1"
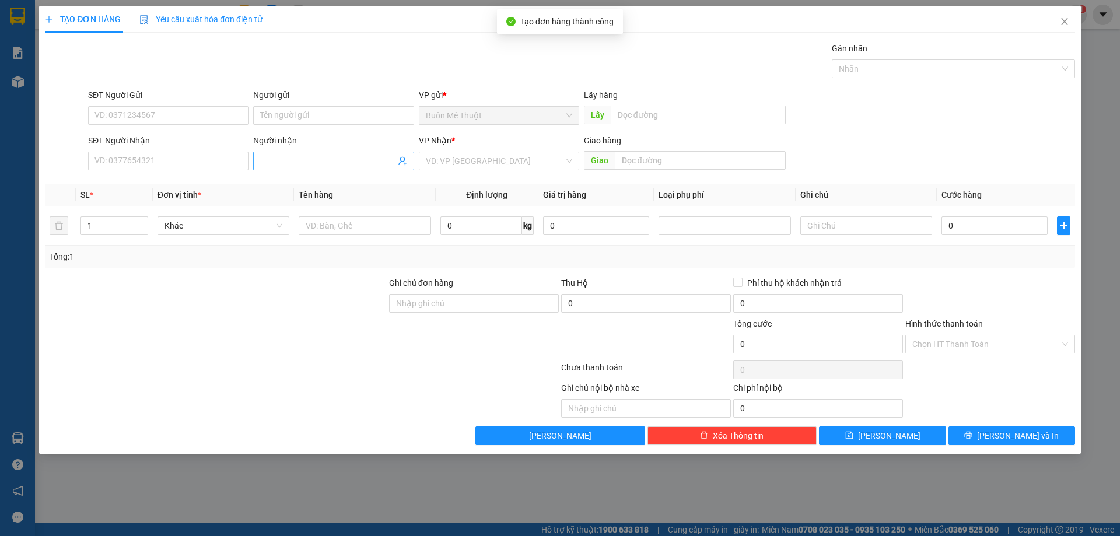
click at [319, 161] on input "Người nhận" at bounding box center [327, 161] width 135 height 13
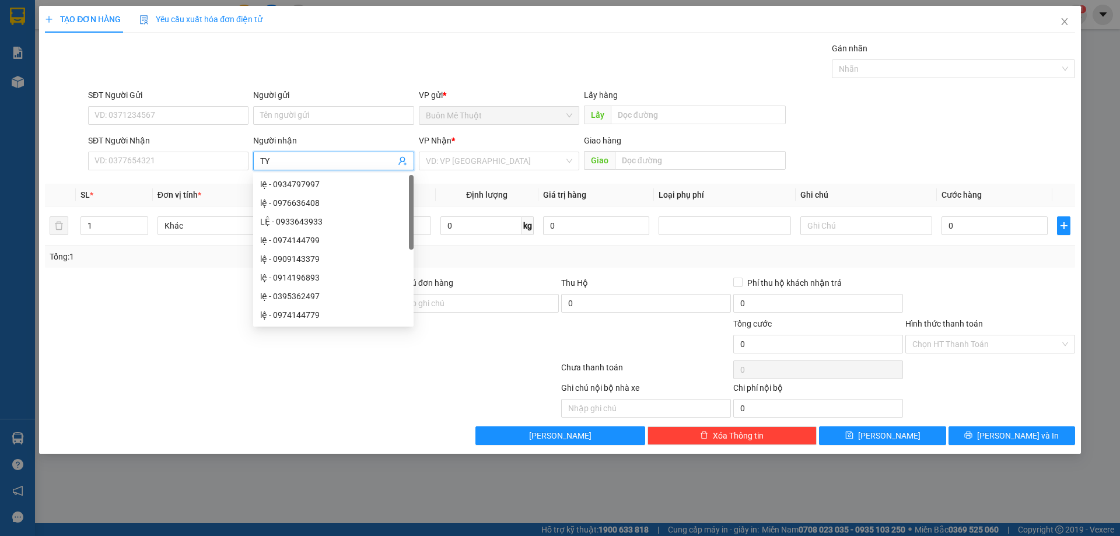
type input "TY"
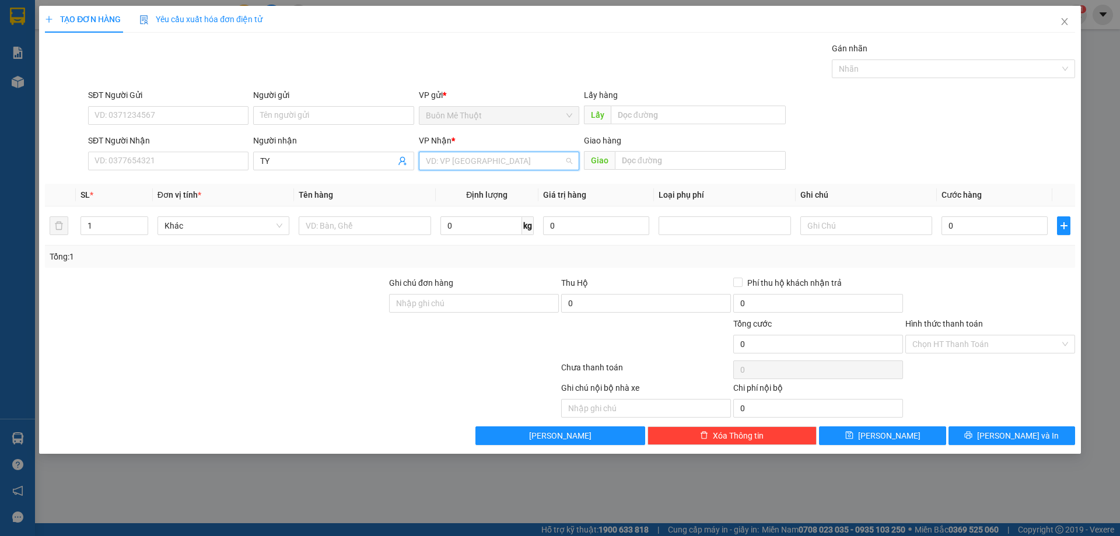
click at [484, 160] on input "search" at bounding box center [495, 160] width 138 height 17
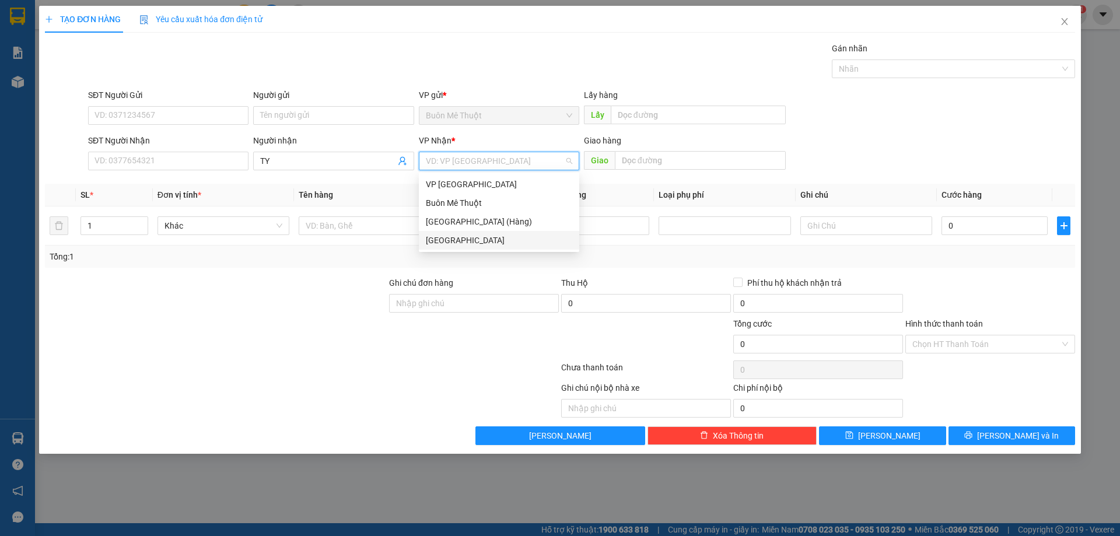
click at [456, 236] on div "Sài Gòn" at bounding box center [499, 240] width 146 height 13
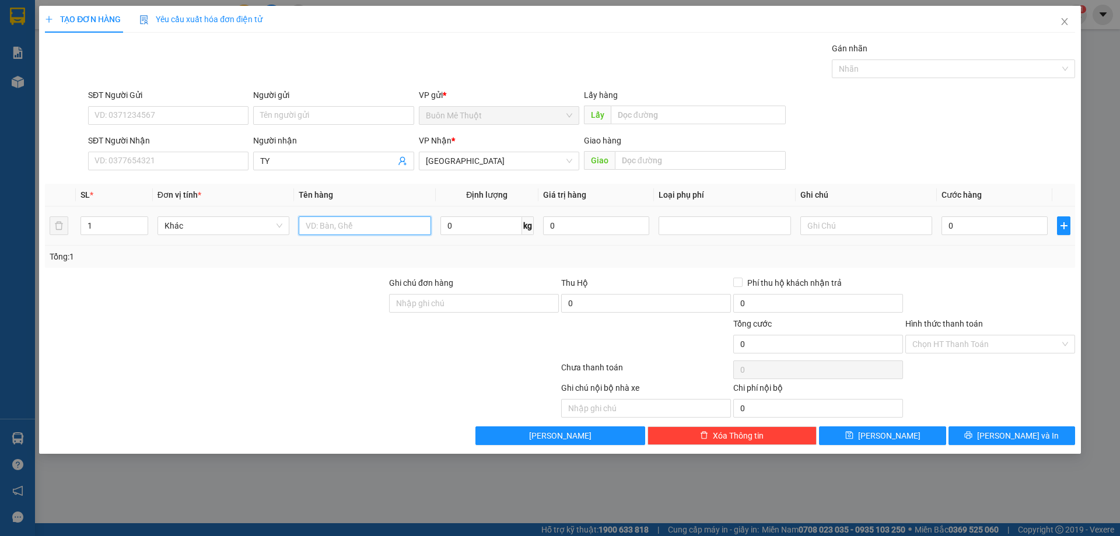
click at [369, 222] on input "text" at bounding box center [365, 225] width 132 height 19
type input "THÙNG"
click at [802, 224] on input "text" at bounding box center [866, 225] width 132 height 19
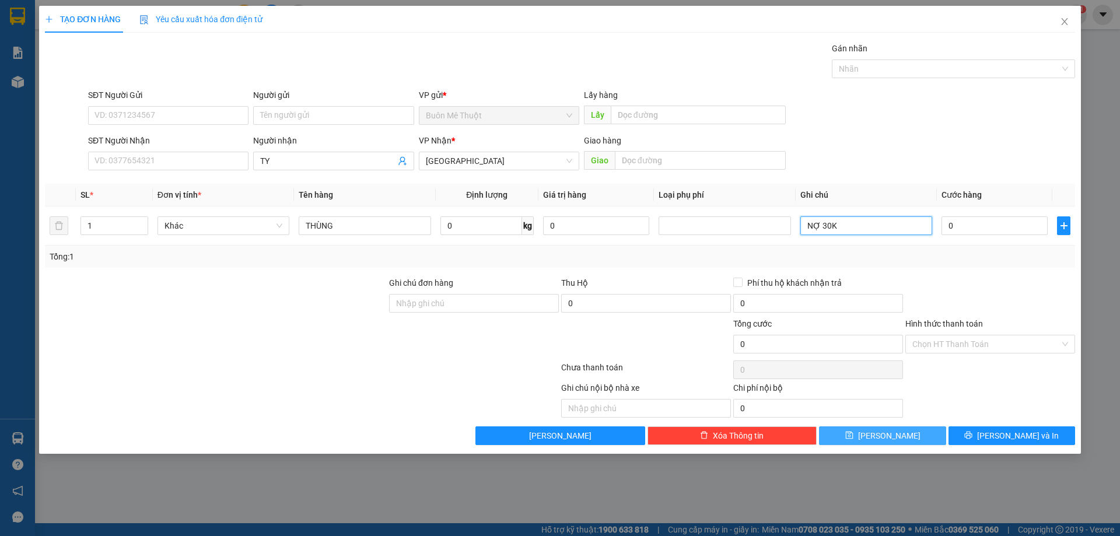
type input "NỢ 30K"
click at [894, 430] on span "Lưu" at bounding box center [889, 435] width 62 height 13
click at [1063, 24] on icon "close" at bounding box center [1063, 21] width 9 height 9
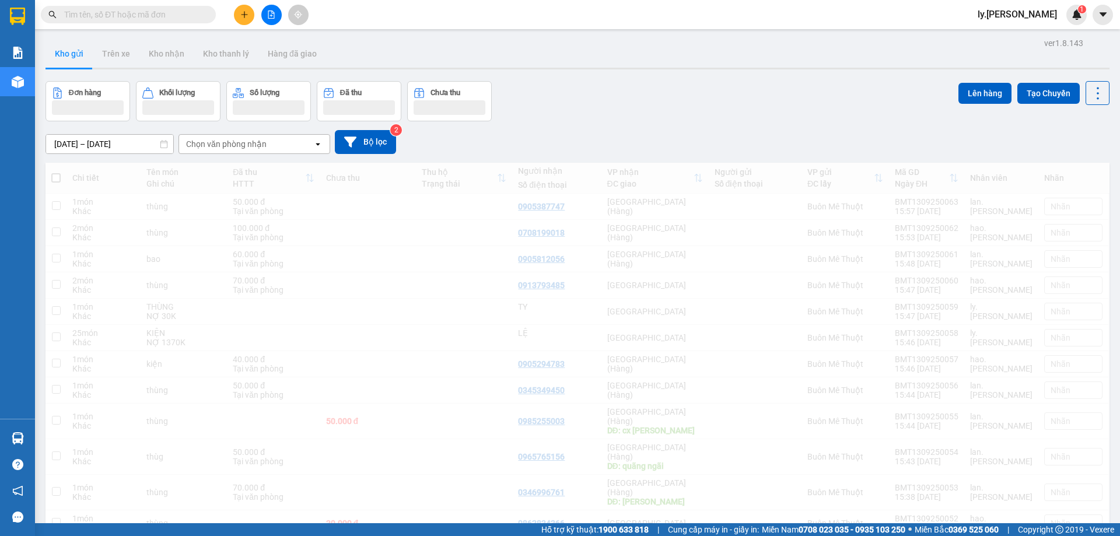
click at [73, 147] on input "13/09/2025 – 13/09/2025" at bounding box center [109, 144] width 127 height 19
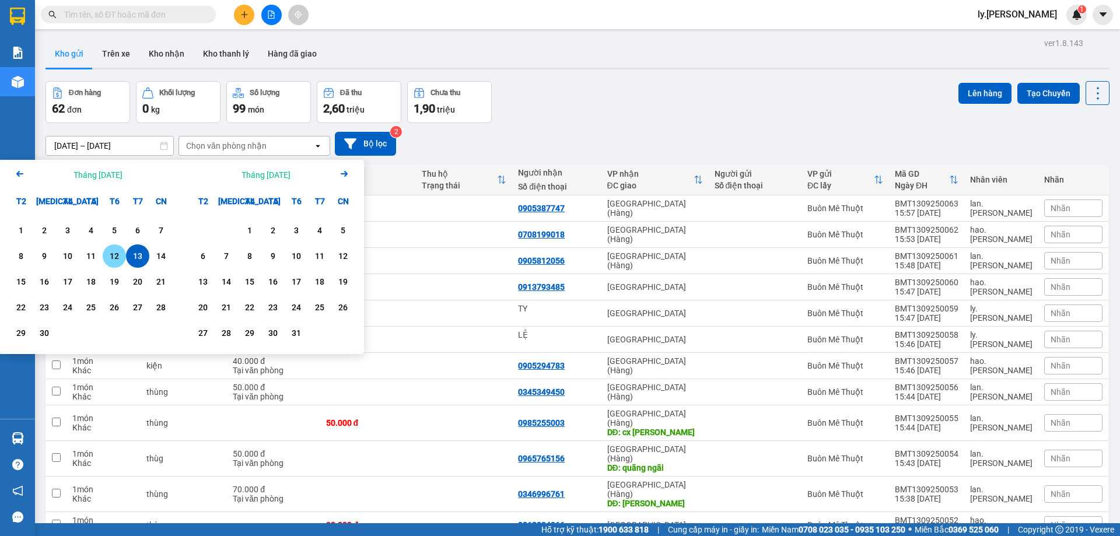
click at [114, 259] on div "12" at bounding box center [114, 256] width 16 height 14
click at [138, 255] on div "13" at bounding box center [137, 256] width 16 height 14
type input "[DATE] – [DATE]"
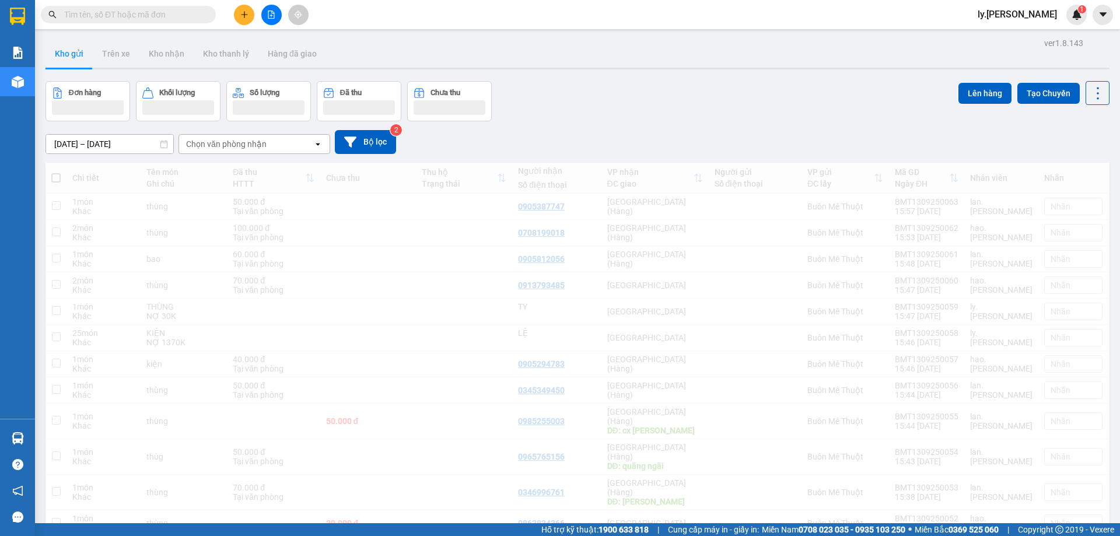
click at [278, 142] on div "Chọn văn phòng nhận" at bounding box center [246, 144] width 134 height 19
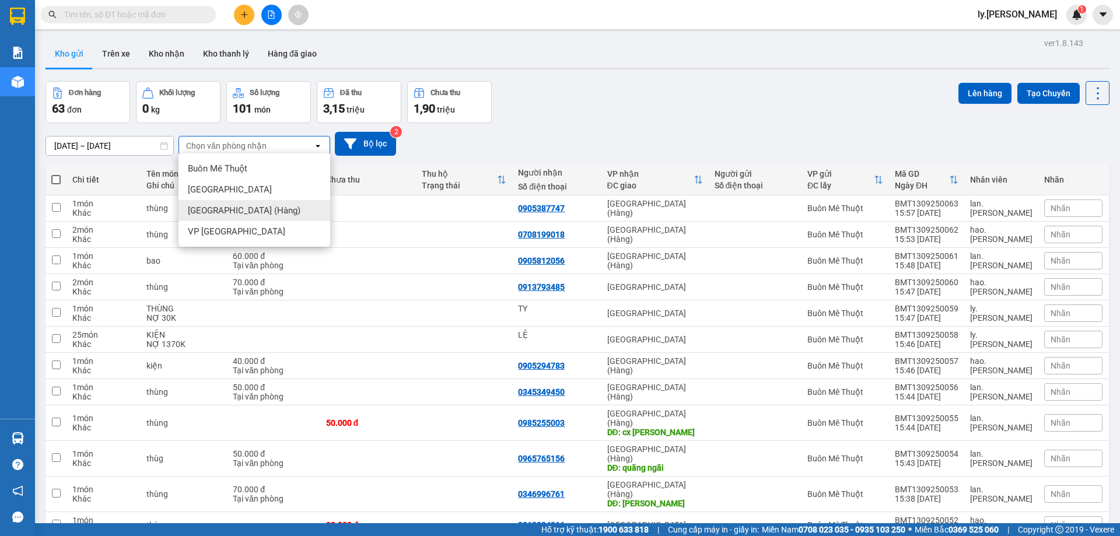
click at [248, 205] on span "[GEOGRAPHIC_DATA] (Hàng)" at bounding box center [244, 211] width 113 height 12
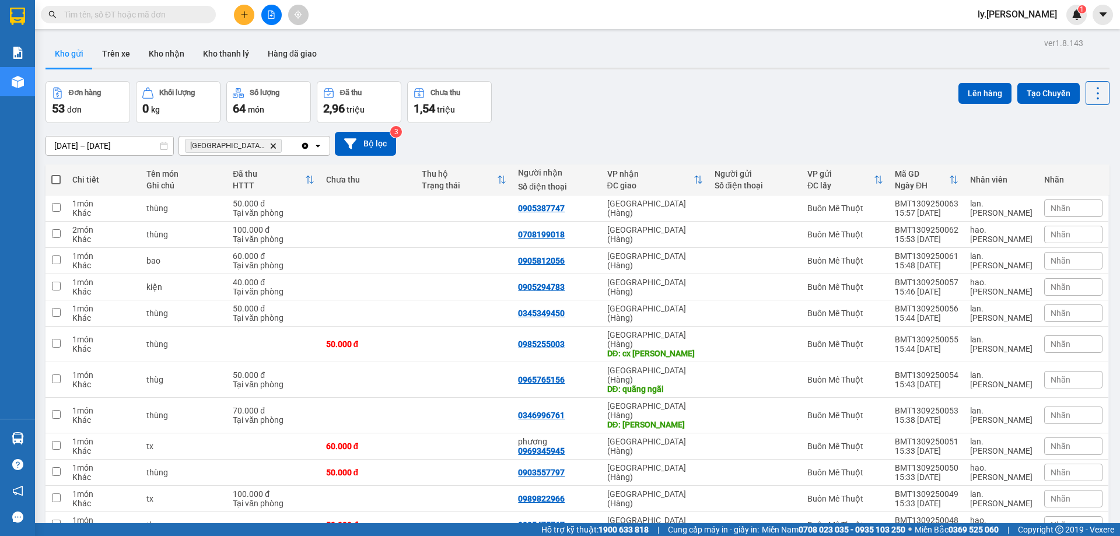
click at [240, 10] on icon "plus" at bounding box center [244, 14] width 8 height 8
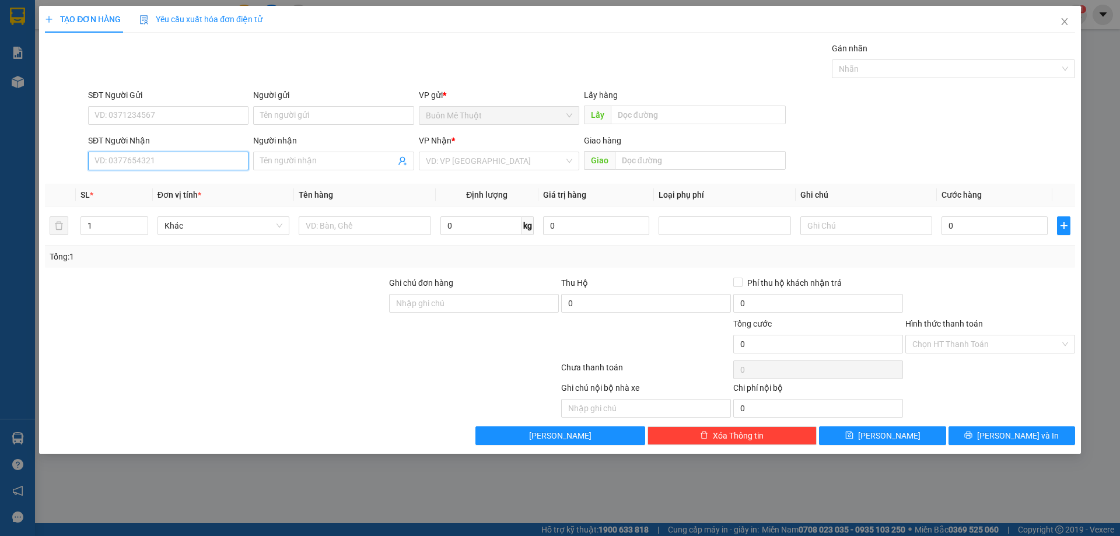
click at [208, 160] on input "SĐT Người Nhận" at bounding box center [168, 161] width 160 height 19
click at [147, 224] on div "0941681331 - nguyên" at bounding box center [168, 221] width 146 height 13
type input "0941681331"
type input "nguyên"
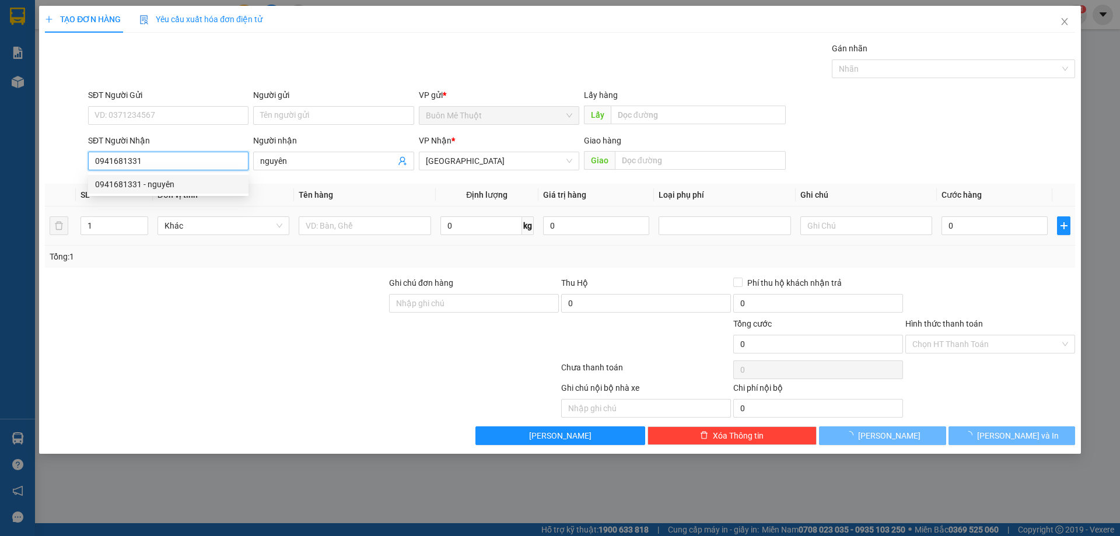
type input "30.000"
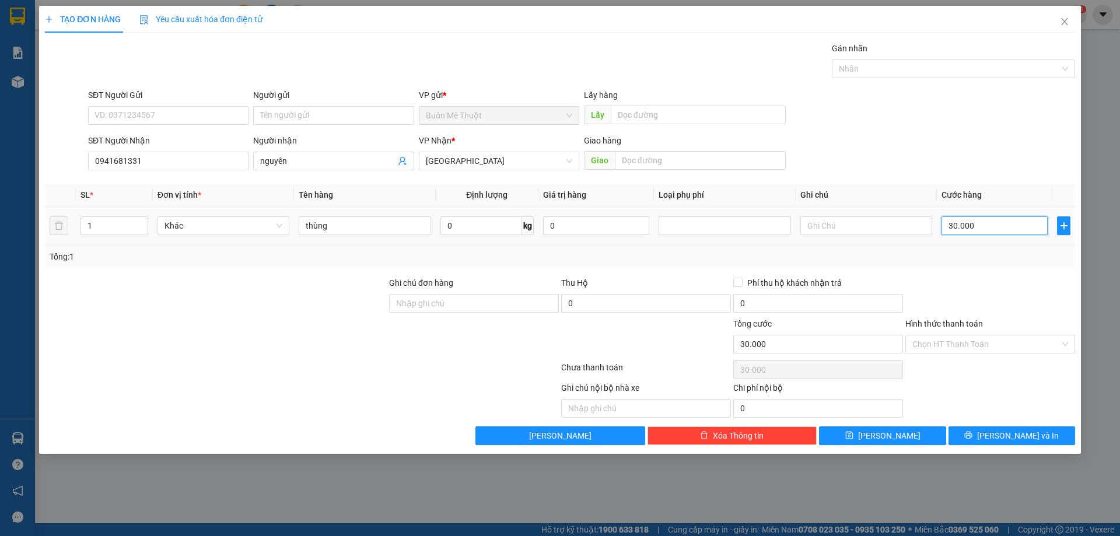
click at [995, 230] on input "30.000" at bounding box center [994, 225] width 106 height 19
click at [976, 344] on input "Hình thức thanh toán" at bounding box center [986, 343] width 148 height 17
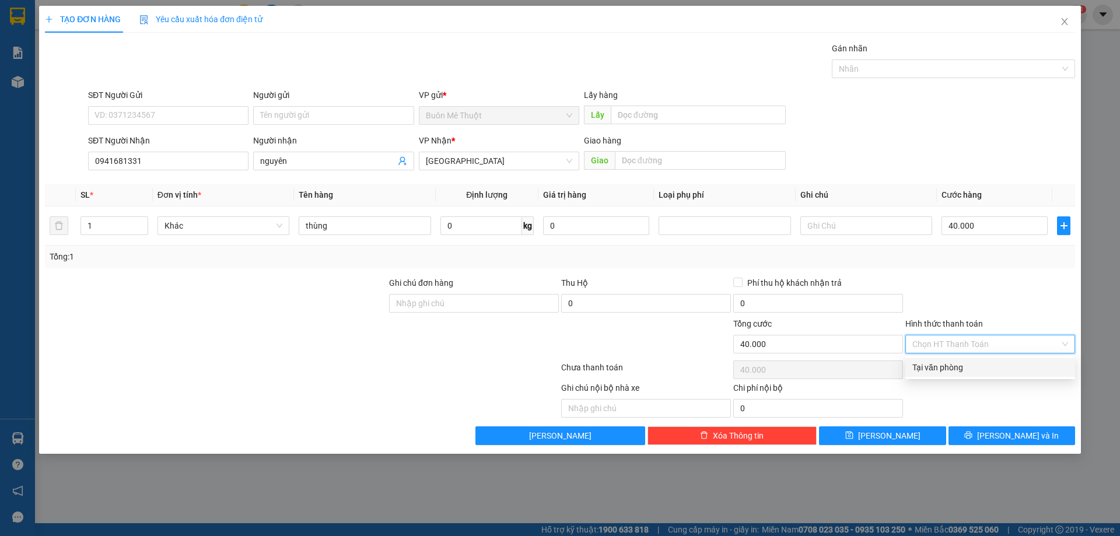
click at [961, 367] on div "Tại văn phòng" at bounding box center [990, 367] width 156 height 13
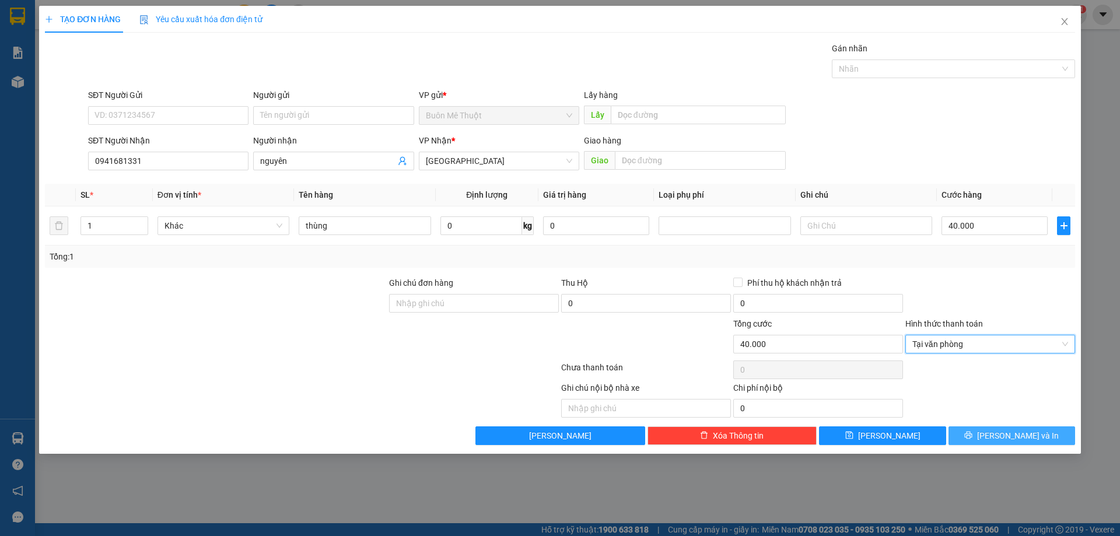
click at [977, 430] on button "Lưu và In" at bounding box center [1011, 435] width 127 height 19
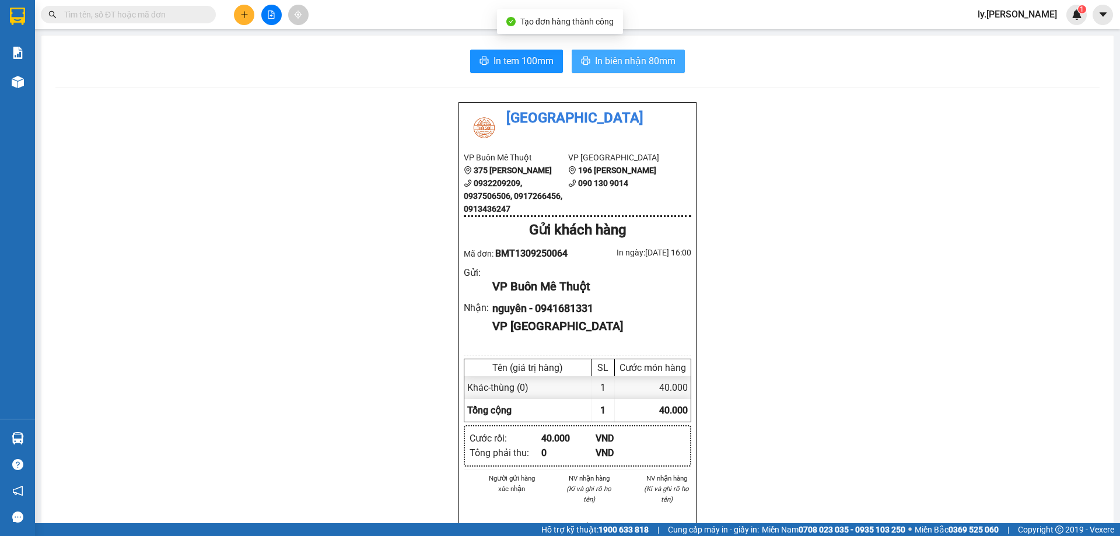
click at [640, 61] on span "In biên nhận 80mm" at bounding box center [635, 61] width 80 height 15
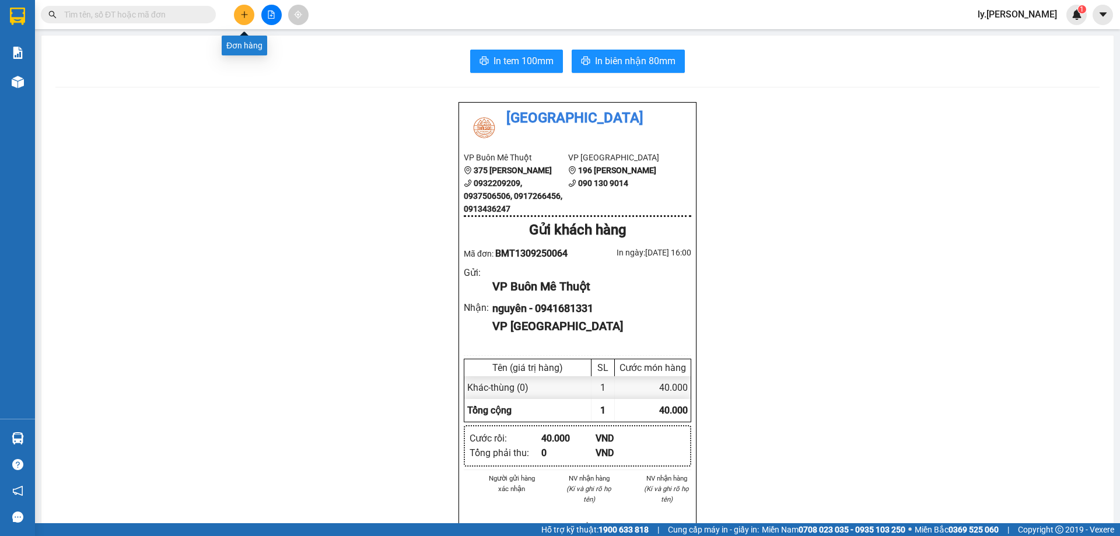
click at [251, 14] on button at bounding box center [244, 15] width 20 height 20
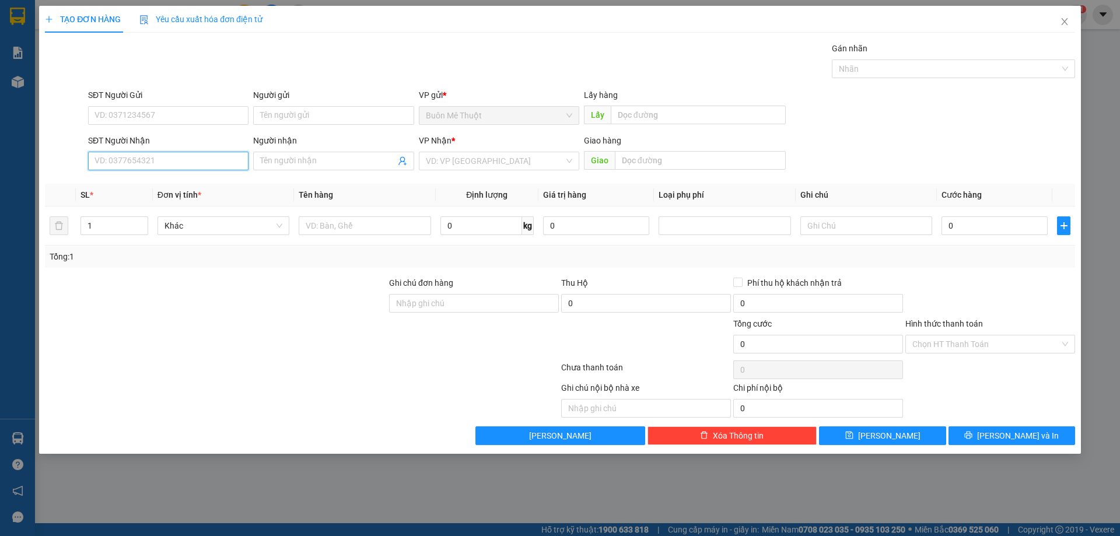
click at [201, 160] on input "SĐT Người Nhận" at bounding box center [168, 161] width 160 height 19
click at [102, 163] on input "098265577" at bounding box center [168, 161] width 160 height 19
click at [126, 187] on div "0826557727" at bounding box center [168, 184] width 146 height 13
type input "0826557727"
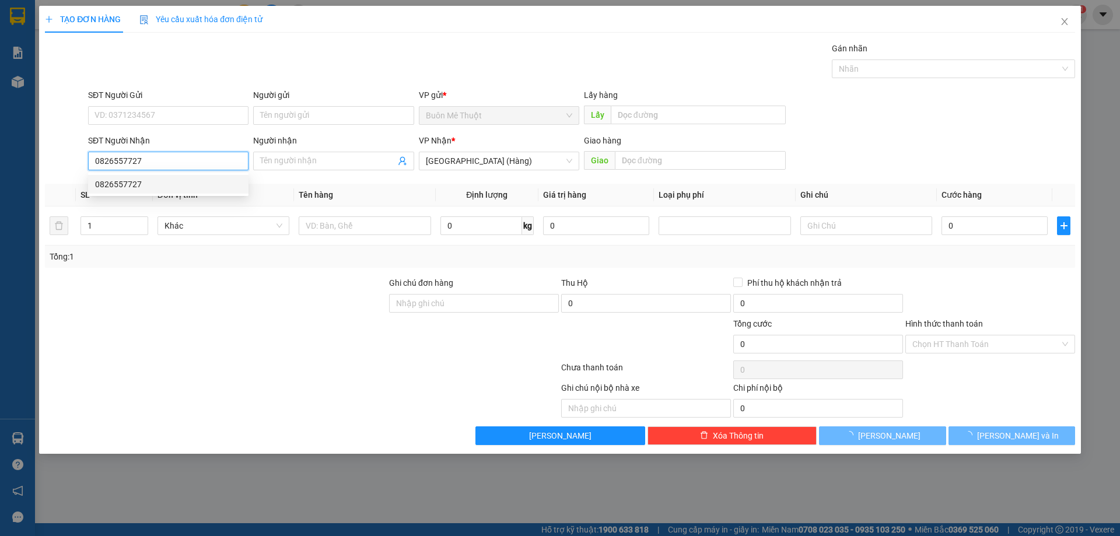
type input "30.000"
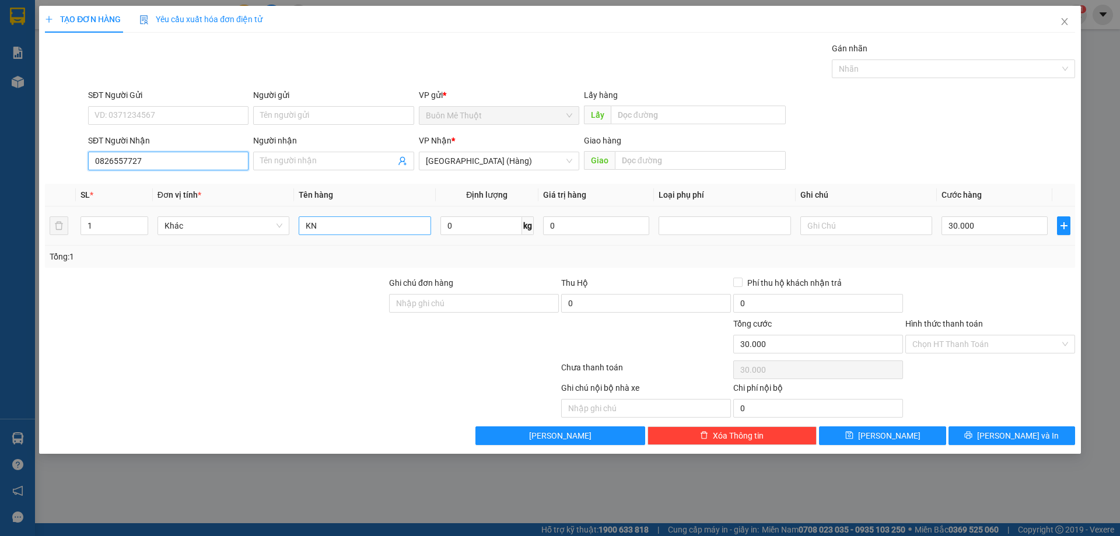
type input "0826557727"
click at [336, 223] on input "KN" at bounding box center [365, 225] width 132 height 19
click at [336, 224] on input "KN" at bounding box center [365, 225] width 132 height 19
type input "hs"
click at [958, 350] on input "Hình thức thanh toán" at bounding box center [986, 343] width 148 height 17
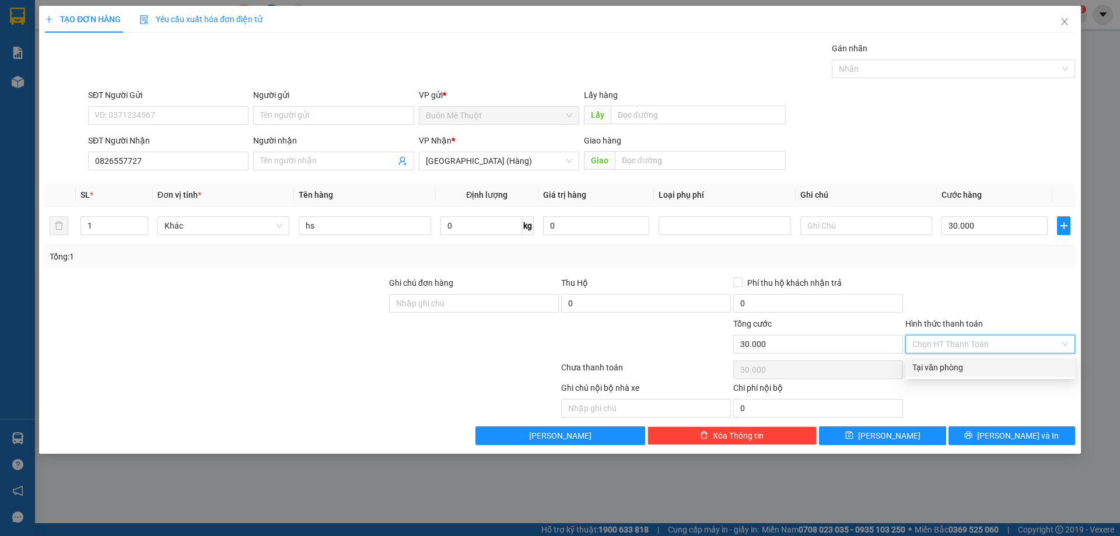
click at [962, 376] on div "Tại văn phòng" at bounding box center [990, 367] width 170 height 19
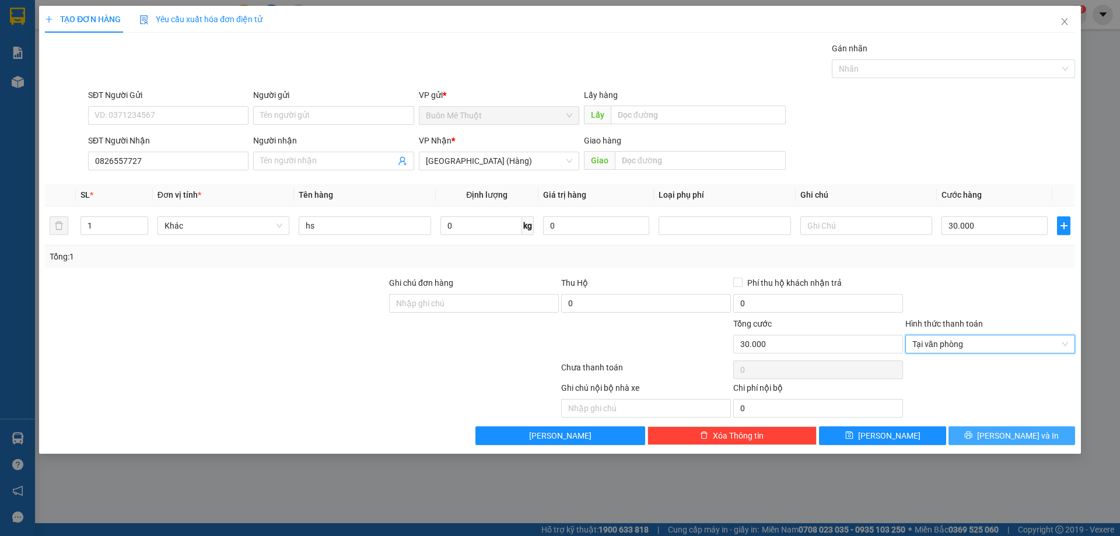
click at [986, 441] on button "Lưu và In" at bounding box center [1011, 435] width 127 height 19
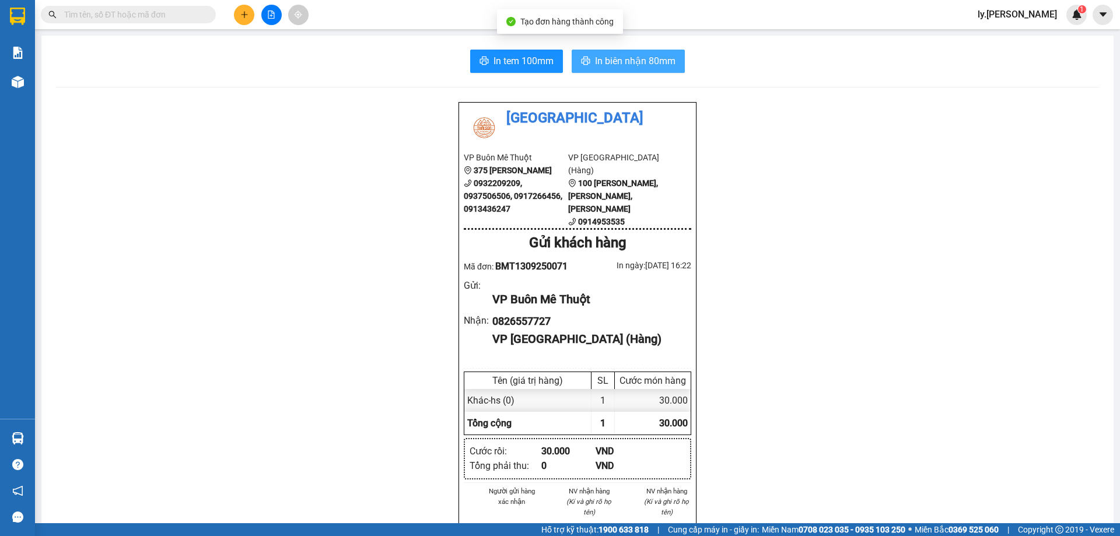
click at [638, 57] on span "In biên nhận 80mm" at bounding box center [635, 61] width 80 height 15
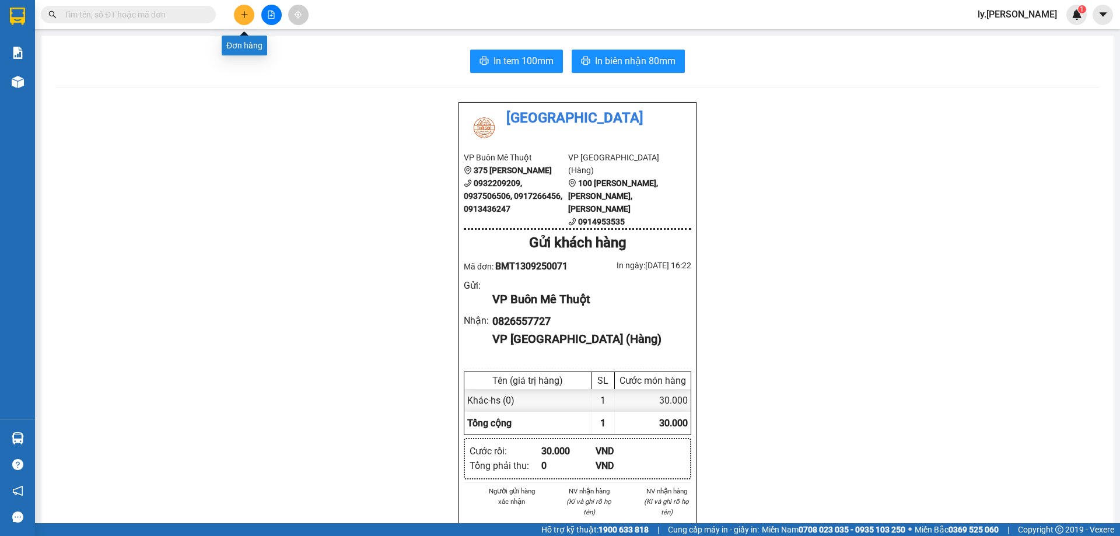
click at [240, 17] on icon "plus" at bounding box center [244, 14] width 8 height 8
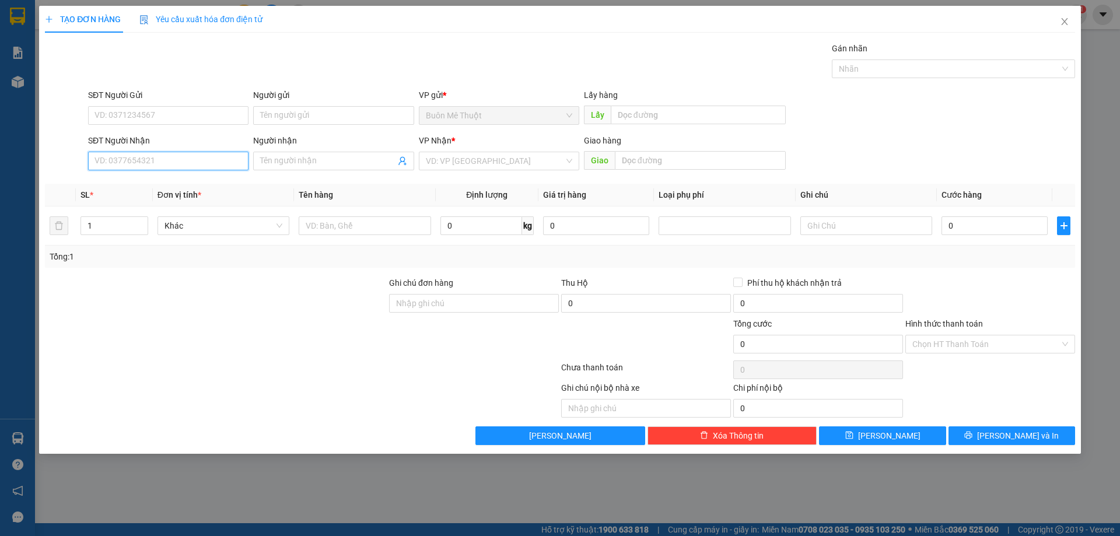
click at [183, 164] on input "SĐT Người Nhận" at bounding box center [168, 161] width 160 height 19
type input "0988616737"
drag, startPoint x: 497, startPoint y: 160, endPoint x: 486, endPoint y: 257, distance: 97.4
click at [498, 160] on input "search" at bounding box center [495, 160] width 138 height 17
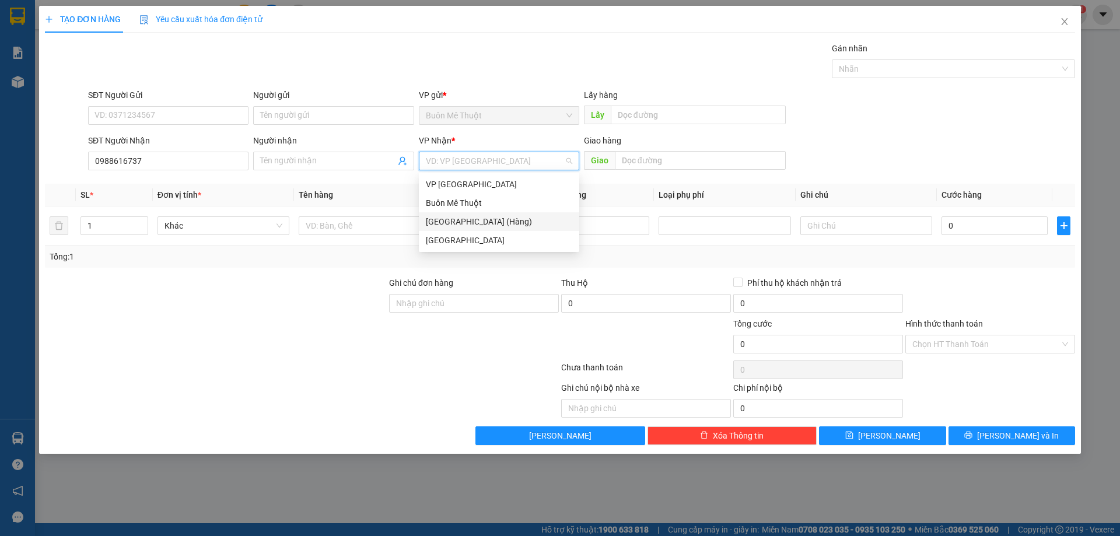
drag, startPoint x: 479, startPoint y: 220, endPoint x: 406, endPoint y: 246, distance: 77.5
click at [479, 220] on div "[GEOGRAPHIC_DATA] (Hàng)" at bounding box center [499, 221] width 146 height 13
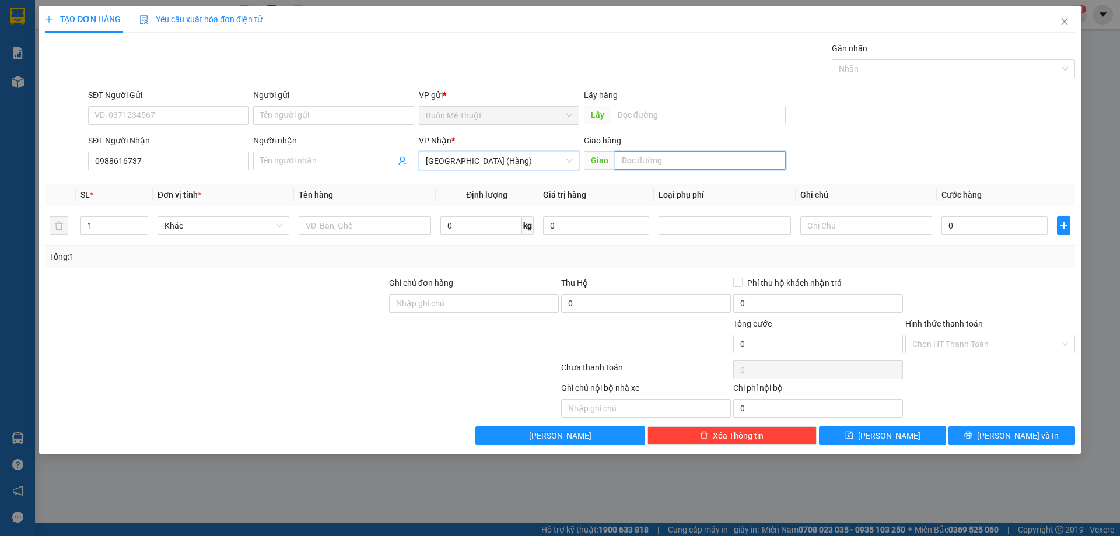
drag, startPoint x: 693, startPoint y: 158, endPoint x: 682, endPoint y: 159, distance: 10.5
click at [690, 159] on input "text" at bounding box center [700, 160] width 171 height 19
type input "tam kỳ"
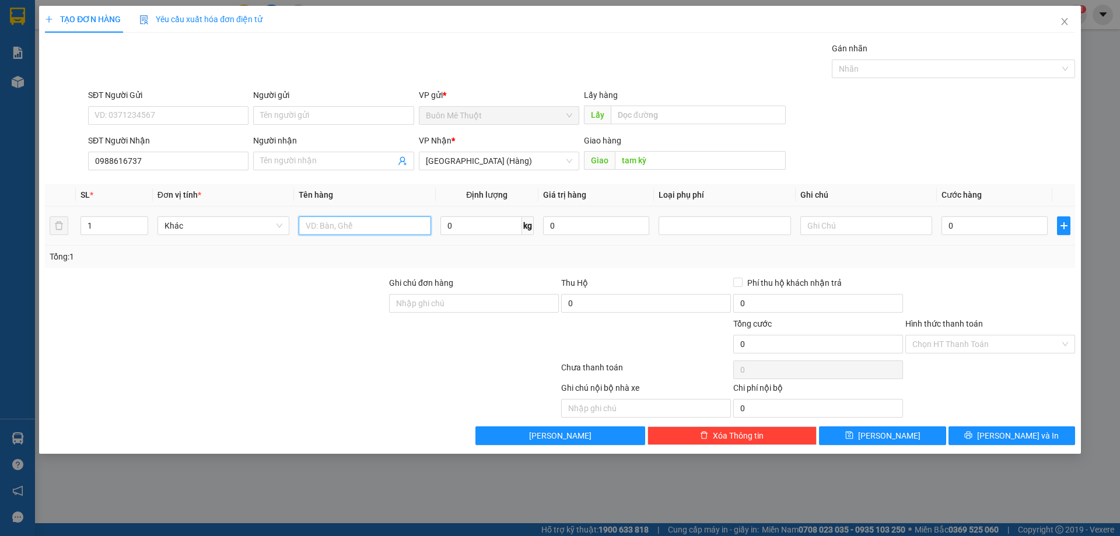
click at [356, 226] on input "text" at bounding box center [365, 225] width 132 height 19
type input "thùng"
drag, startPoint x: 1027, startPoint y: 212, endPoint x: 1026, endPoint y: 220, distance: 8.2
click at [1027, 215] on td "0" at bounding box center [993, 225] width 115 height 39
click at [1025, 222] on input "0" at bounding box center [994, 225] width 106 height 19
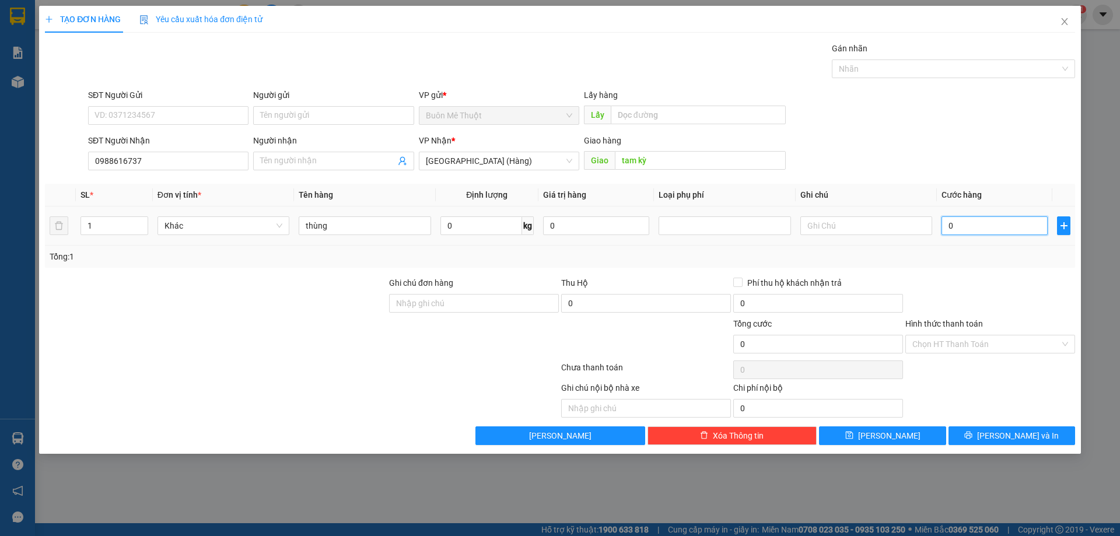
type input "5"
type input "50"
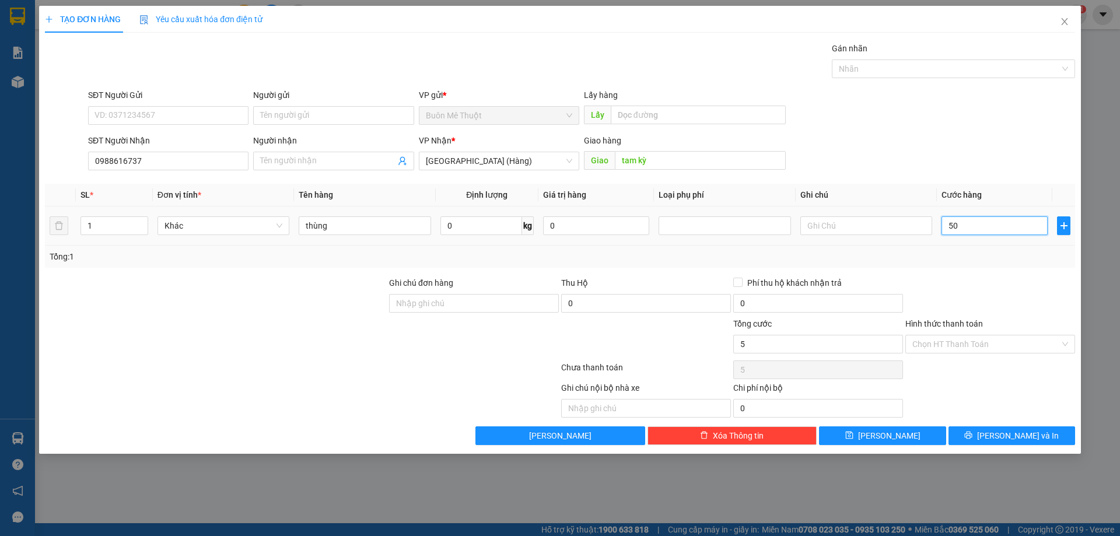
type input "50"
type input "50.000"
drag, startPoint x: 949, startPoint y: 343, endPoint x: 946, endPoint y: 353, distance: 10.5
click at [949, 346] on input "Hình thức thanh toán" at bounding box center [986, 343] width 148 height 17
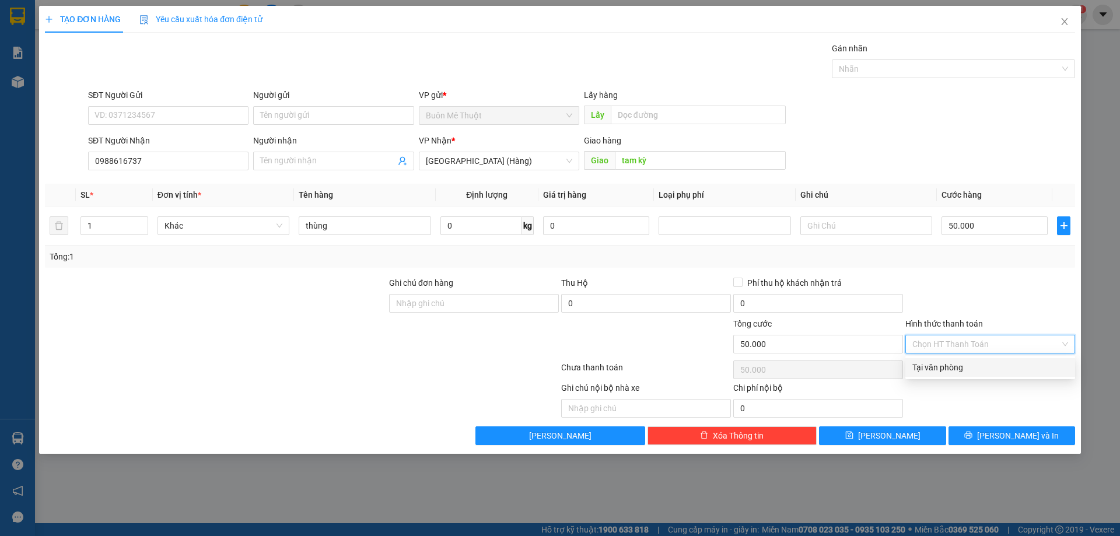
click at [932, 371] on div "Tại văn phòng" at bounding box center [990, 367] width 156 height 13
type input "0"
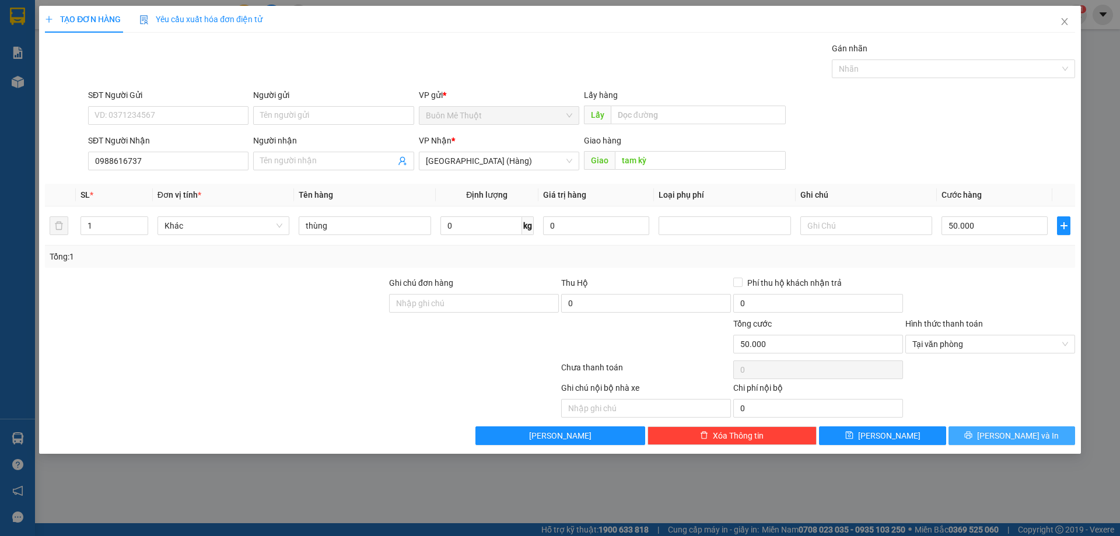
click at [979, 434] on button "Lưu và In" at bounding box center [1011, 435] width 127 height 19
click at [983, 434] on button "Lưu và In" at bounding box center [1011, 435] width 127 height 19
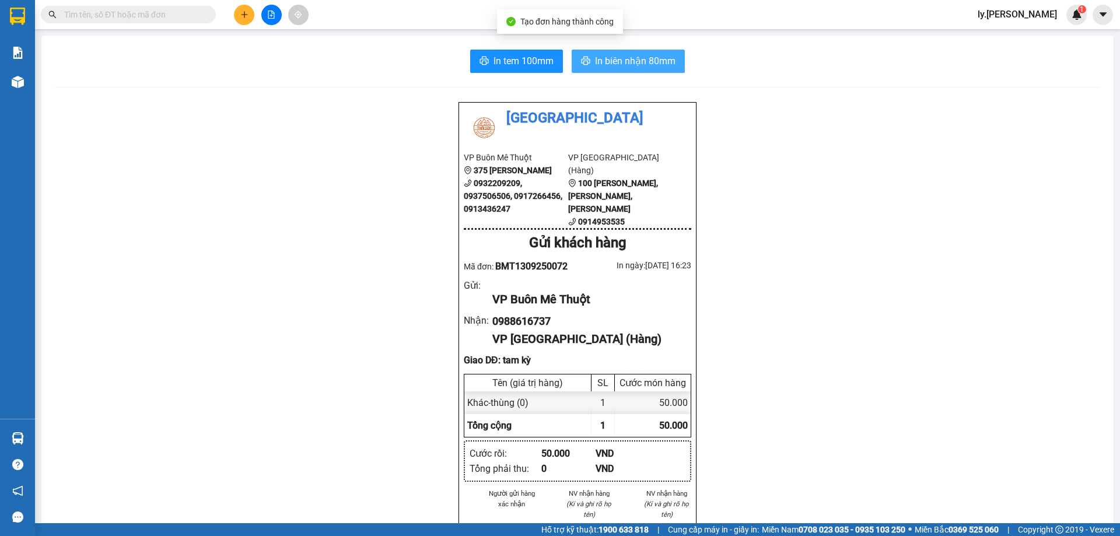
click at [597, 62] on span "In biên nhận 80mm" at bounding box center [635, 61] width 80 height 15
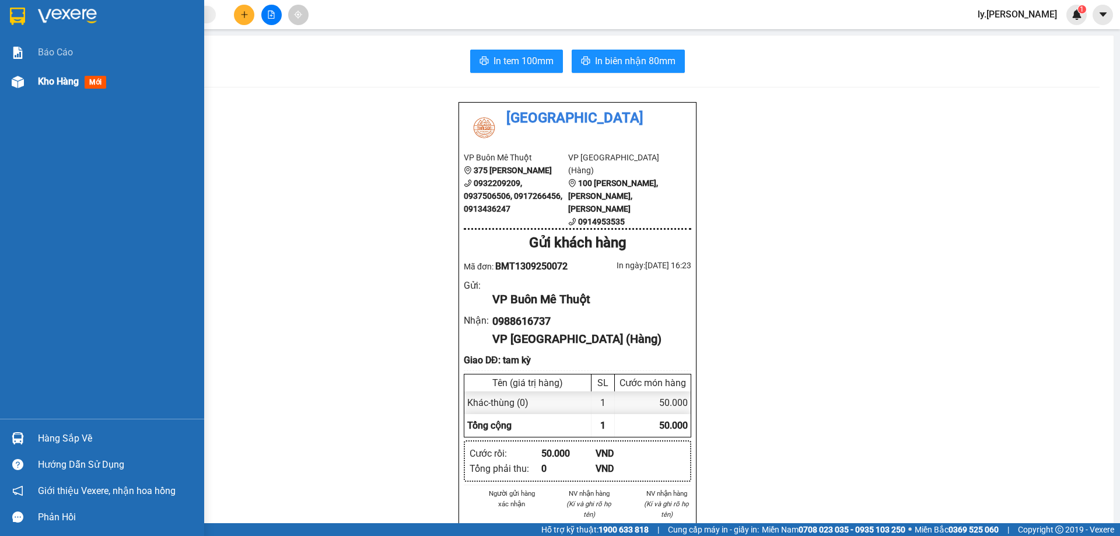
click at [67, 82] on span "Kho hàng" at bounding box center [58, 81] width 41 height 11
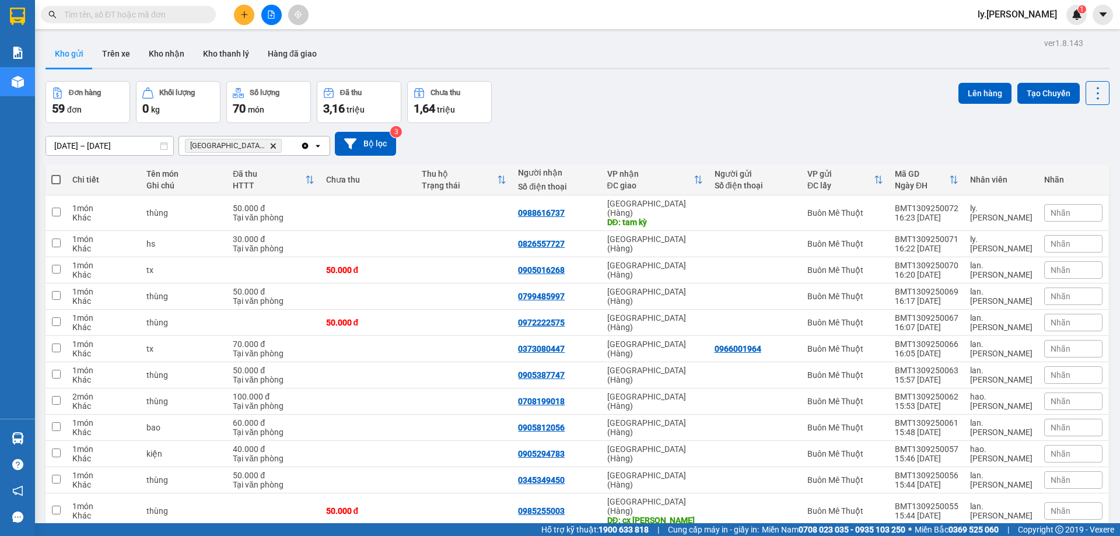
click at [59, 183] on span at bounding box center [55, 179] width 9 height 9
click at [56, 174] on input "checkbox" at bounding box center [56, 174] width 0 height 0
checkbox input "true"
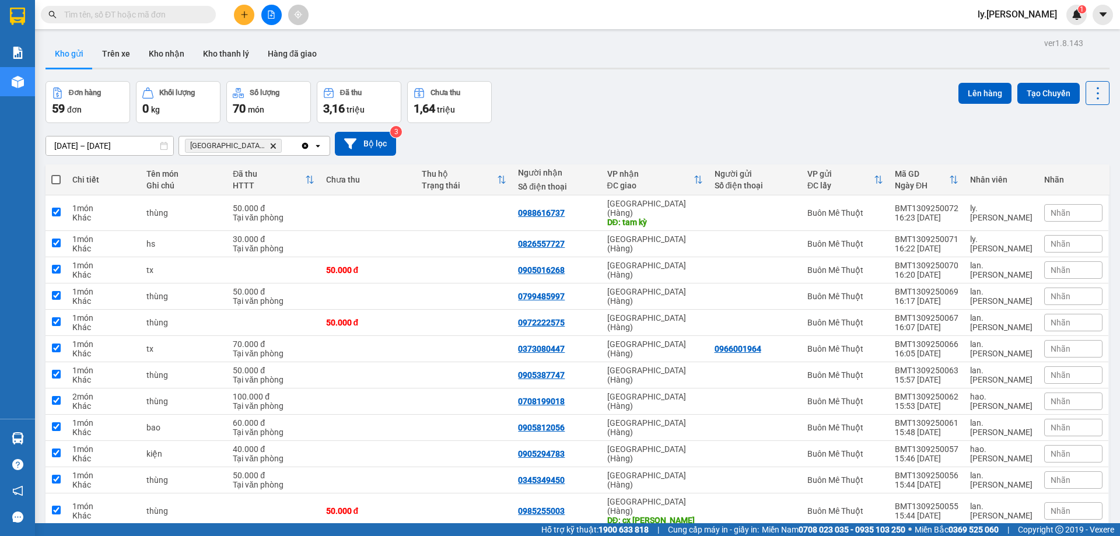
checkbox input "true"
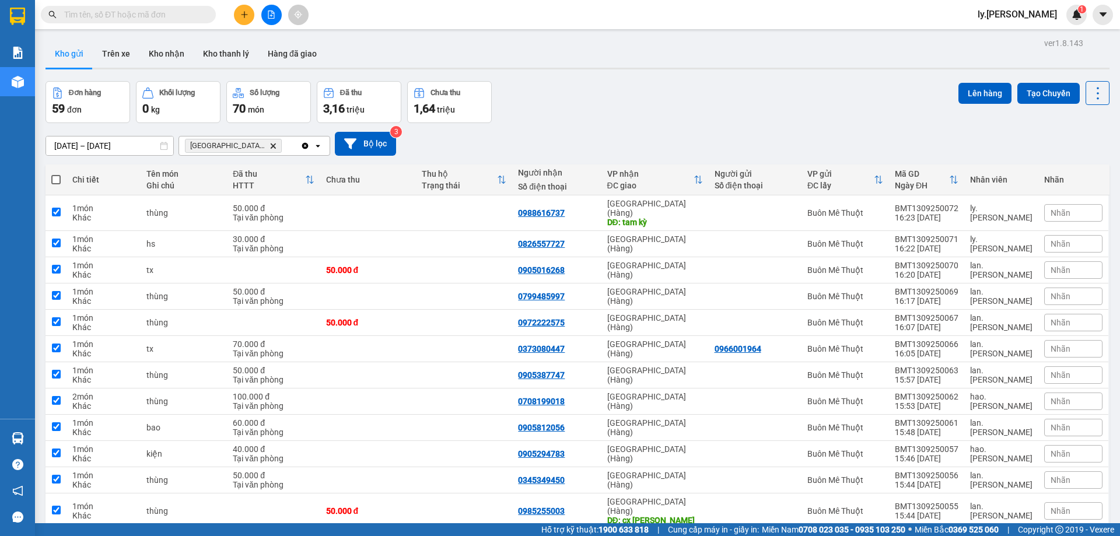
checkbox input "true"
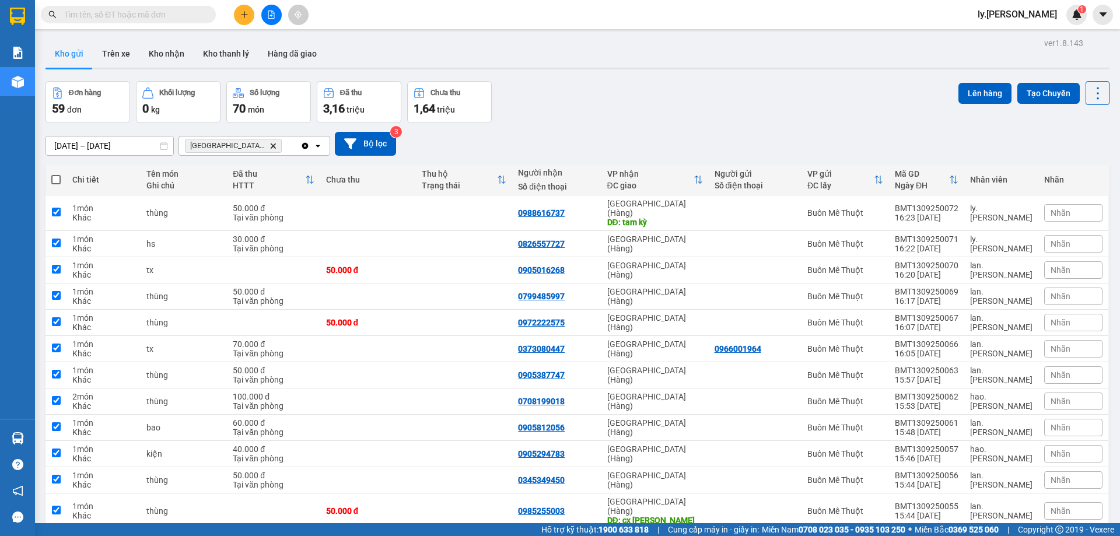
checkbox input "true"
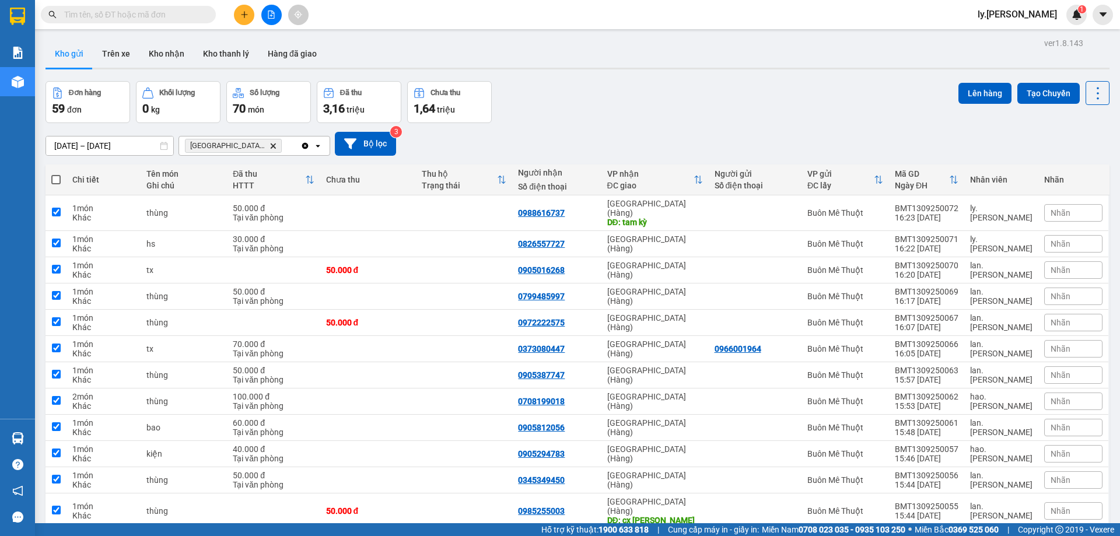
checkbox input "true"
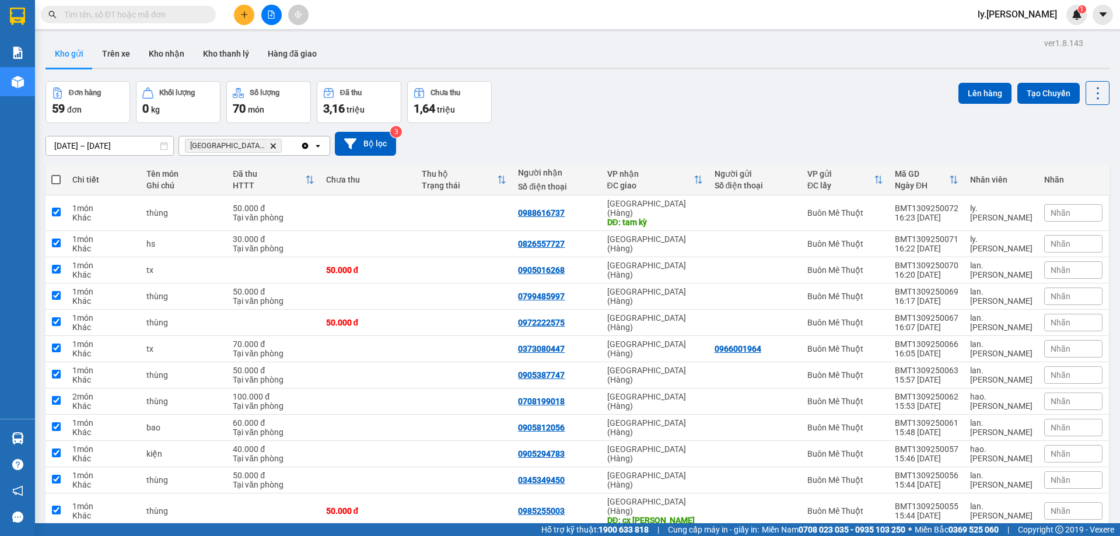
checkbox input "true"
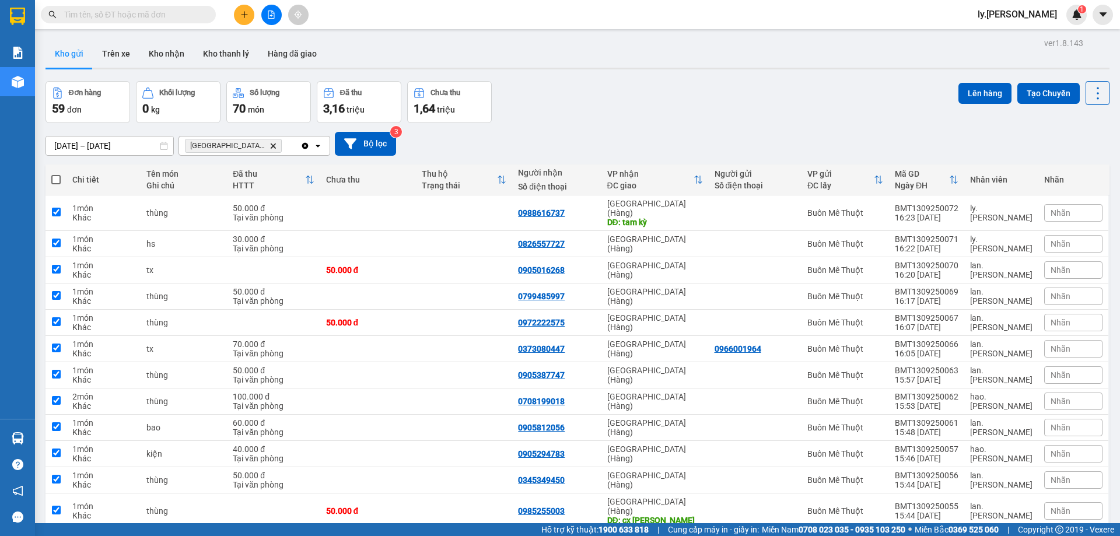
checkbox input "true"
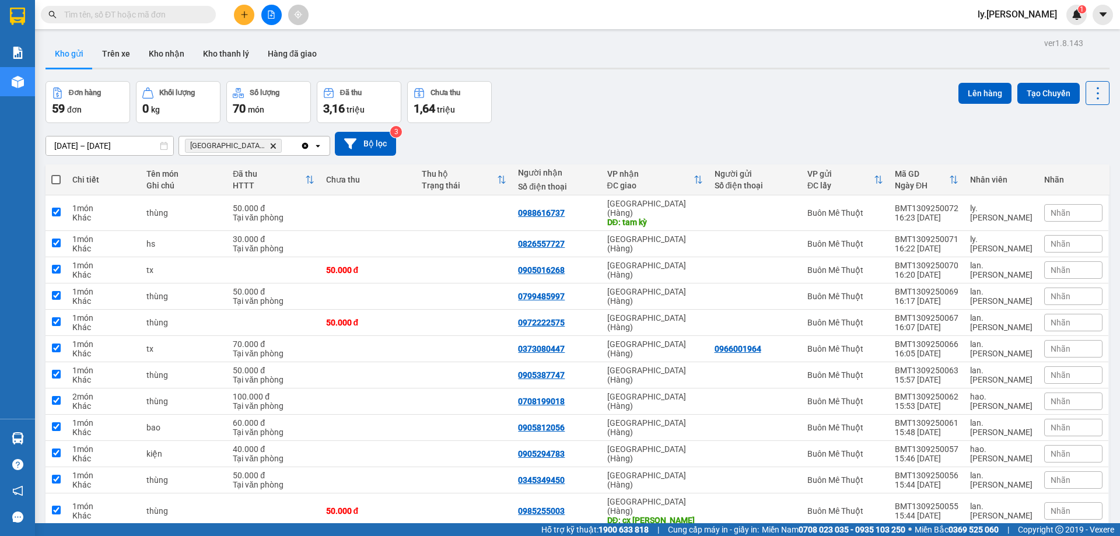
checkbox input "true"
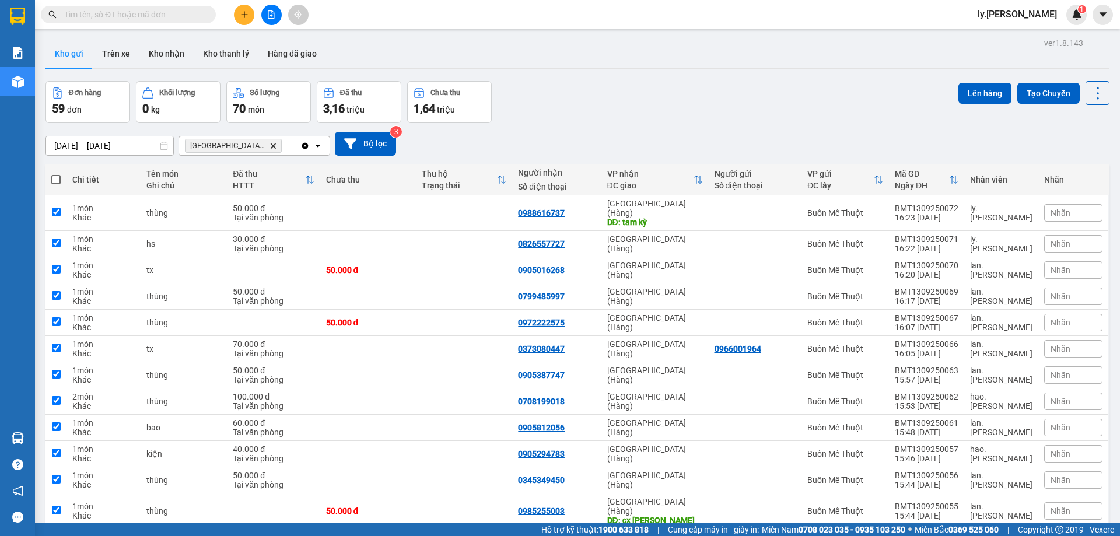
checkbox input "true"
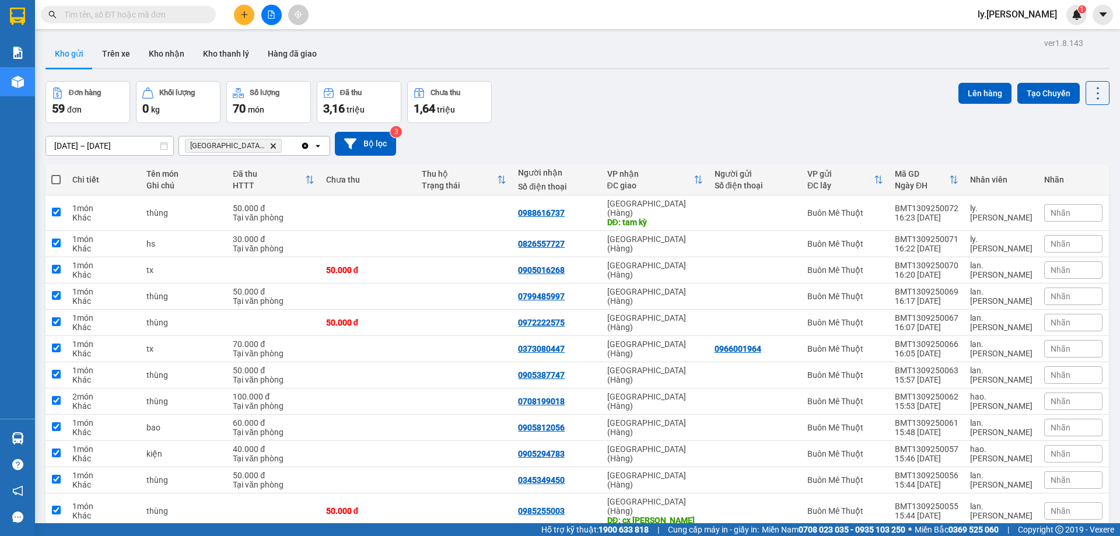
checkbox input "true"
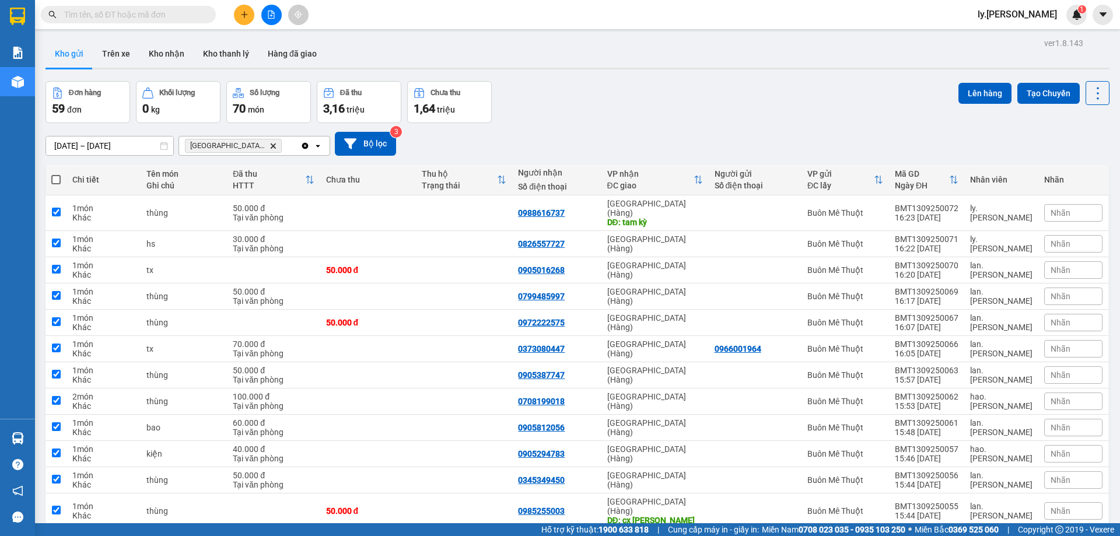
checkbox input "true"
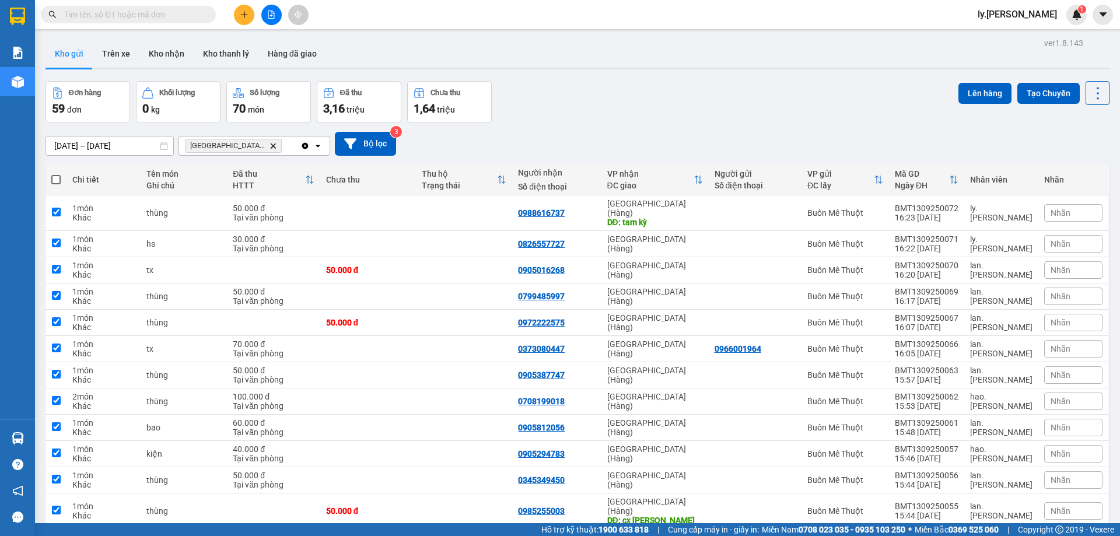
checkbox input "true"
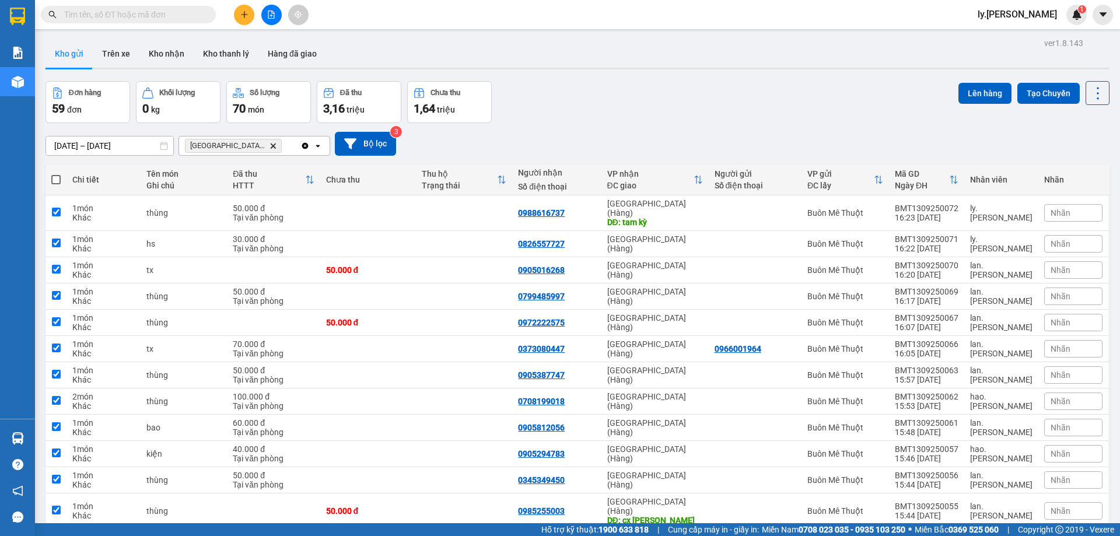
checkbox input "true"
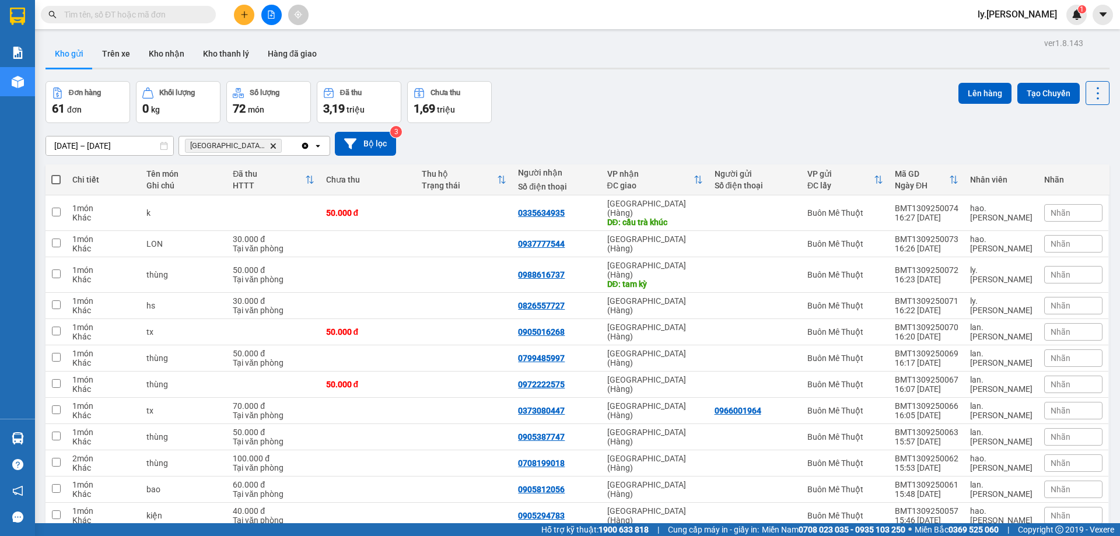
click at [57, 180] on span at bounding box center [55, 179] width 9 height 9
click at [56, 174] on input "checkbox" at bounding box center [56, 174] width 0 height 0
checkbox input "true"
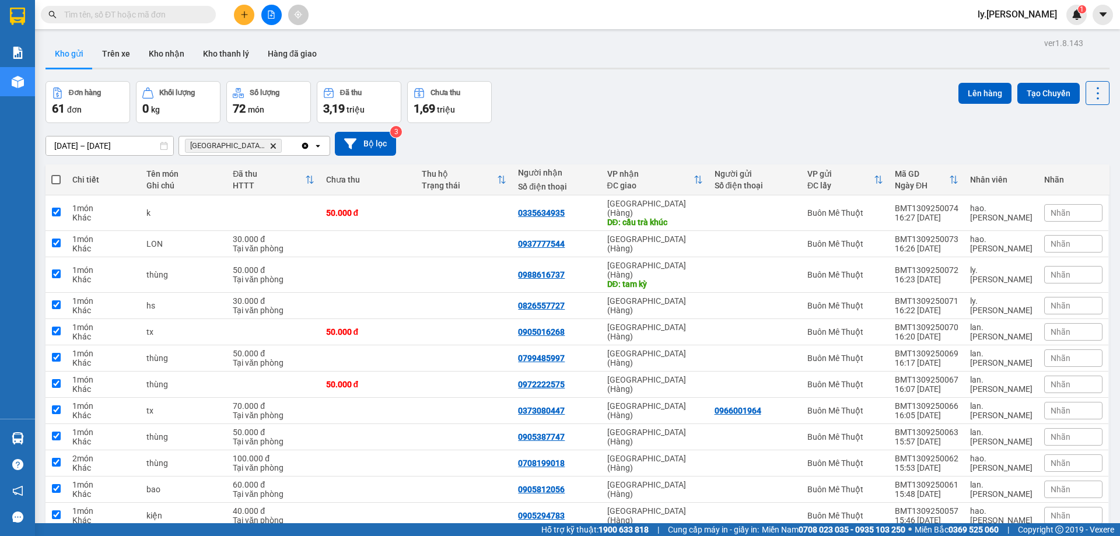
checkbox input "true"
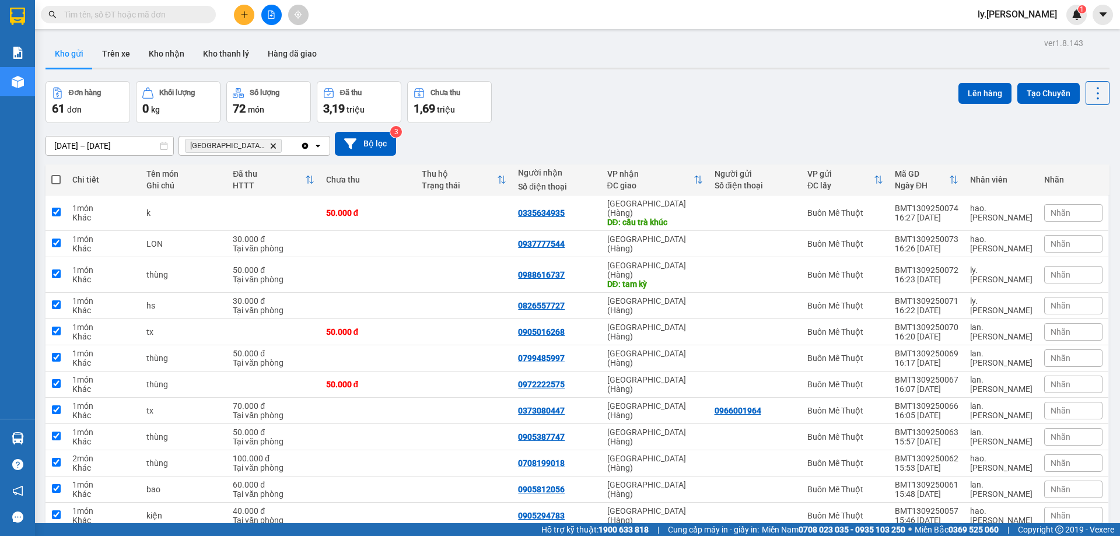
checkbox input "true"
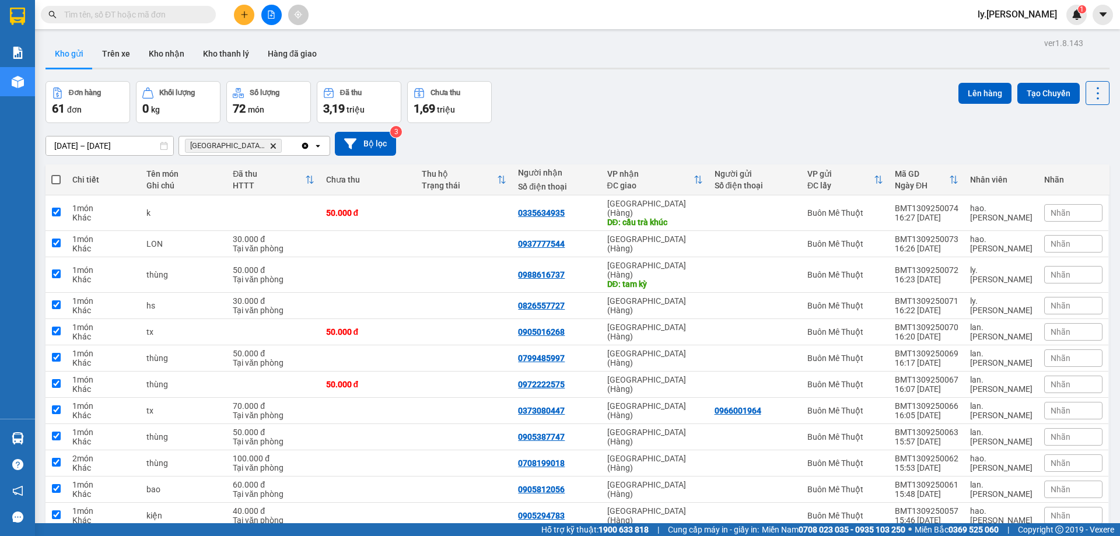
checkbox input "true"
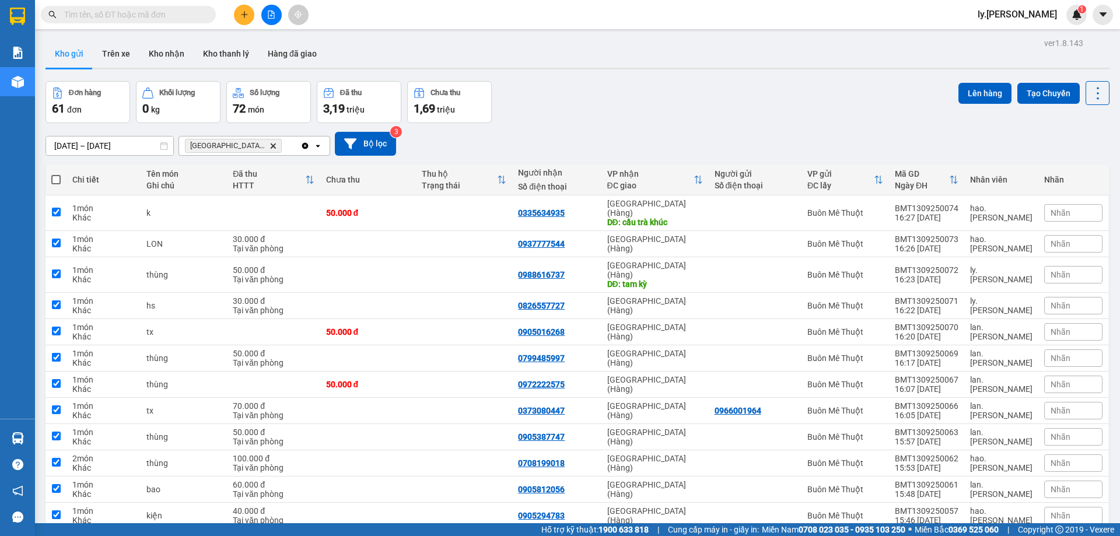
checkbox input "true"
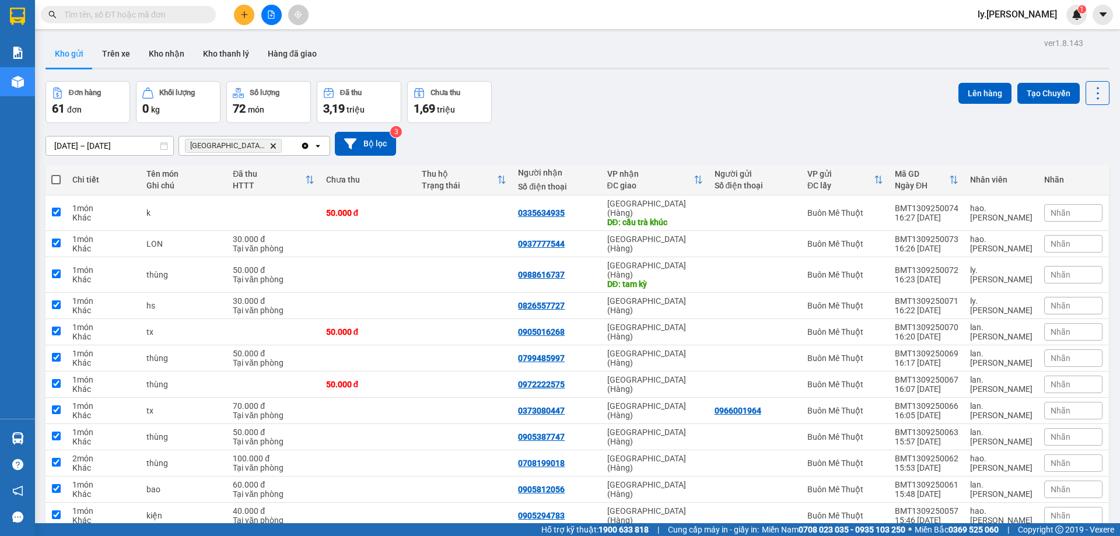
checkbox input "true"
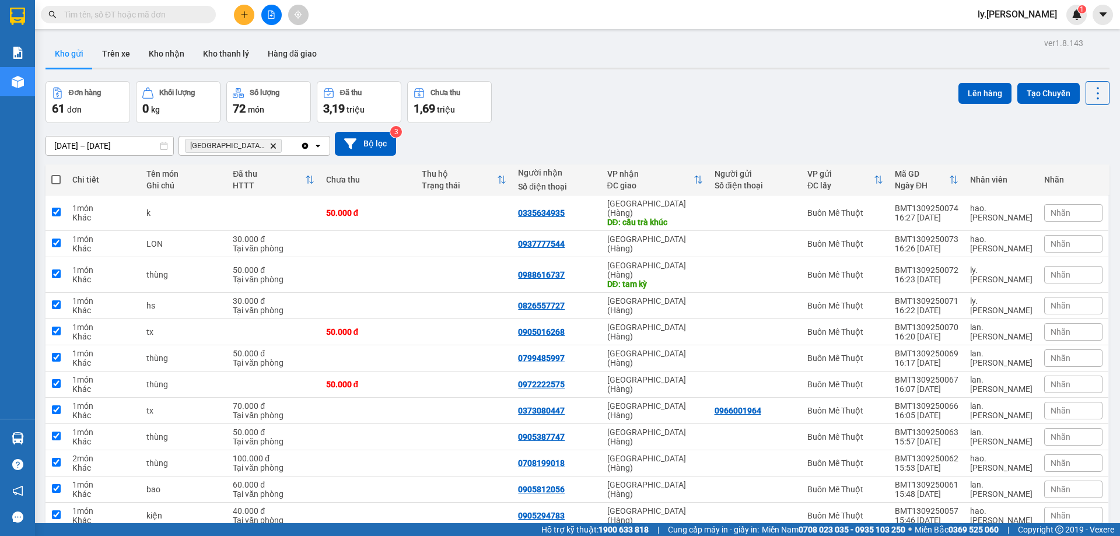
checkbox input "true"
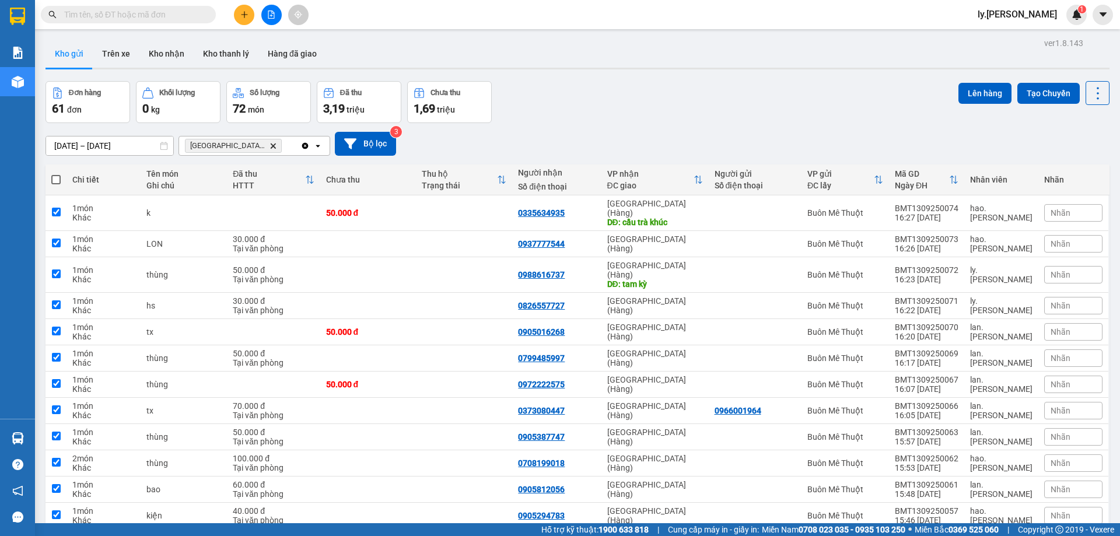
checkbox input "true"
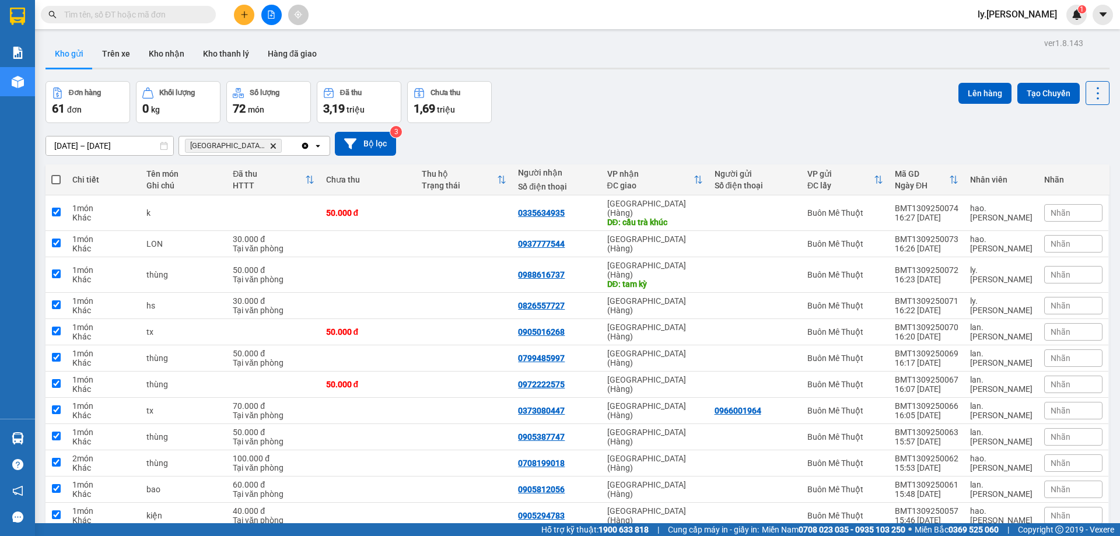
checkbox input "true"
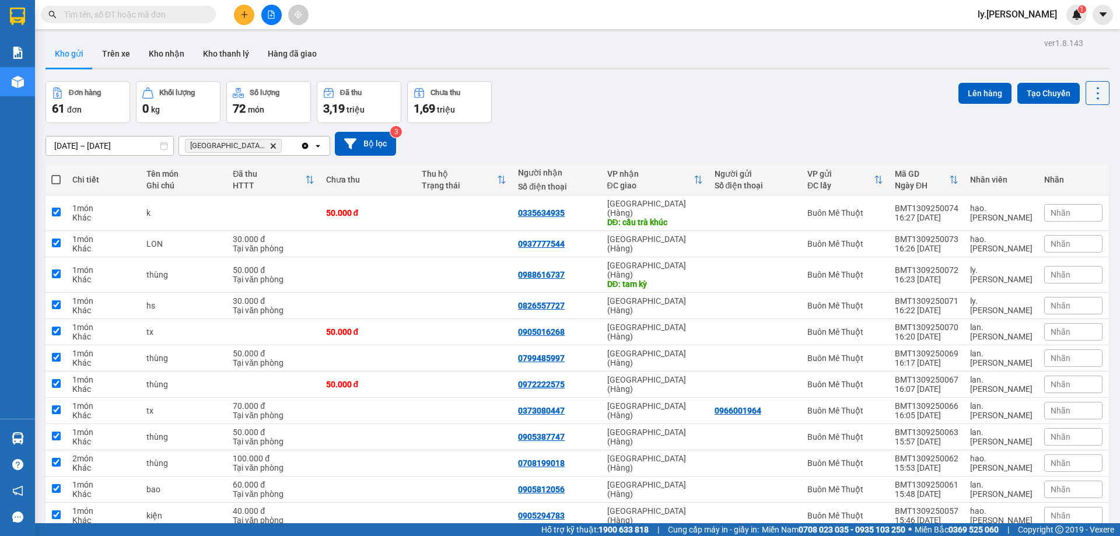
checkbox input "true"
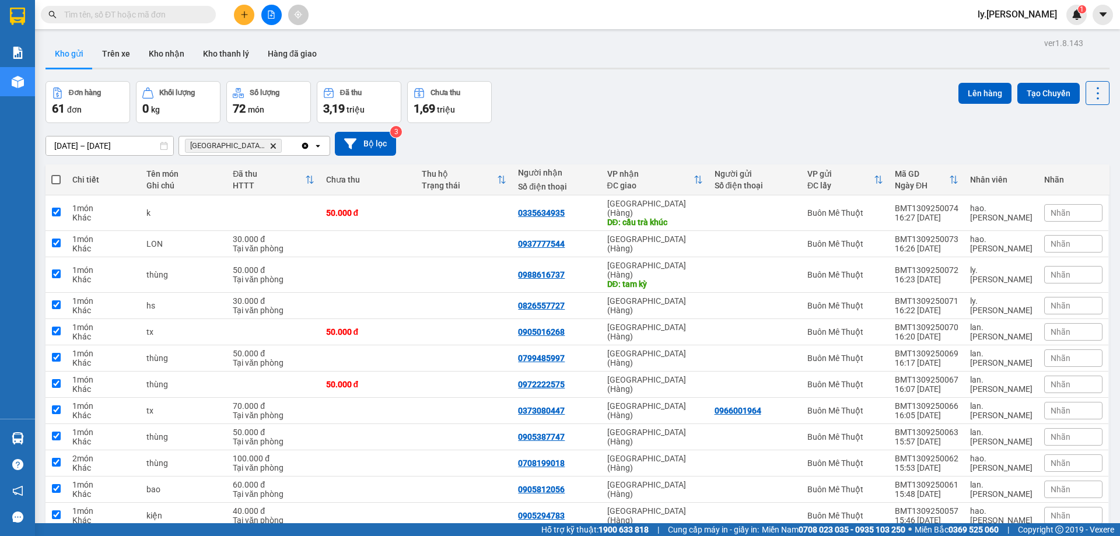
checkbox input "true"
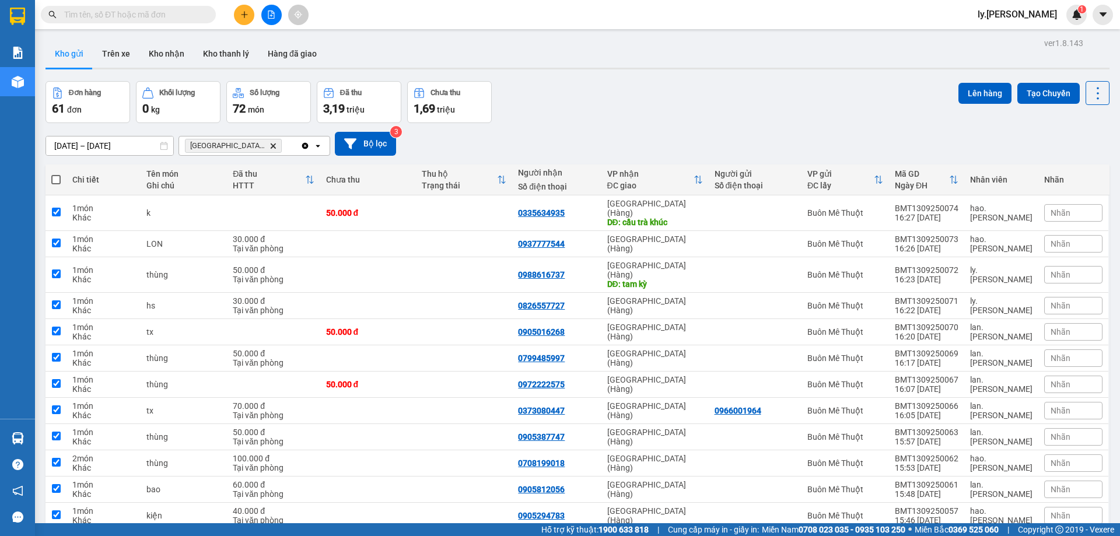
checkbox input "true"
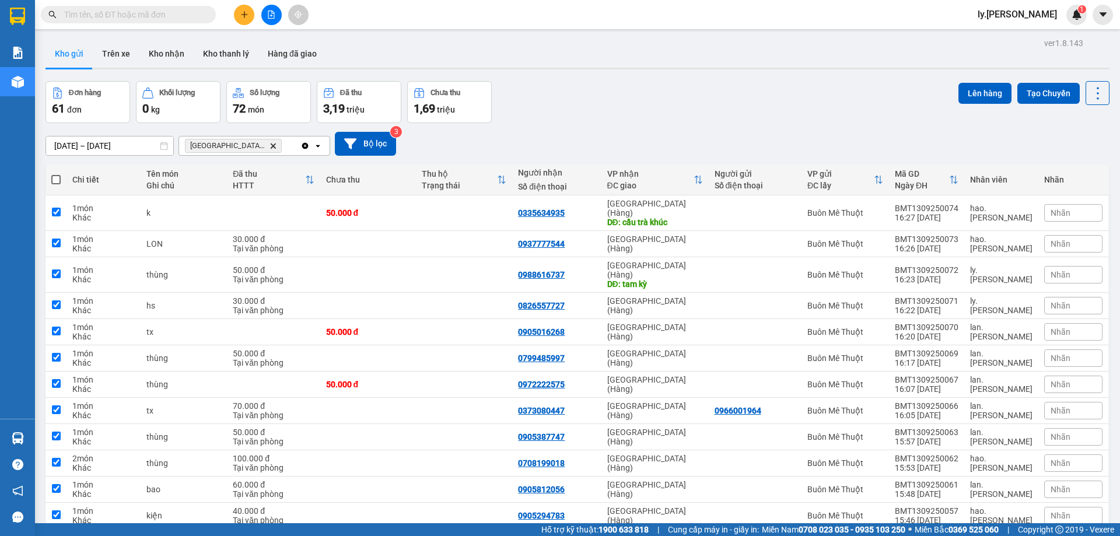
checkbox input "true"
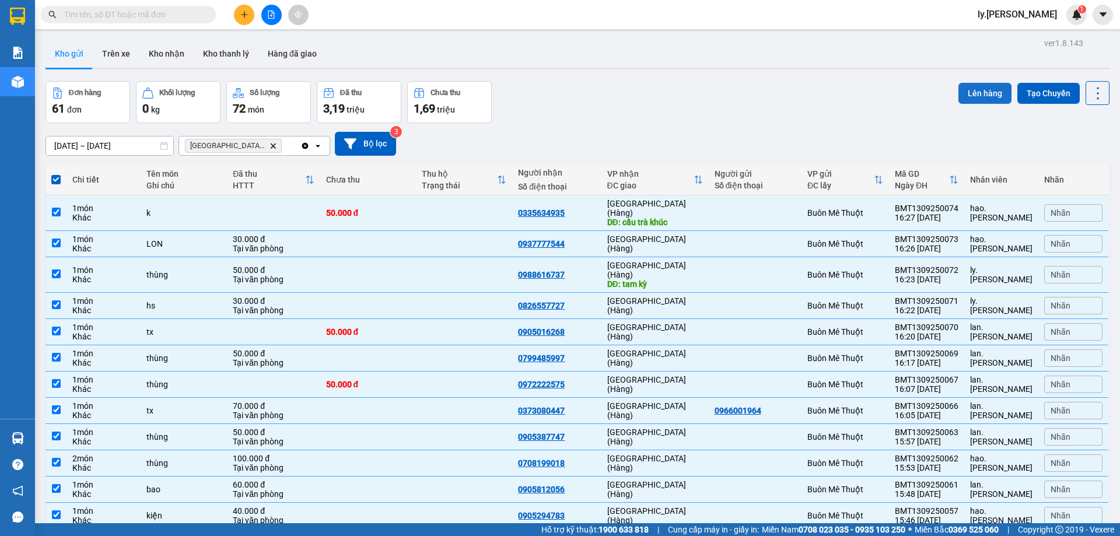
click at [977, 101] on button "Lên hàng" at bounding box center [984, 93] width 53 height 21
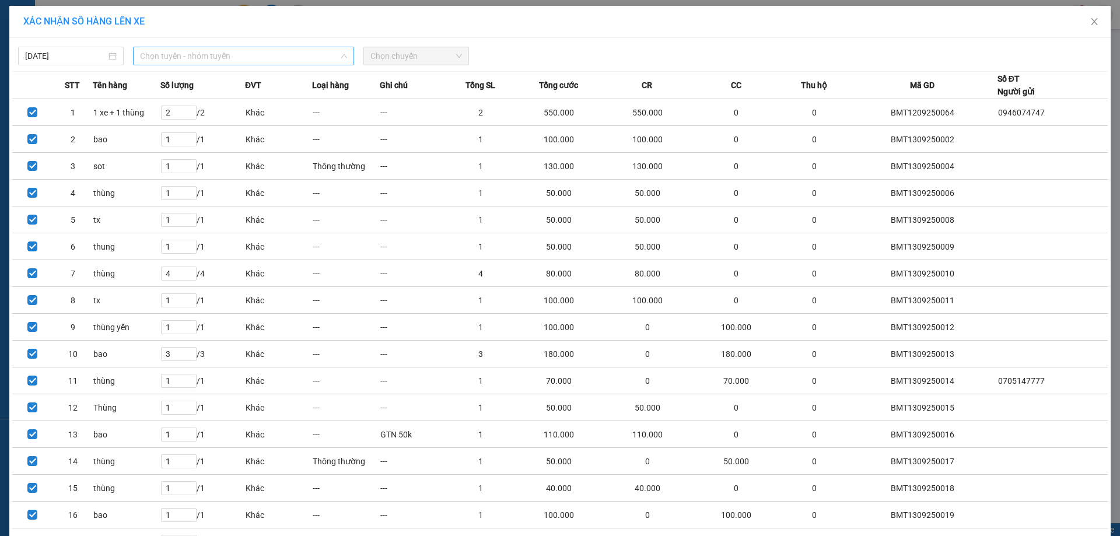
click at [206, 61] on span "Chọn tuyến - nhóm tuyến" at bounding box center [243, 55] width 207 height 17
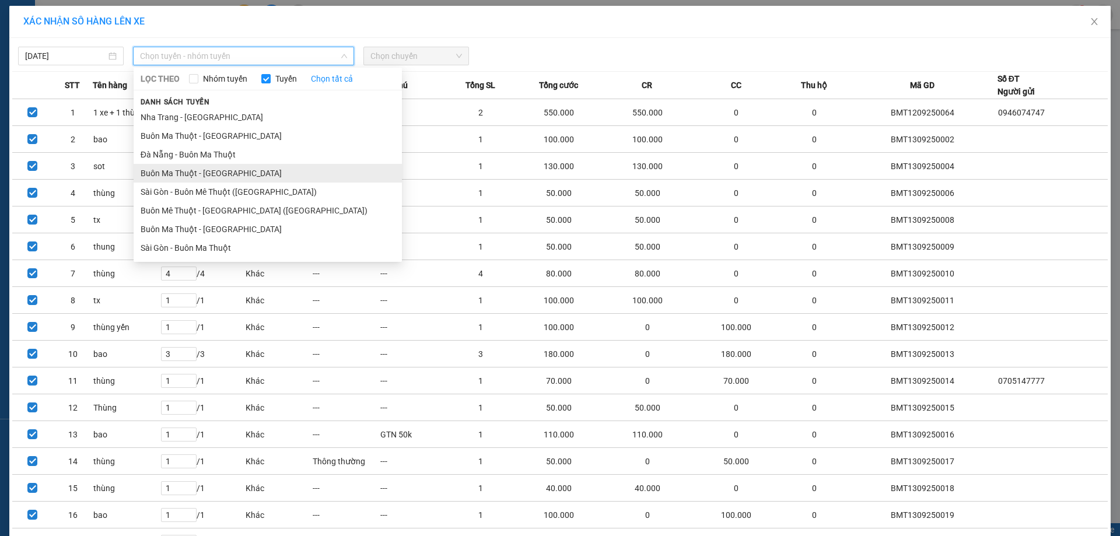
click at [231, 178] on li "Buôn Ma Thuột - [GEOGRAPHIC_DATA]" at bounding box center [268, 173] width 268 height 19
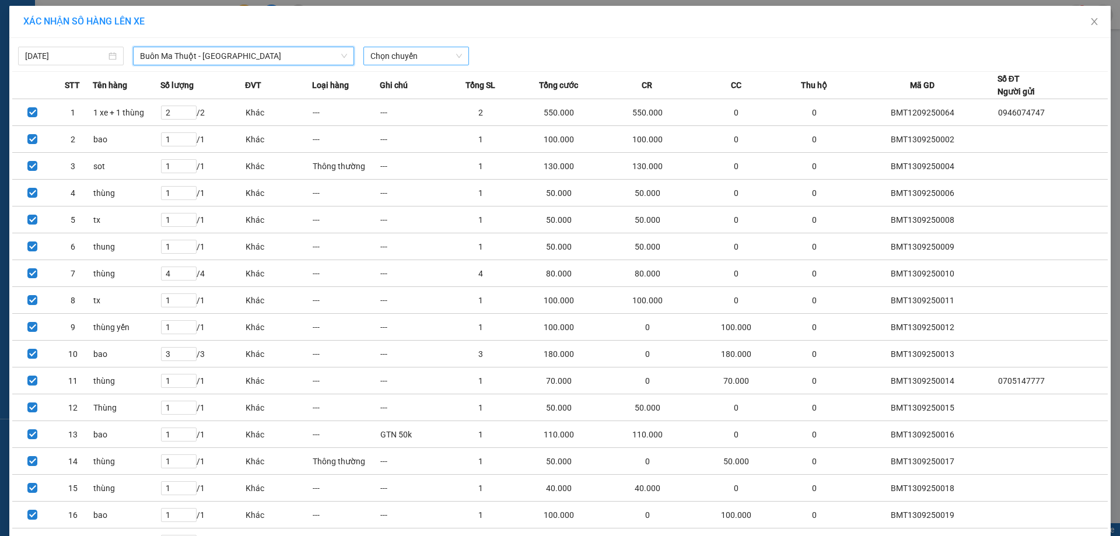
click at [408, 56] on span "Chọn chuyến" at bounding box center [416, 55] width 92 height 17
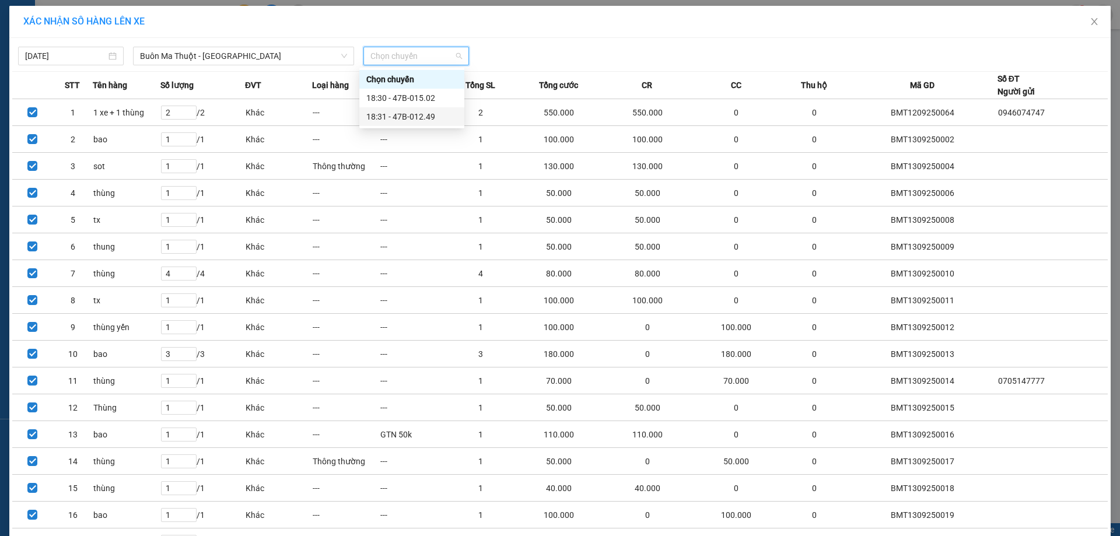
click at [410, 110] on div "18:31 - 47B-012.49" at bounding box center [411, 116] width 105 height 19
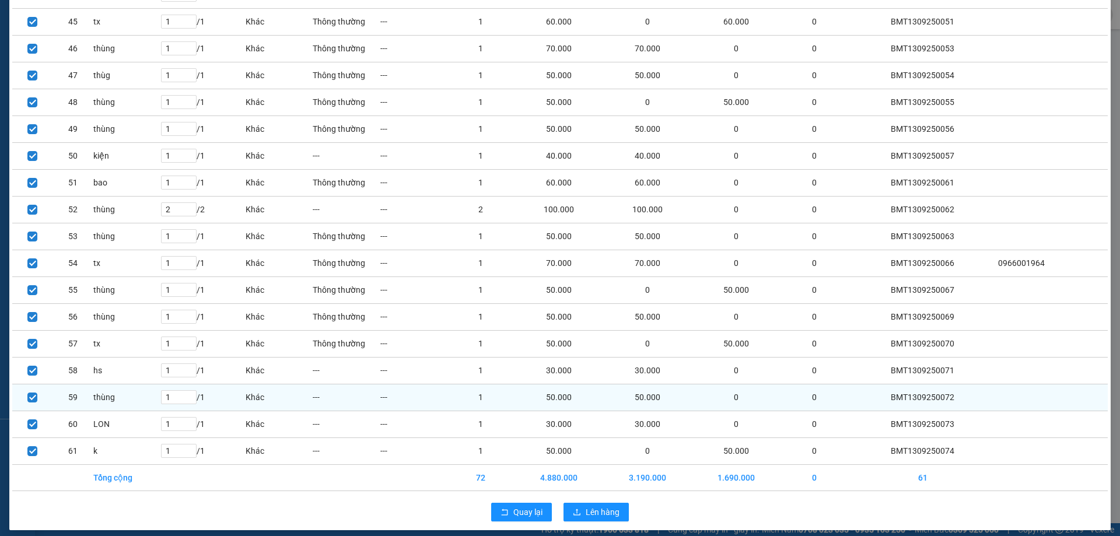
scroll to position [1286, 0]
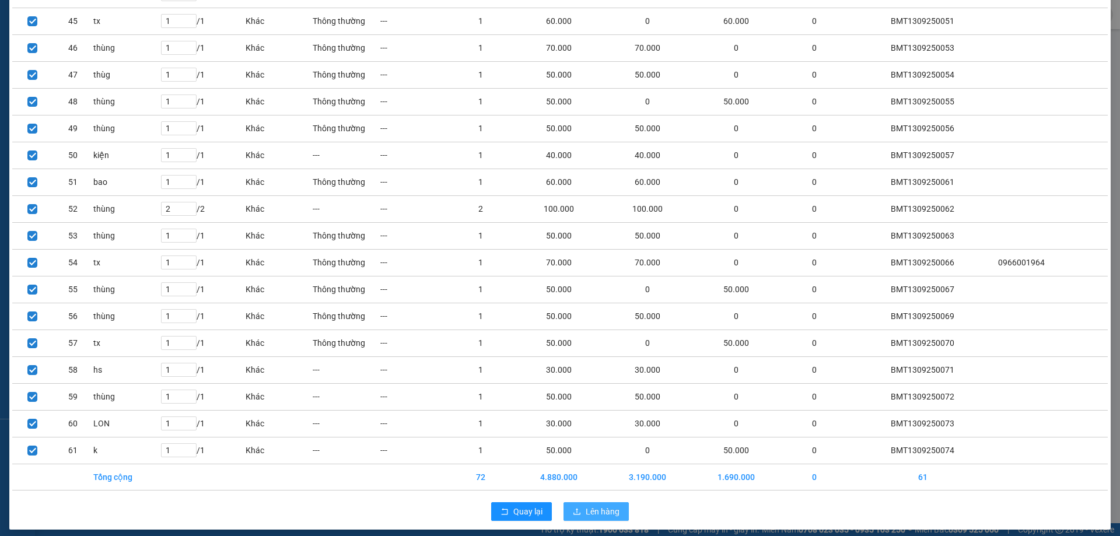
click at [587, 510] on button "Lên hàng" at bounding box center [595, 511] width 65 height 19
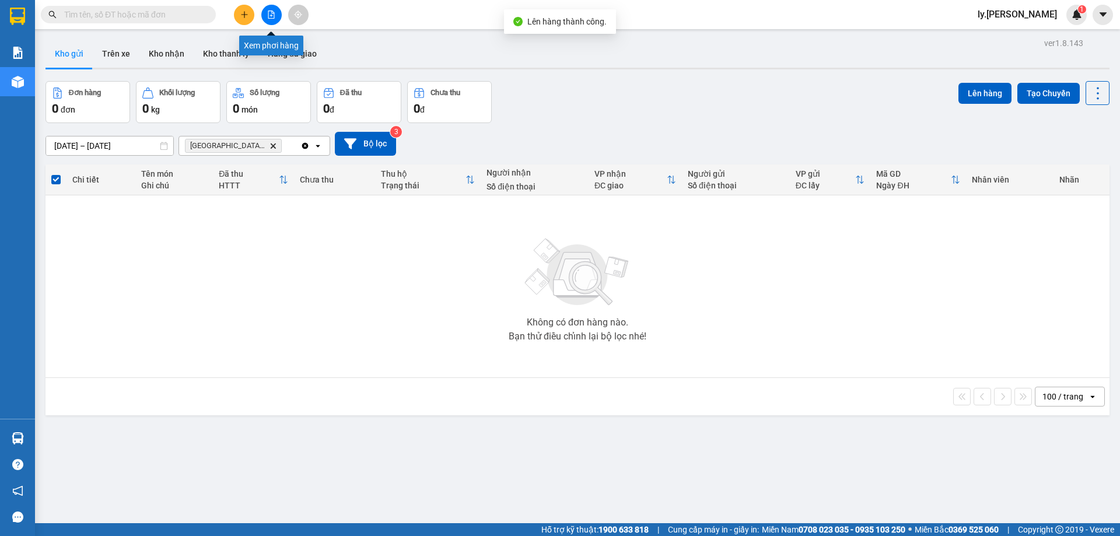
click at [266, 19] on button at bounding box center [271, 15] width 20 height 20
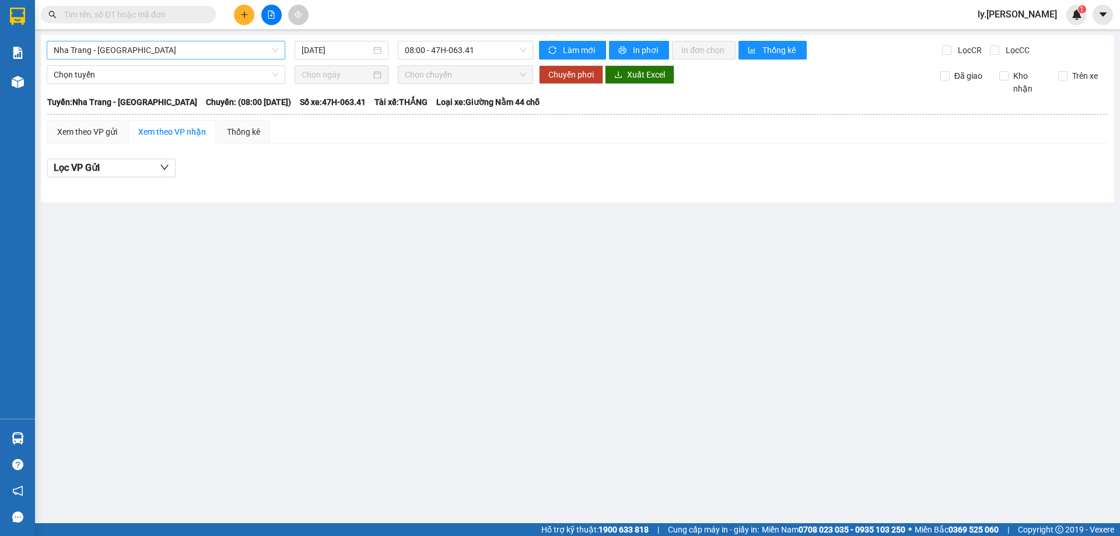
click at [128, 54] on span "Nha Trang - [GEOGRAPHIC_DATA]" at bounding box center [166, 49] width 224 height 17
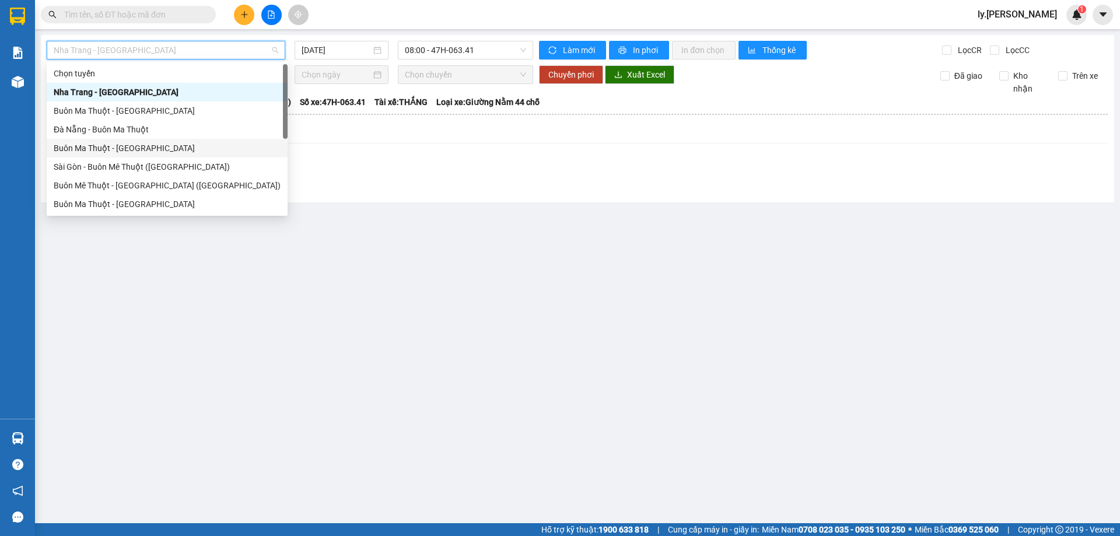
click at [145, 150] on div "Buôn Ma Thuột - [GEOGRAPHIC_DATA]" at bounding box center [167, 148] width 227 height 13
type input "[DATE]"
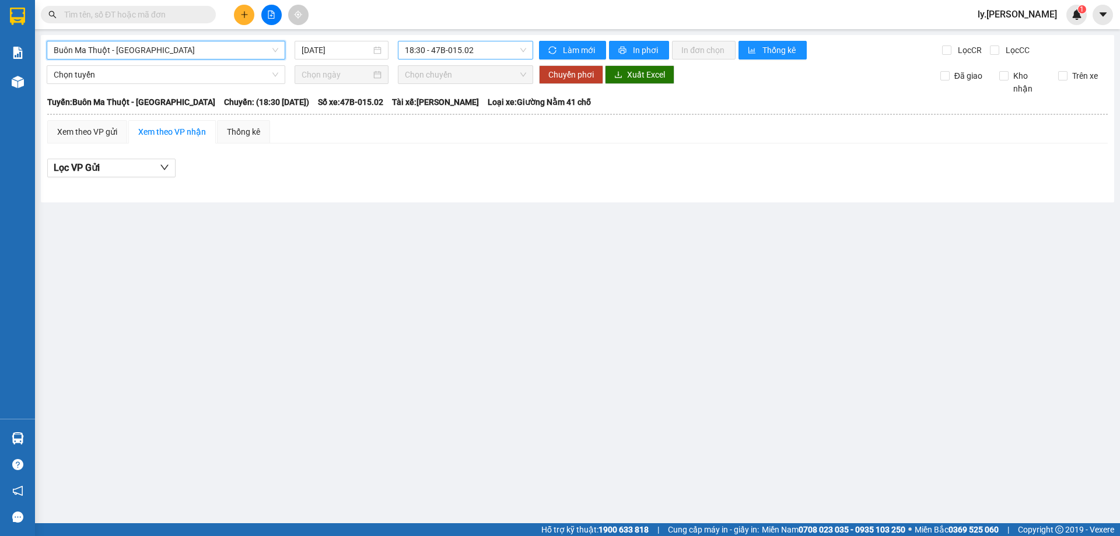
click at [471, 52] on span "18:30 - 47B-015.02" at bounding box center [465, 49] width 121 height 17
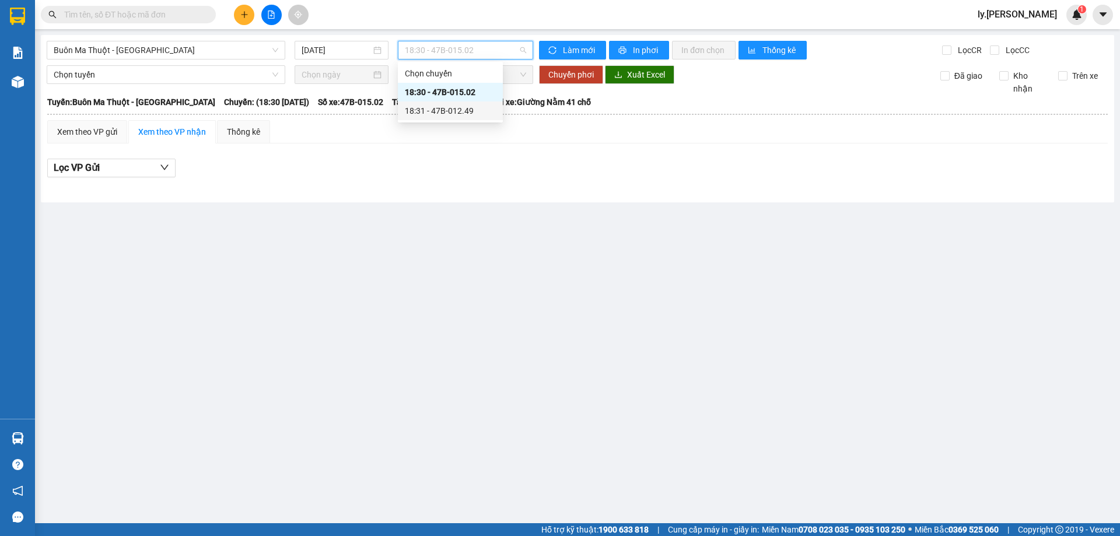
click at [479, 115] on div "18:31 - 47B-012.49" at bounding box center [450, 110] width 91 height 13
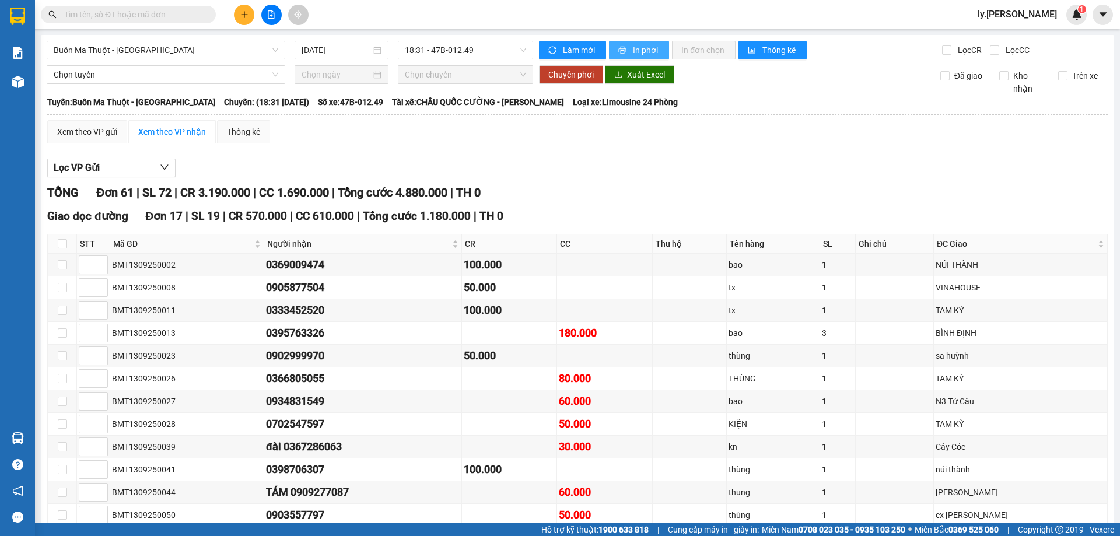
click at [638, 47] on span "In phơi" at bounding box center [646, 50] width 27 height 13
click at [634, 54] on span "In phơi" at bounding box center [646, 50] width 27 height 13
